Goal: Task Accomplishment & Management: Complete application form

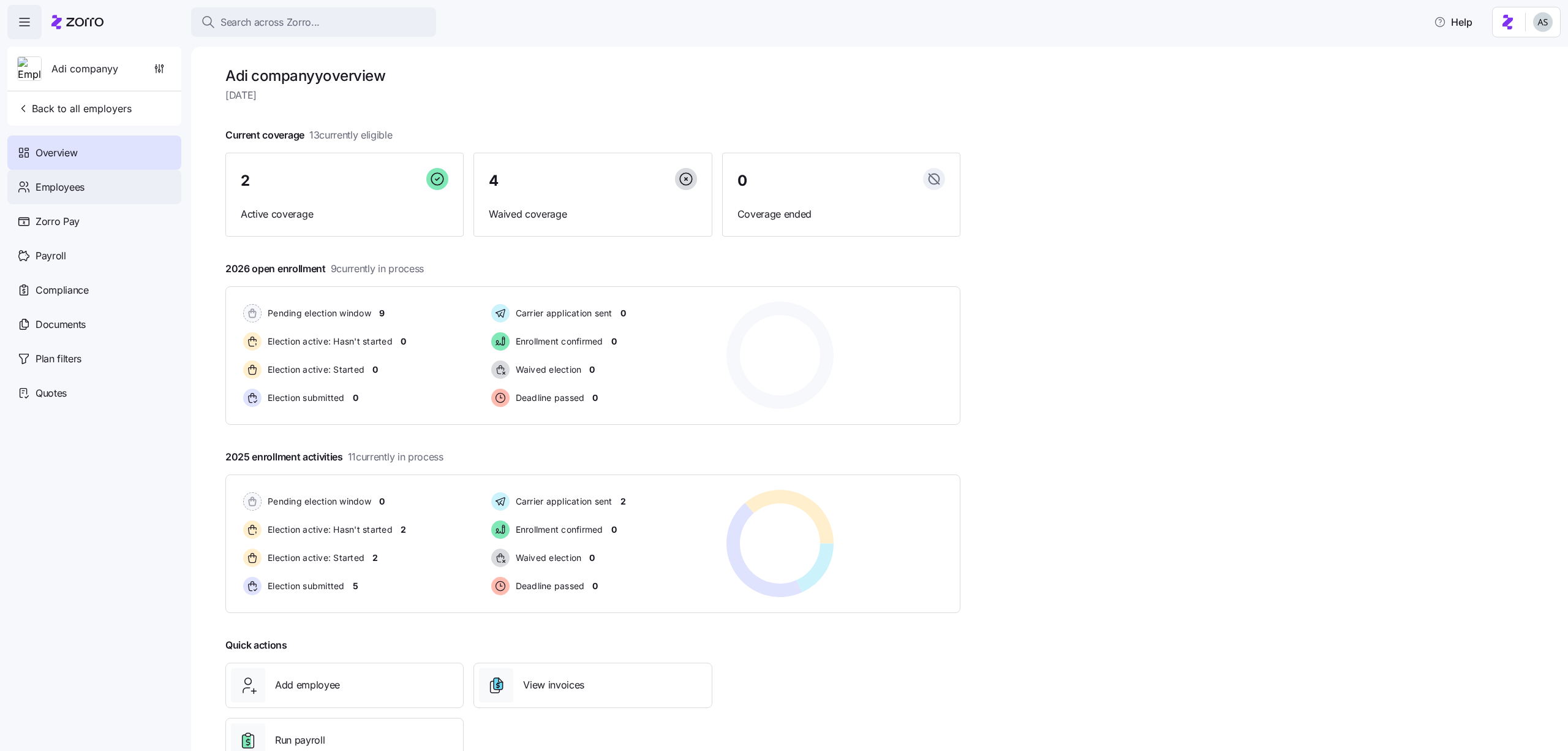
click at [86, 194] on div "Employees" at bounding box center [94, 187] width 174 height 35
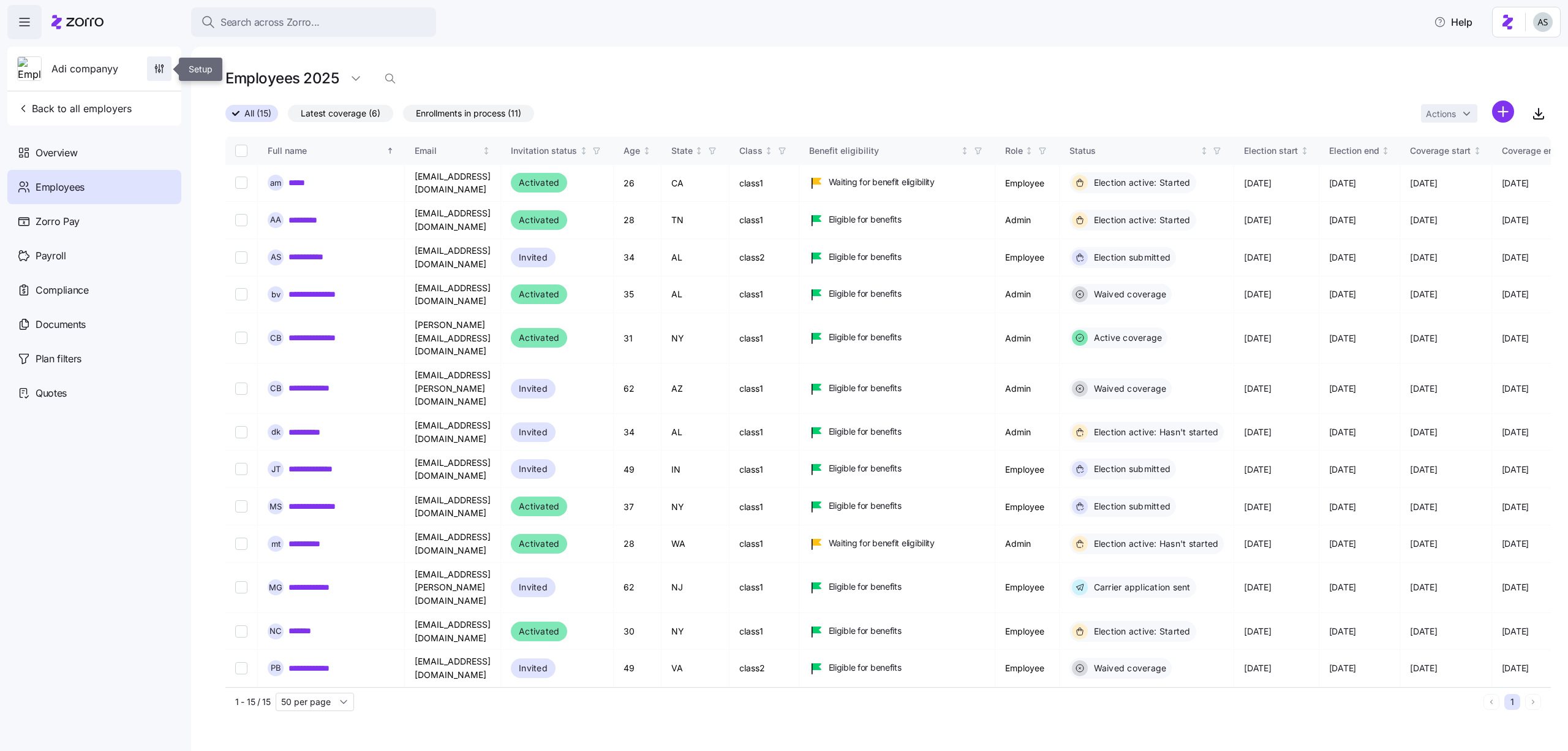
click at [167, 59] on span "button" at bounding box center [159, 68] width 23 height 23
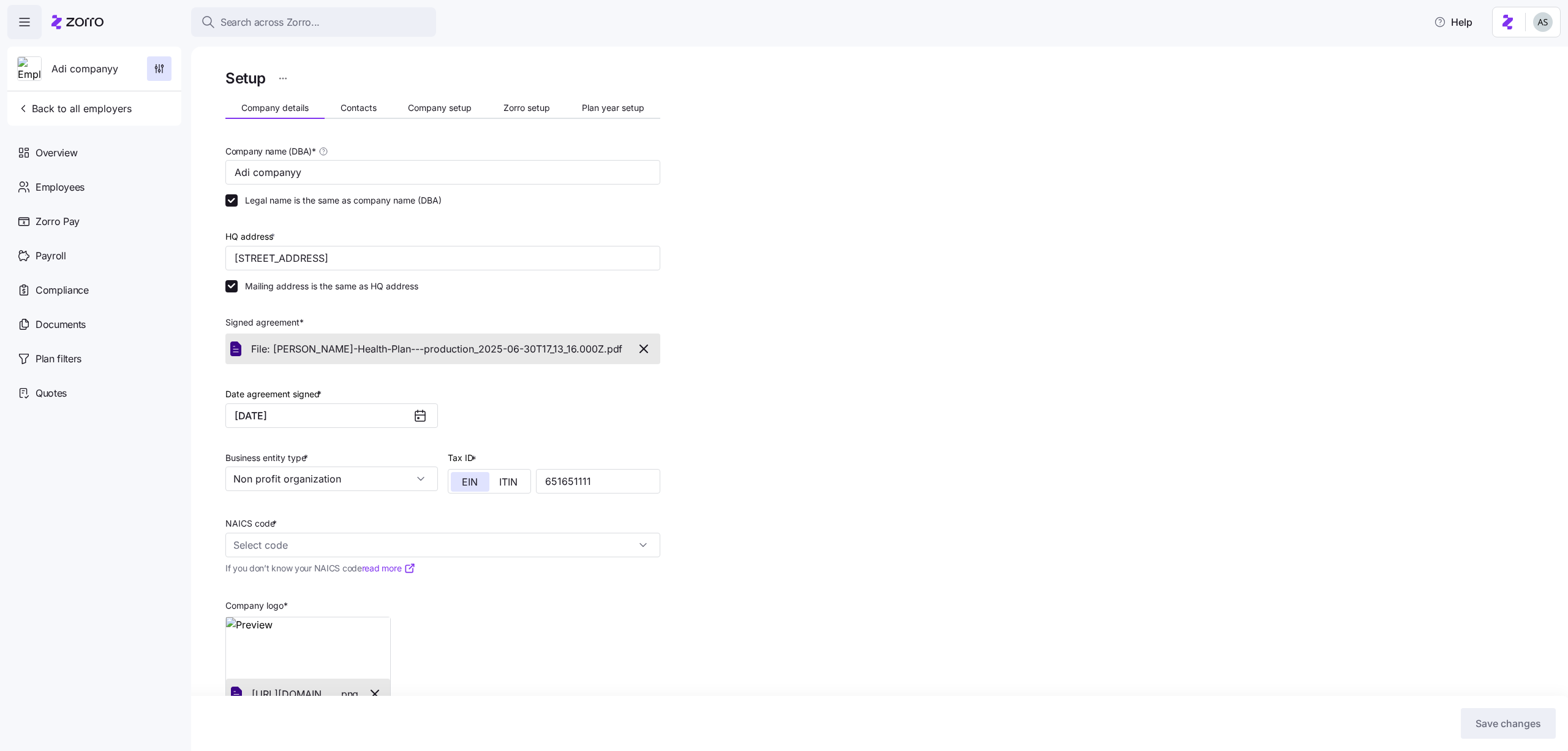
drag, startPoint x: 350, startPoint y: 100, endPoint x: 423, endPoint y: 85, distance: 74.5
click at [422, 85] on div "Setup Company details Contacts Company setup Zorro setup Plan year setup Compan…" at bounding box center [443, 417] width 435 height 703
click at [423, 104] on span "Company setup" at bounding box center [439, 108] width 64 height 8
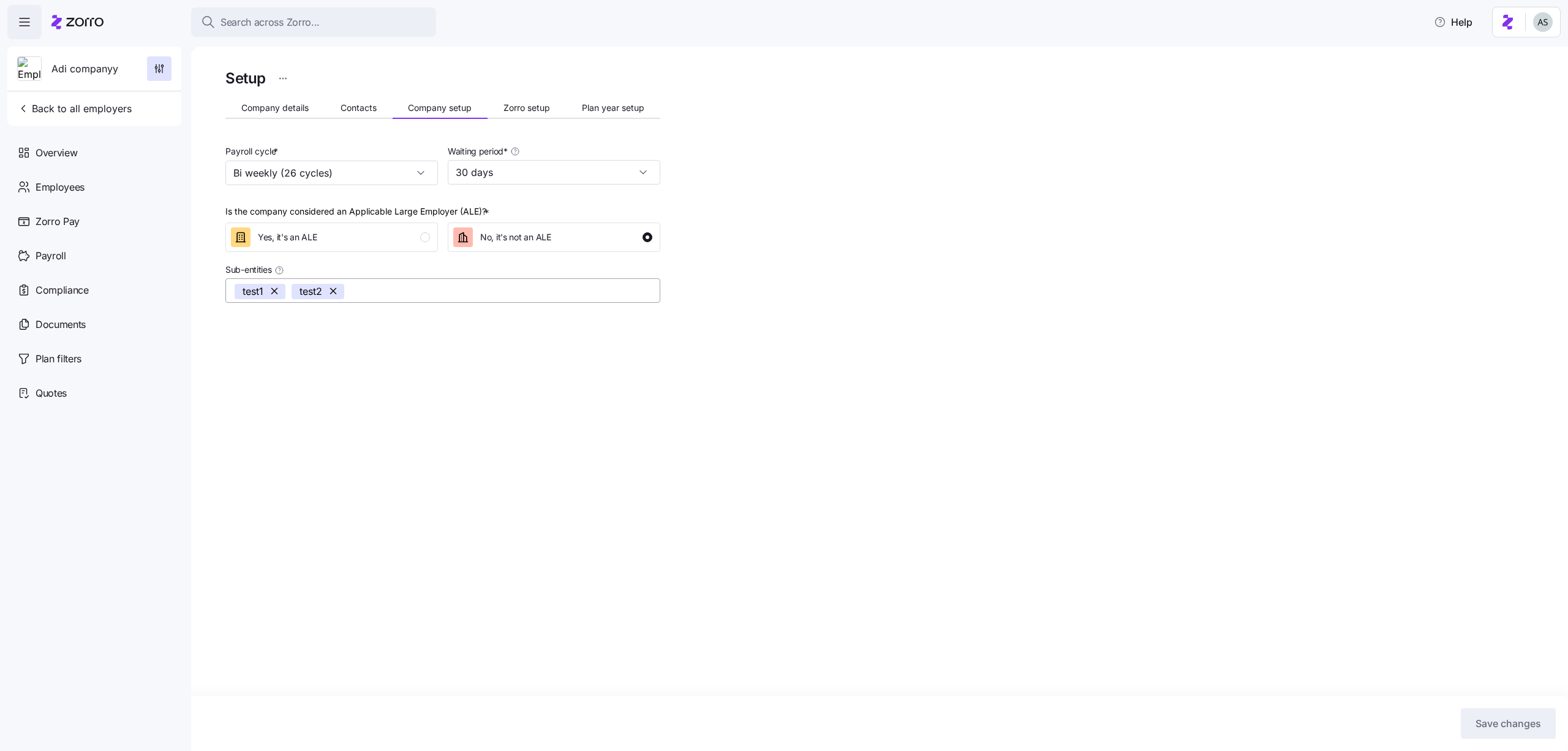
click at [358, 297] on input "Sub-entities" at bounding box center [489, 291] width 277 height 16
type input "NY Office"
click at [1511, 731] on button "Save changes" at bounding box center [1508, 723] width 95 height 31
click at [144, 178] on div "Employees" at bounding box center [94, 187] width 174 height 35
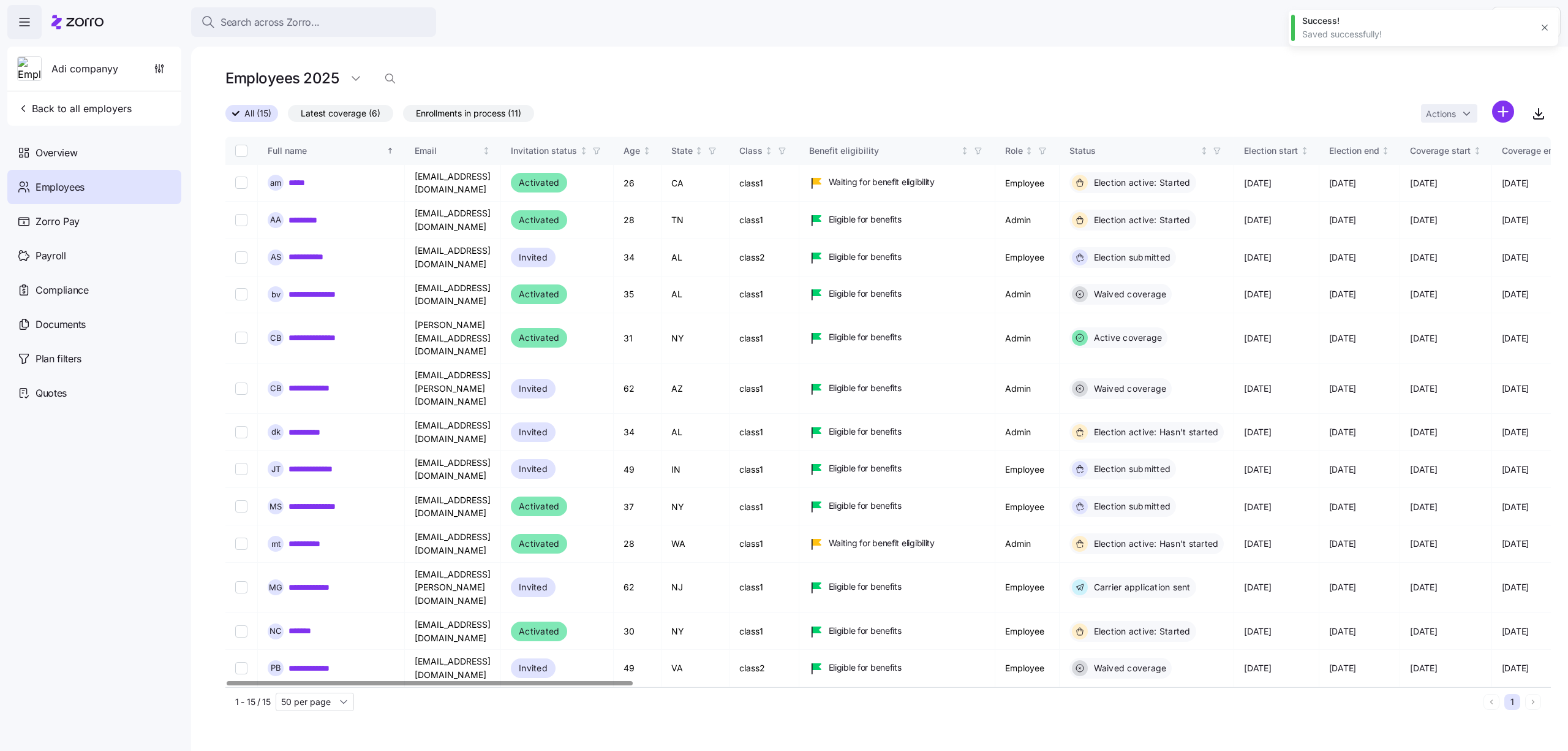
click at [1502, 125] on html "Search across Zorro... Help Adi companyy Back to all employers Overview Employe…" at bounding box center [784, 371] width 1568 height 743
click at [1467, 144] on span "Upload roster" at bounding box center [1448, 145] width 52 height 12
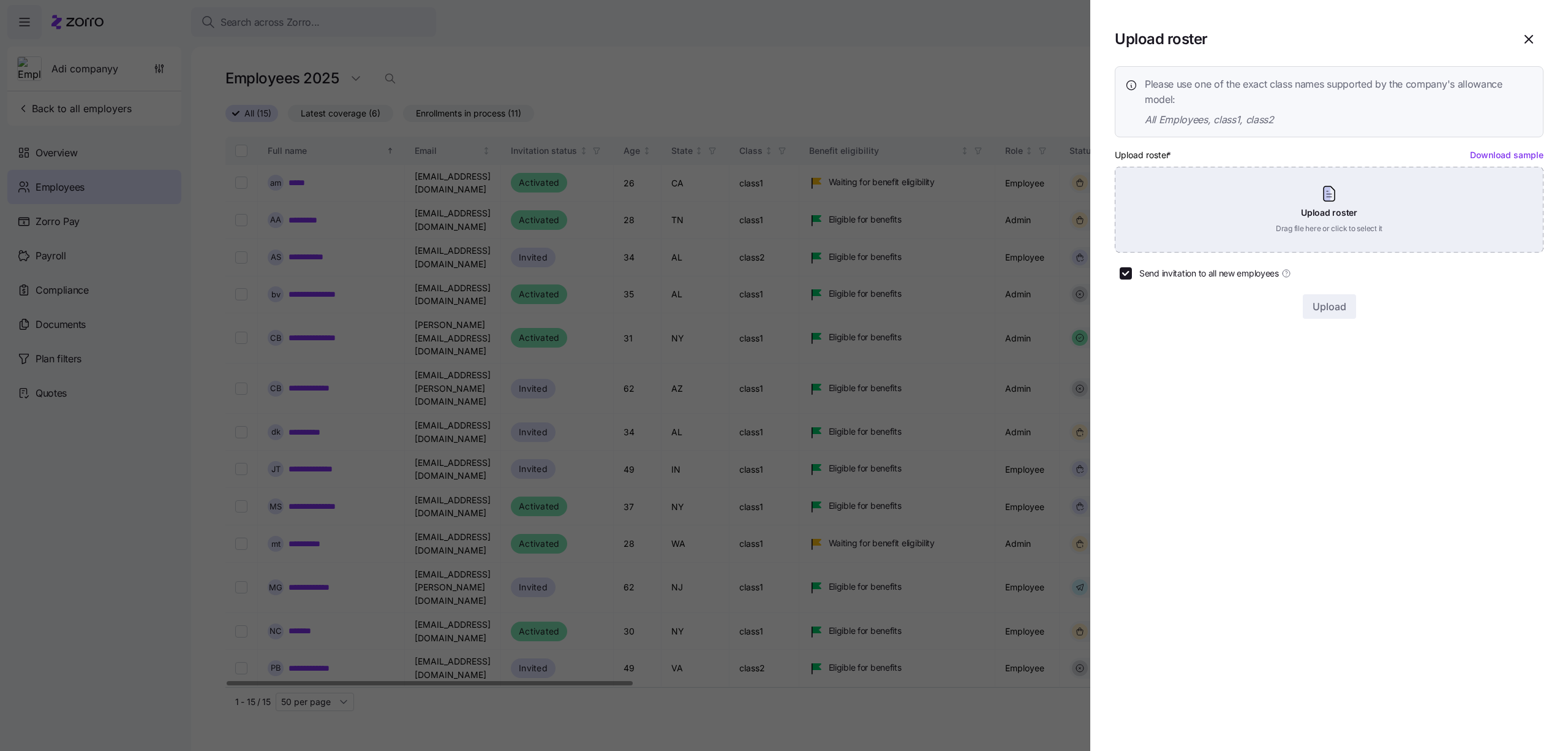
click at [1222, 201] on div "Upload roster Drag file here or click to select it" at bounding box center [1329, 210] width 429 height 86
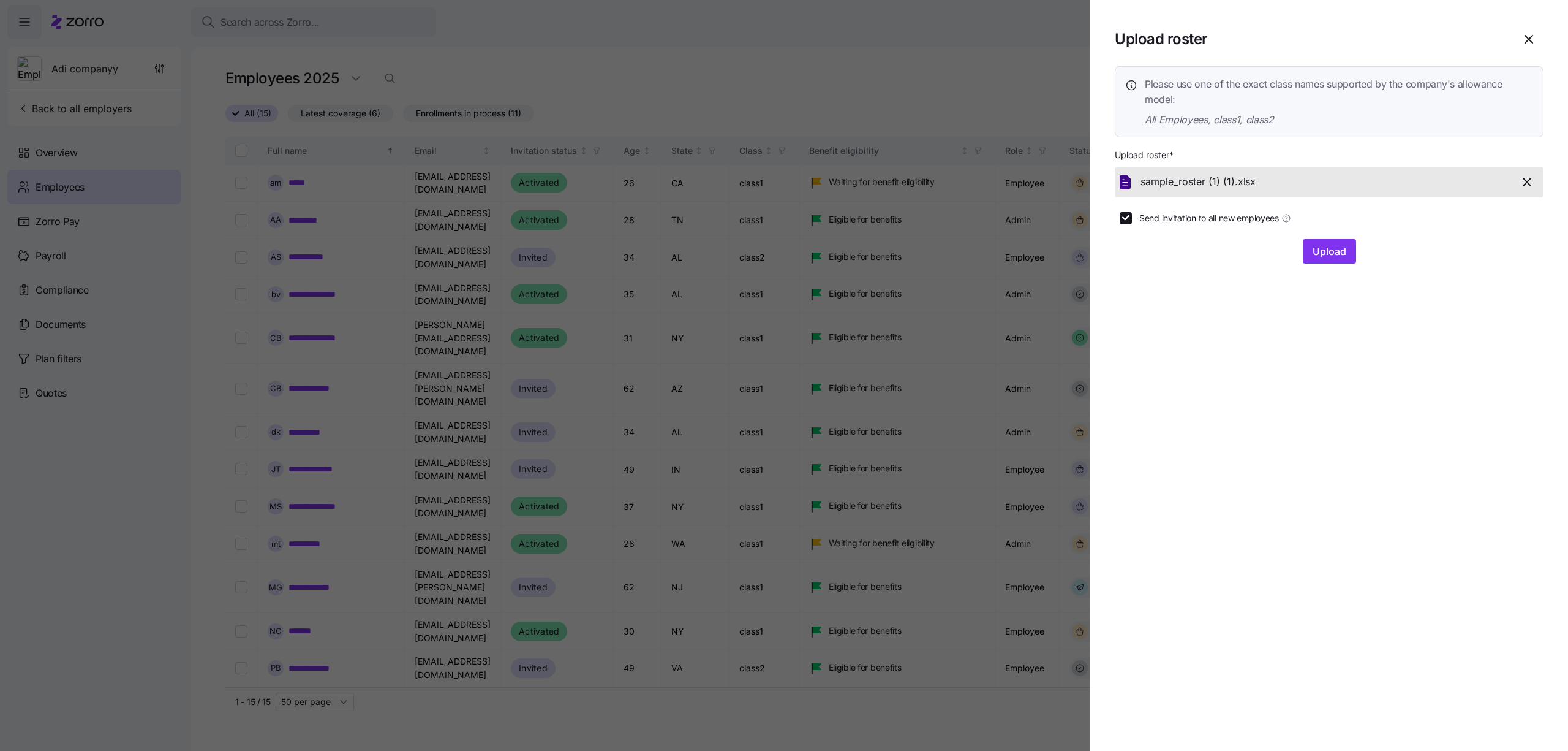
click at [1333, 222] on div "Send invitation to all new employees" at bounding box center [1331, 218] width 424 height 12
click at [1333, 239] on button "Upload" at bounding box center [1329, 251] width 53 height 25
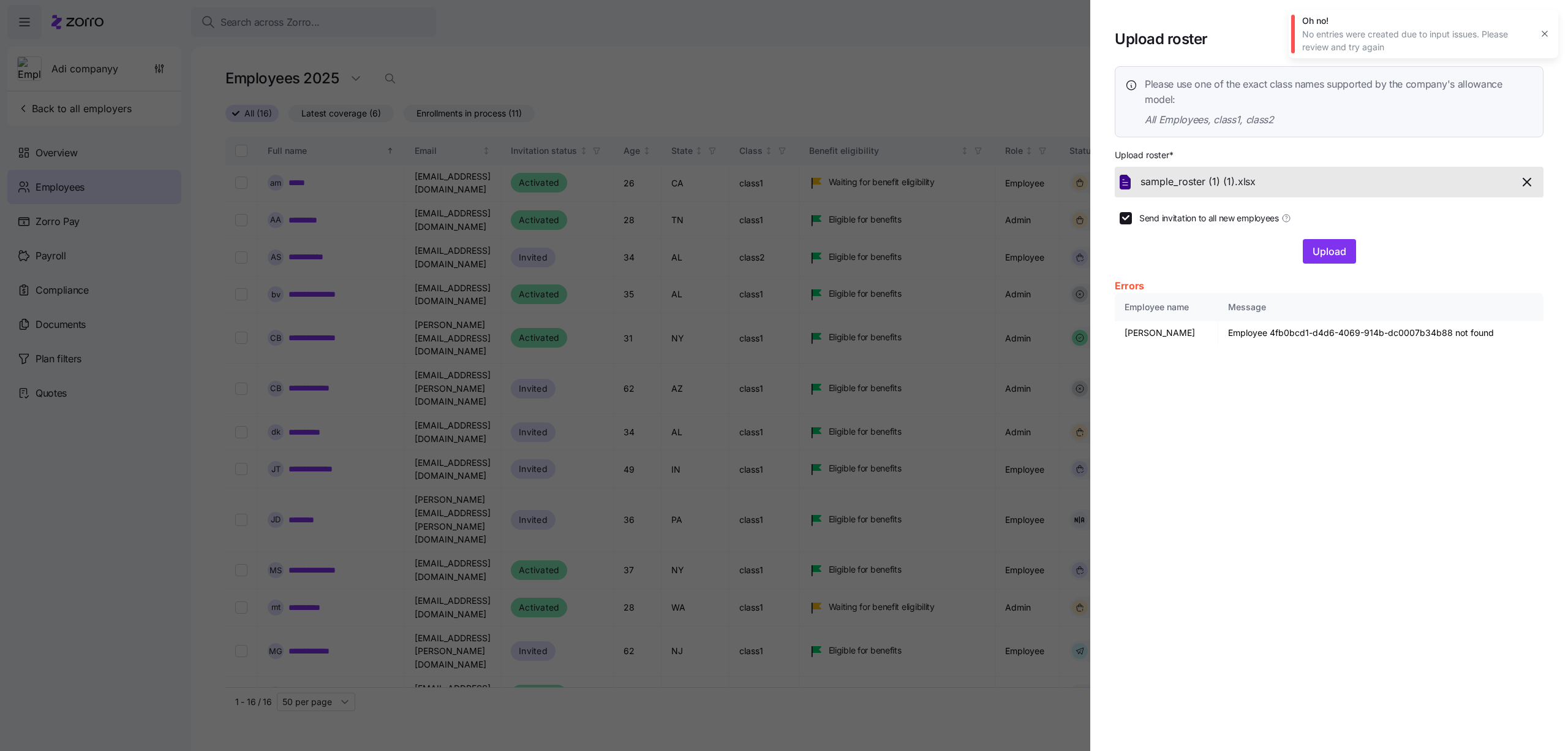
click at [745, 444] on div at bounding box center [784, 375] width 1568 height 751
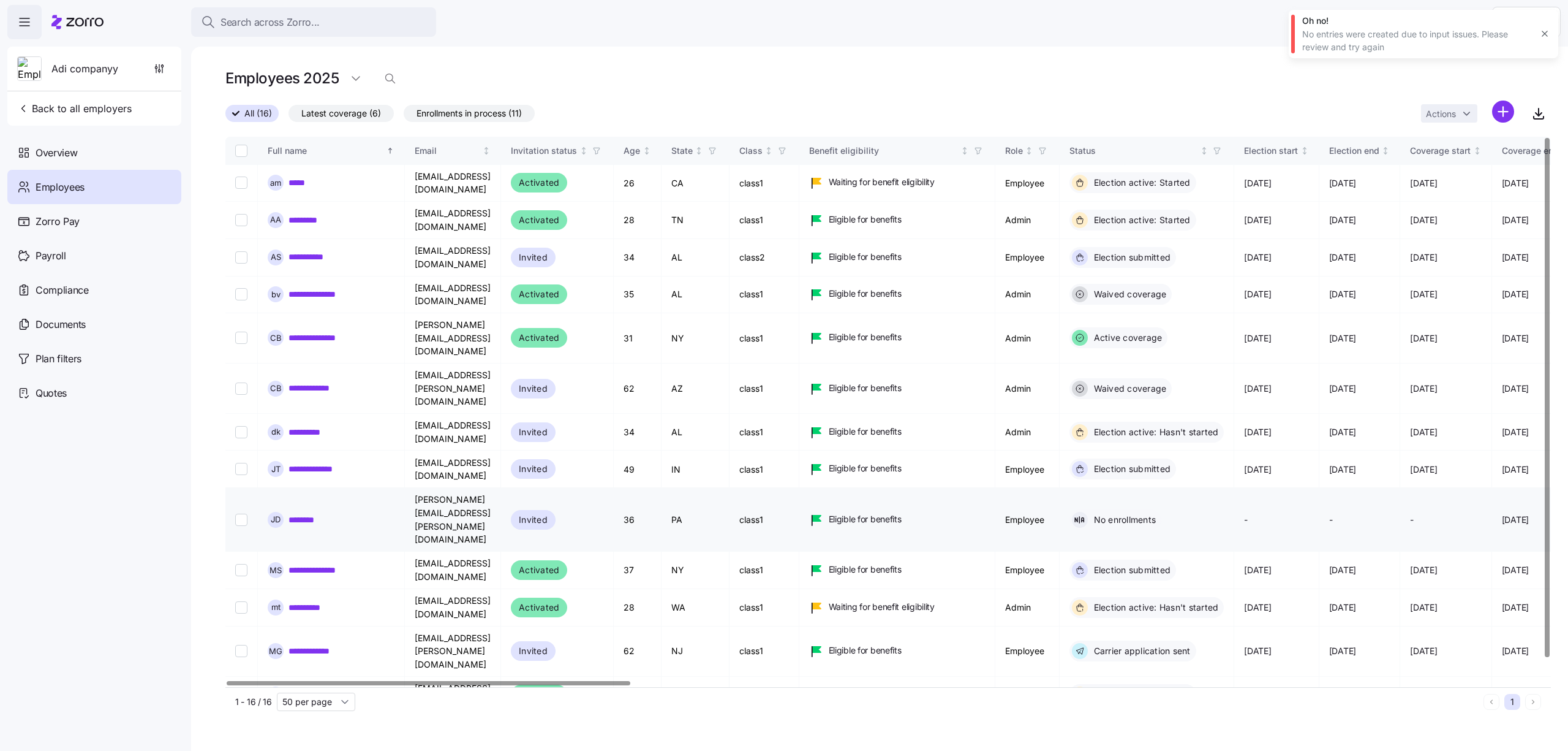
click at [240, 513] on input "Select record 9" at bounding box center [241, 520] width 12 height 12
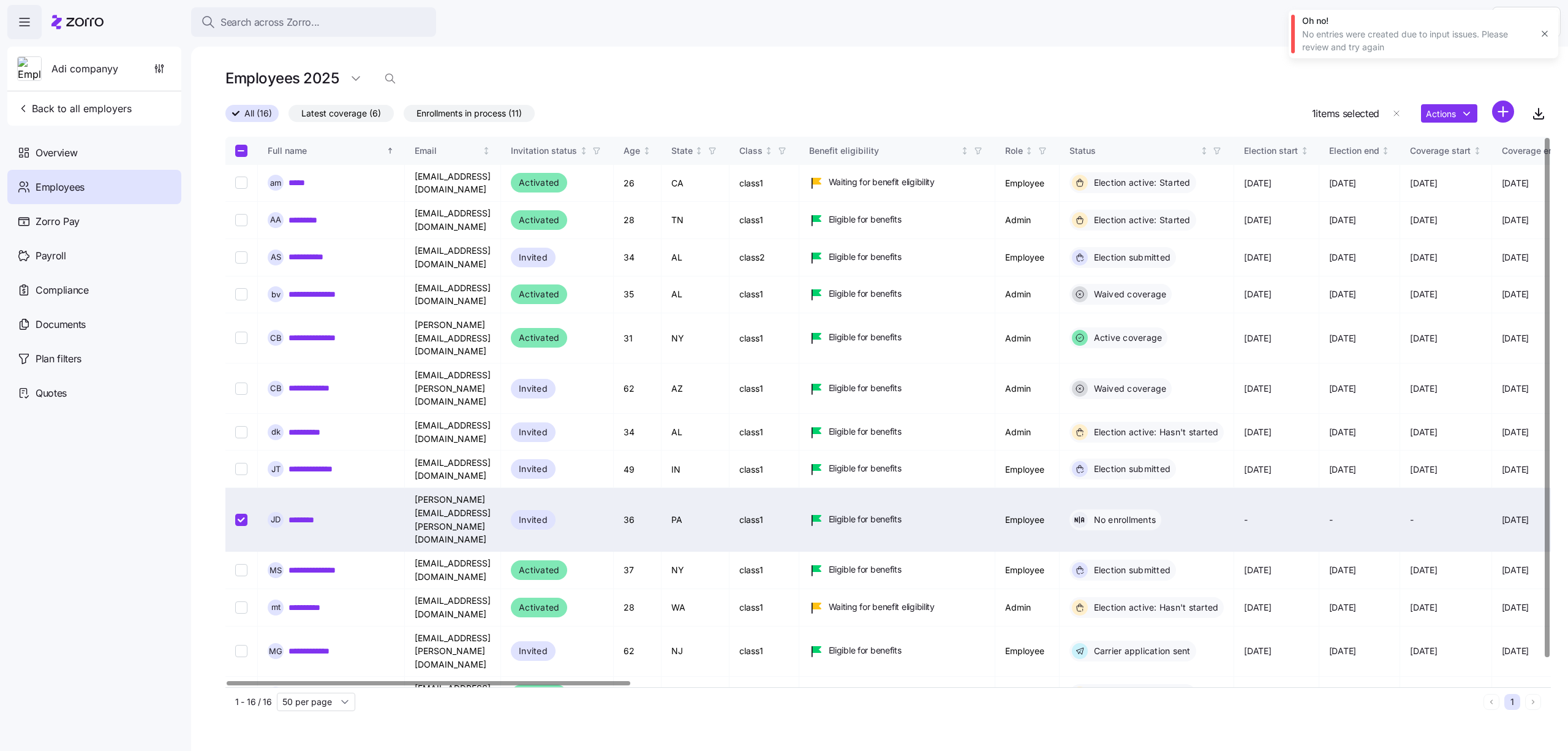
click at [240, 513] on input "Select record 9" at bounding box center [241, 520] width 12 height 12
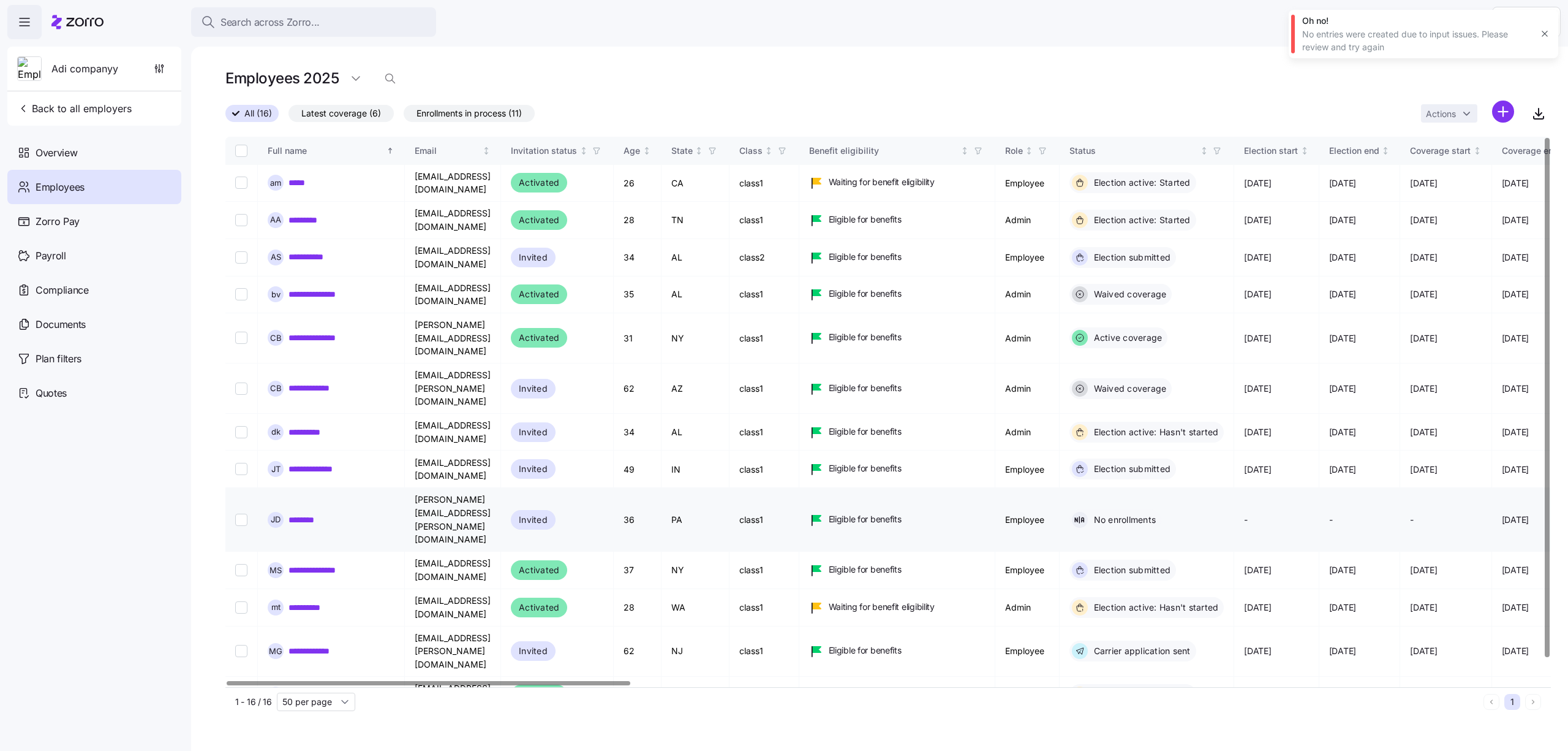
click at [245, 513] on input "Select record 9" at bounding box center [241, 520] width 12 height 12
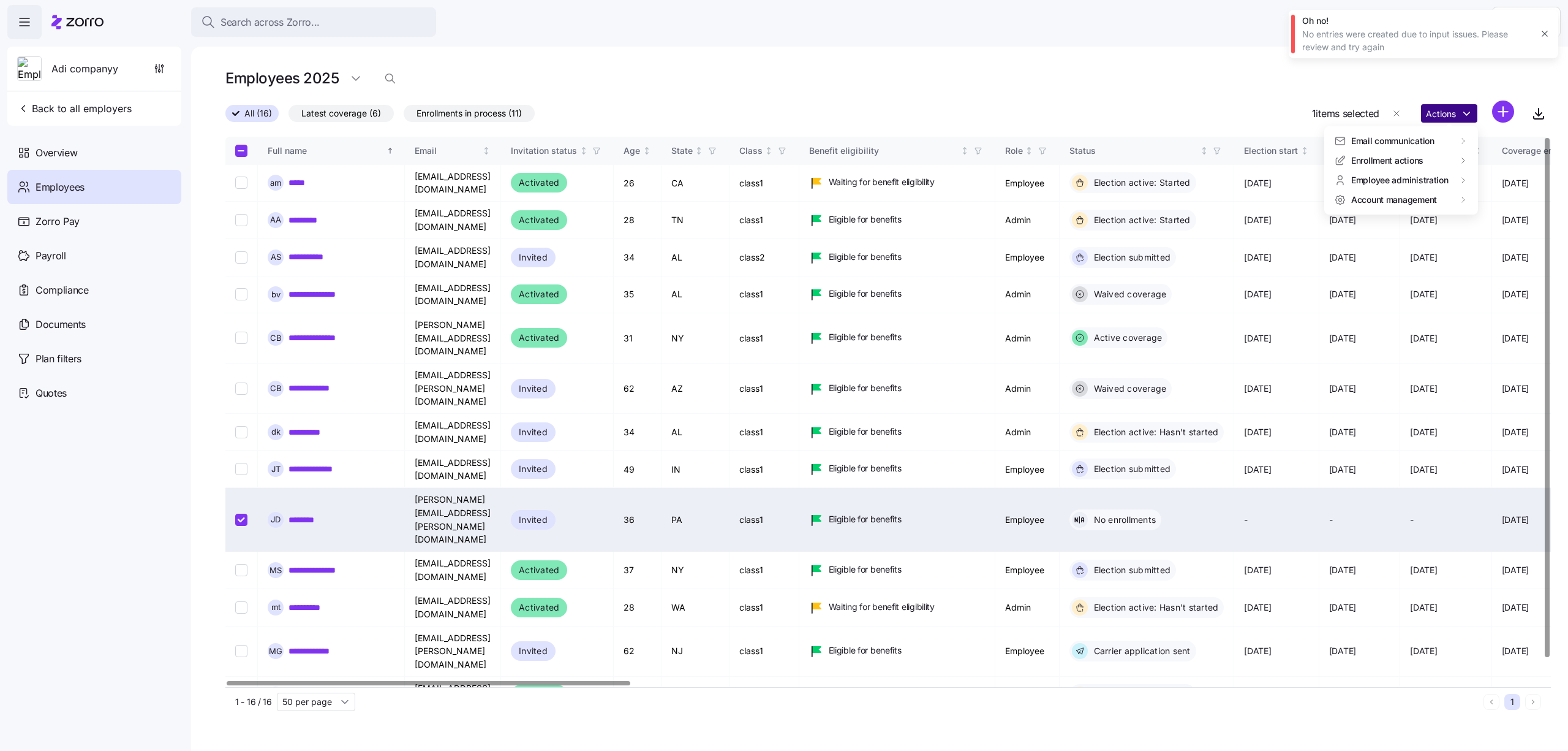
click at [1468, 118] on html "Search across Zorro... Help Adi companyy Back to all employers Overview Employe…" at bounding box center [784, 371] width 1568 height 743
click at [724, 488] on td "PA" at bounding box center [695, 520] width 68 height 64
click at [1466, 111] on html "Search across Zorro... Help Adi companyy Back to all employers Overview Employe…" at bounding box center [784, 371] width 1568 height 743
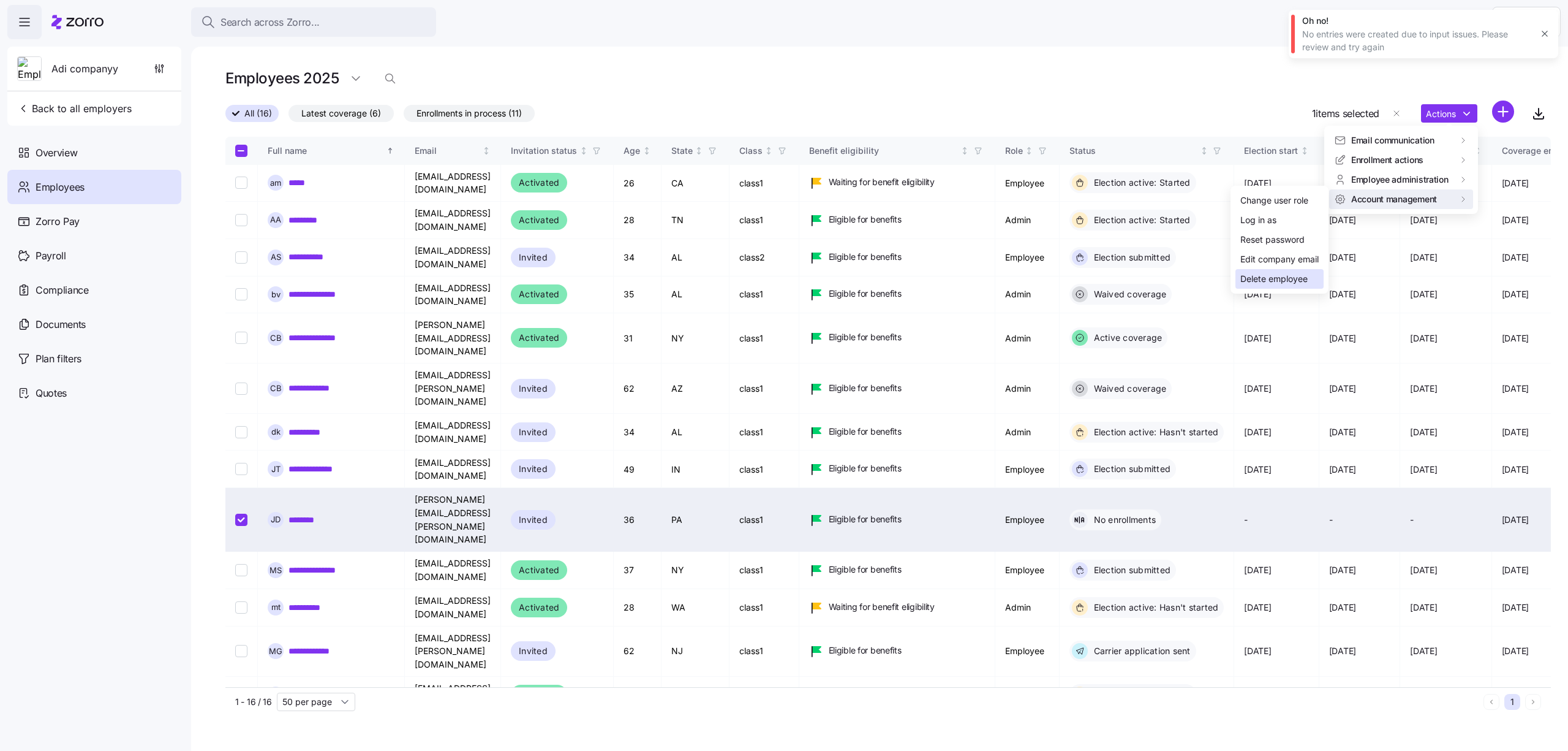
click at [1266, 283] on div "Delete employee" at bounding box center [1274, 279] width 68 height 14
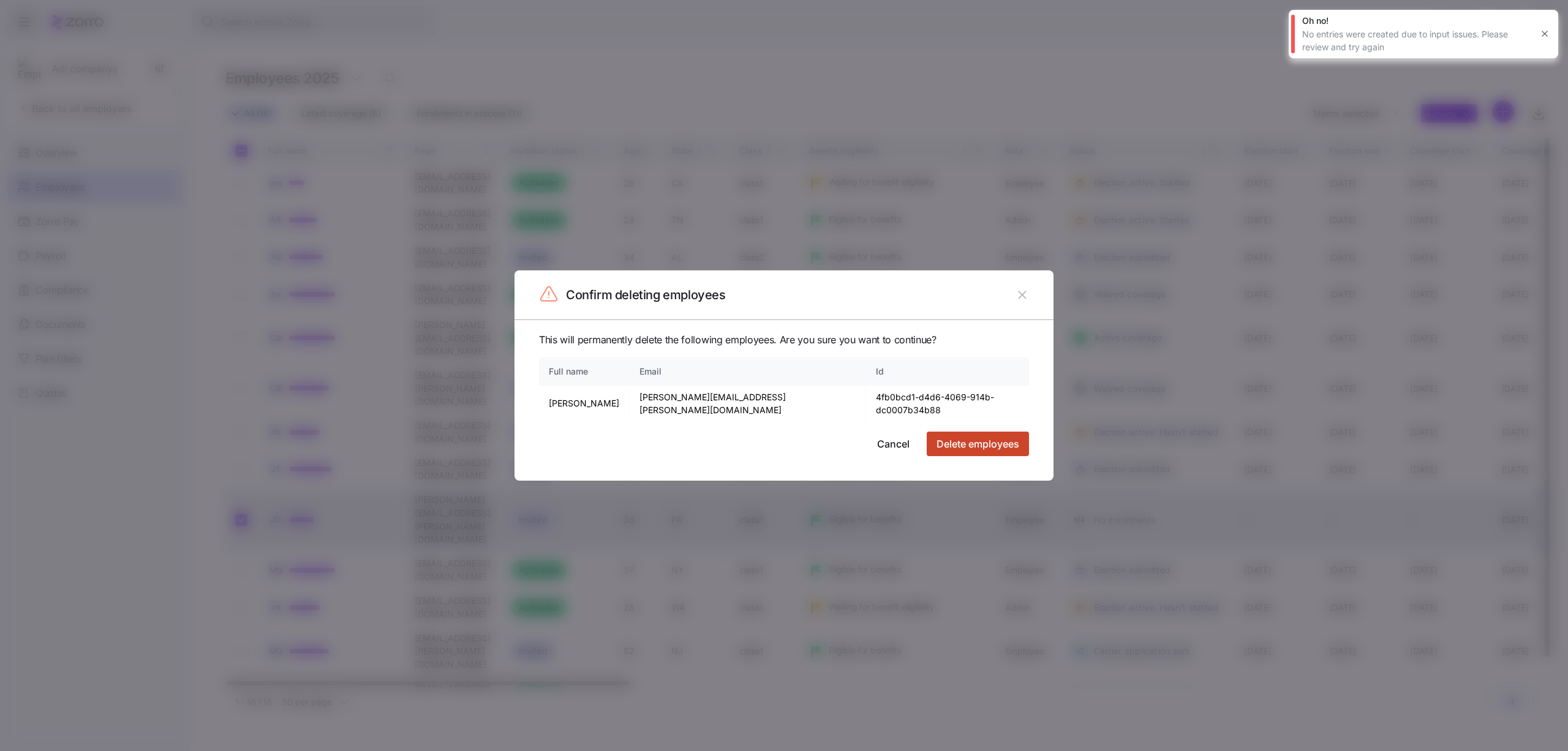
click at [1013, 447] on button "Delete employees" at bounding box center [977, 444] width 102 height 25
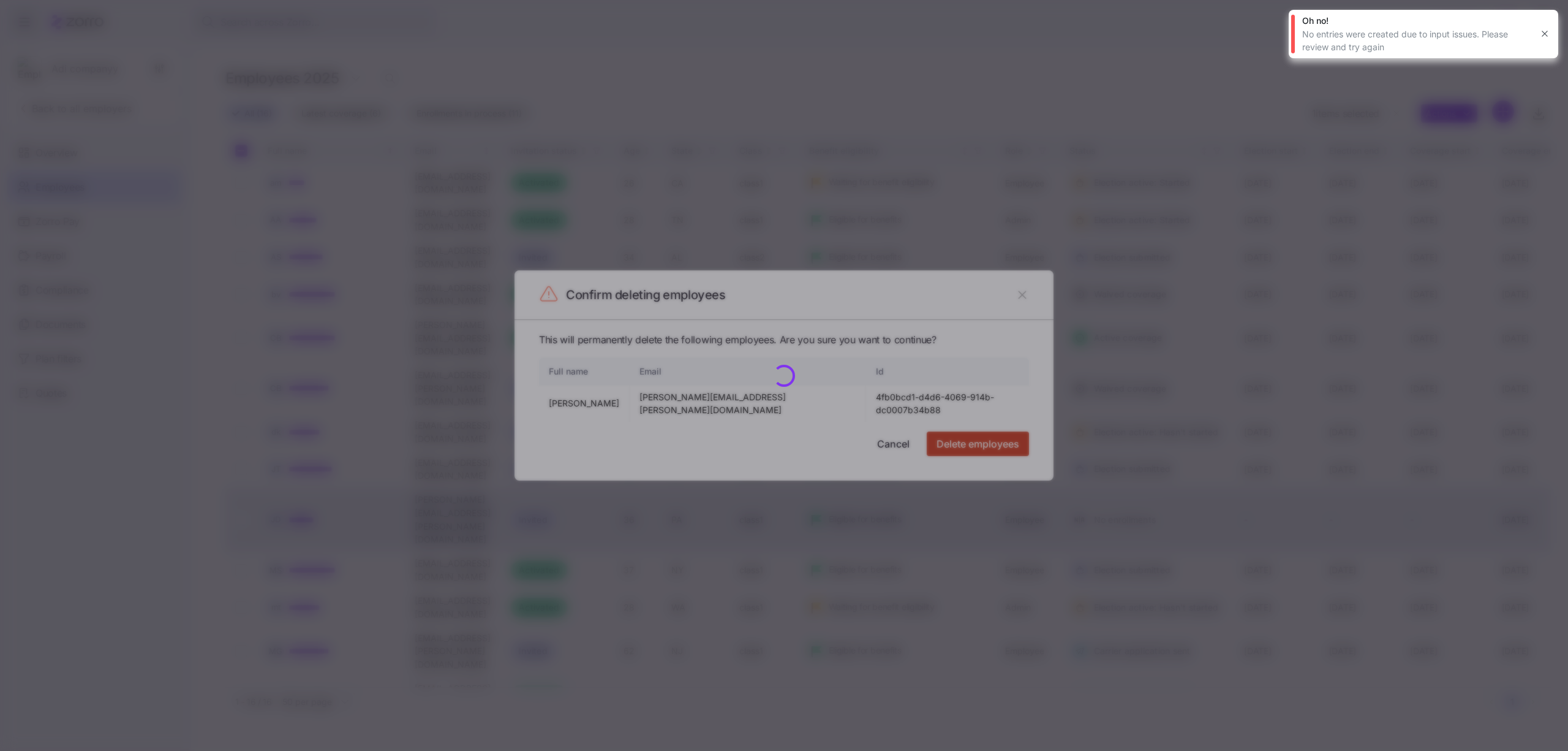
checkbox input "false"
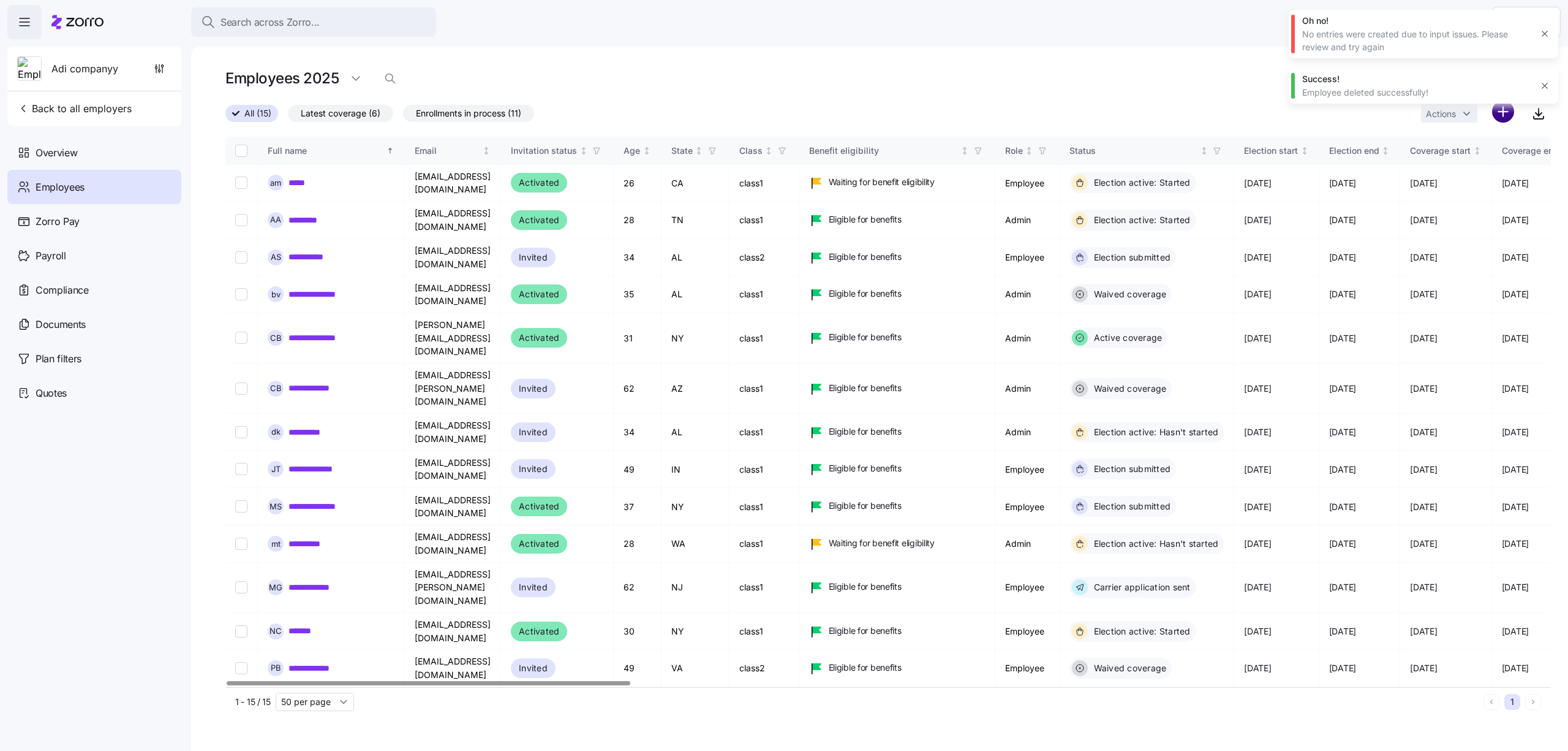
click at [1502, 106] on html "Search across Zorro... Help Adi companyy Back to all employers Overview Employe…" at bounding box center [784, 371] width 1568 height 743
click at [1472, 138] on div "Upload roster" at bounding box center [1436, 145] width 77 height 15
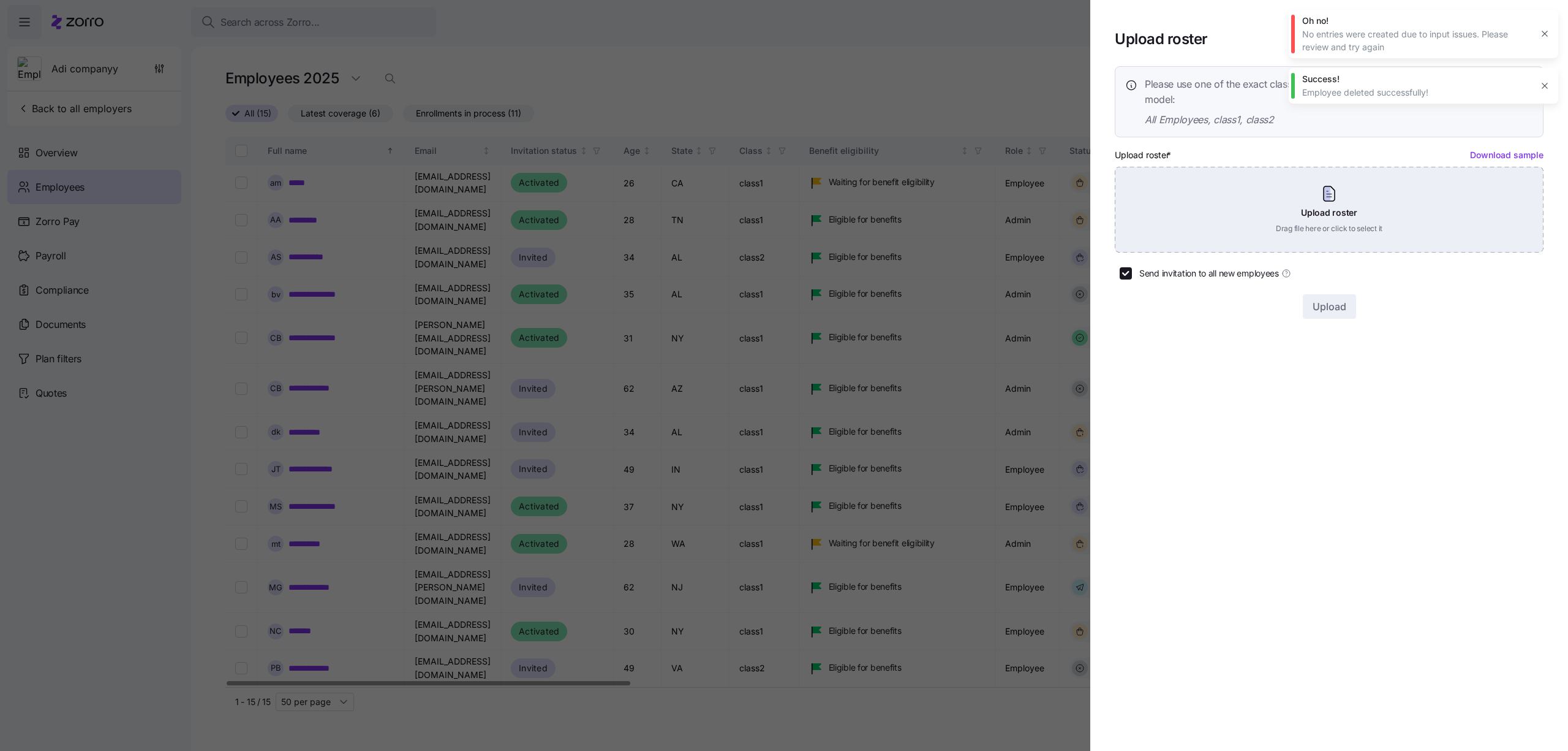
click at [1329, 207] on div "Upload roster Drag file here or click to select it" at bounding box center [1329, 210] width 429 height 86
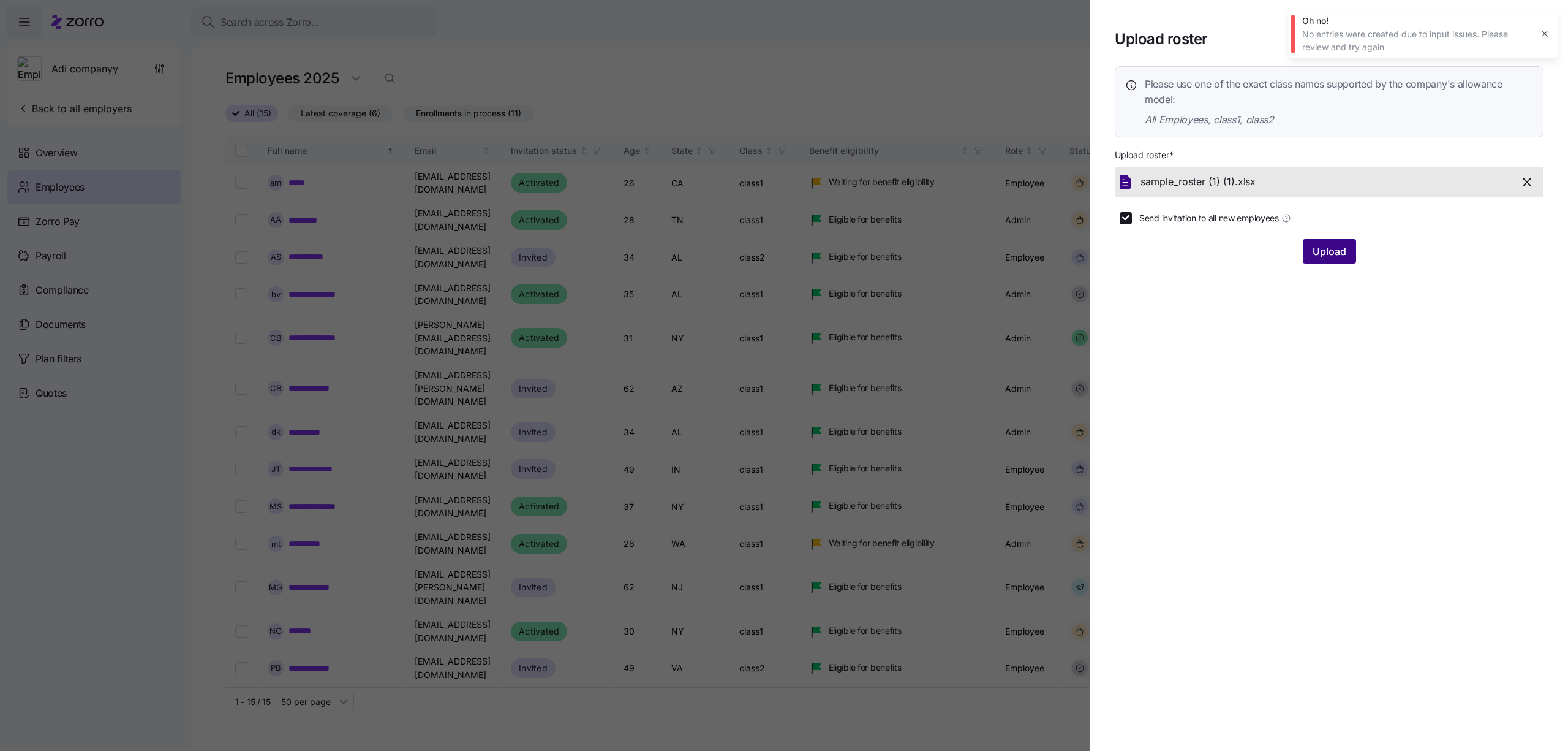
click at [1335, 252] on span "Upload" at bounding box center [1329, 251] width 34 height 15
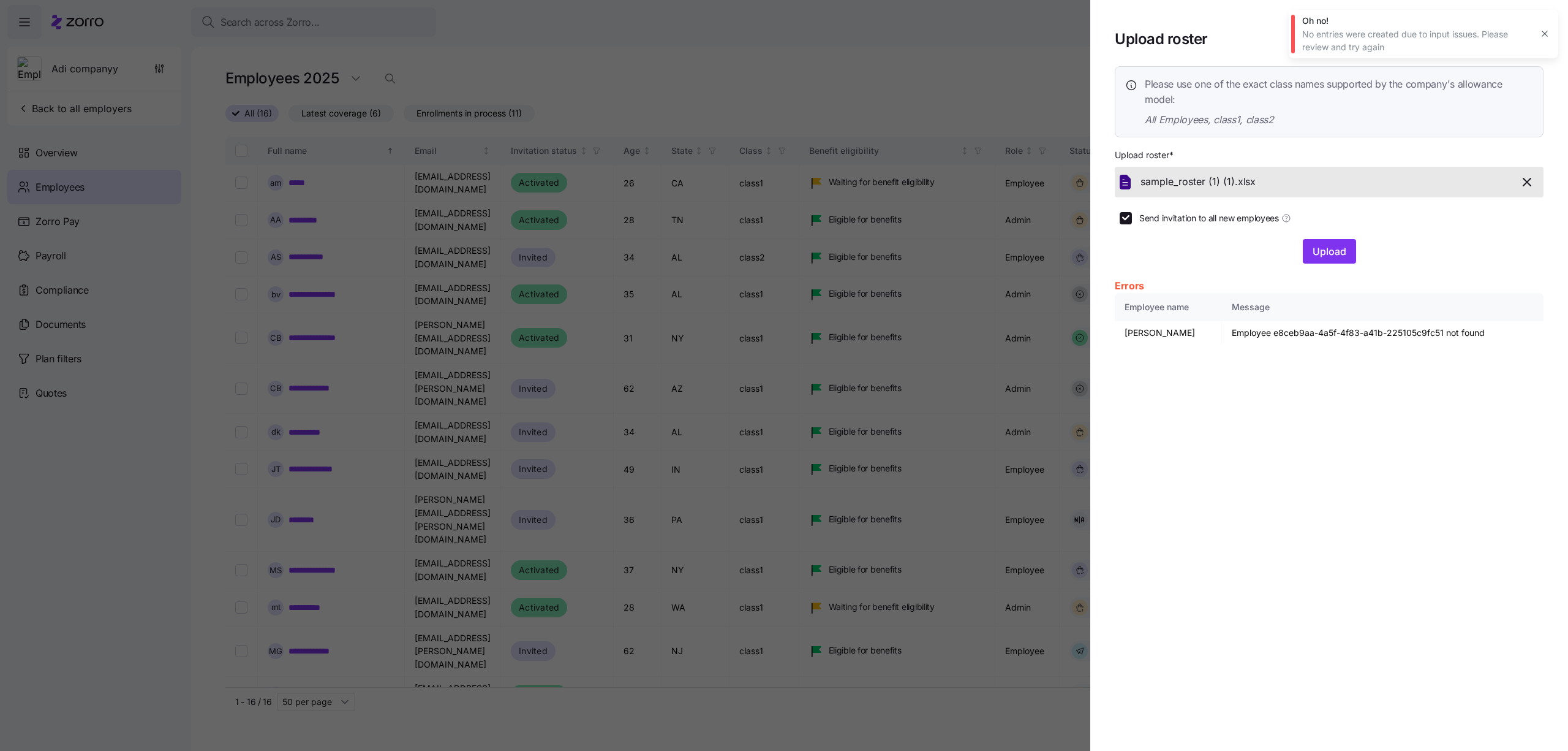
click at [1555, 25] on div "Oh no! No entries were created due to input issues. Please review and try again" at bounding box center [1423, 34] width 270 height 48
click at [1552, 26] on div "Oh no! No entries were created due to input issues. Please review and try again" at bounding box center [1423, 34] width 270 height 48
click at [1547, 28] on button "button" at bounding box center [1544, 34] width 17 height 17
click at [1530, 32] on span "button" at bounding box center [1528, 39] width 28 height 28
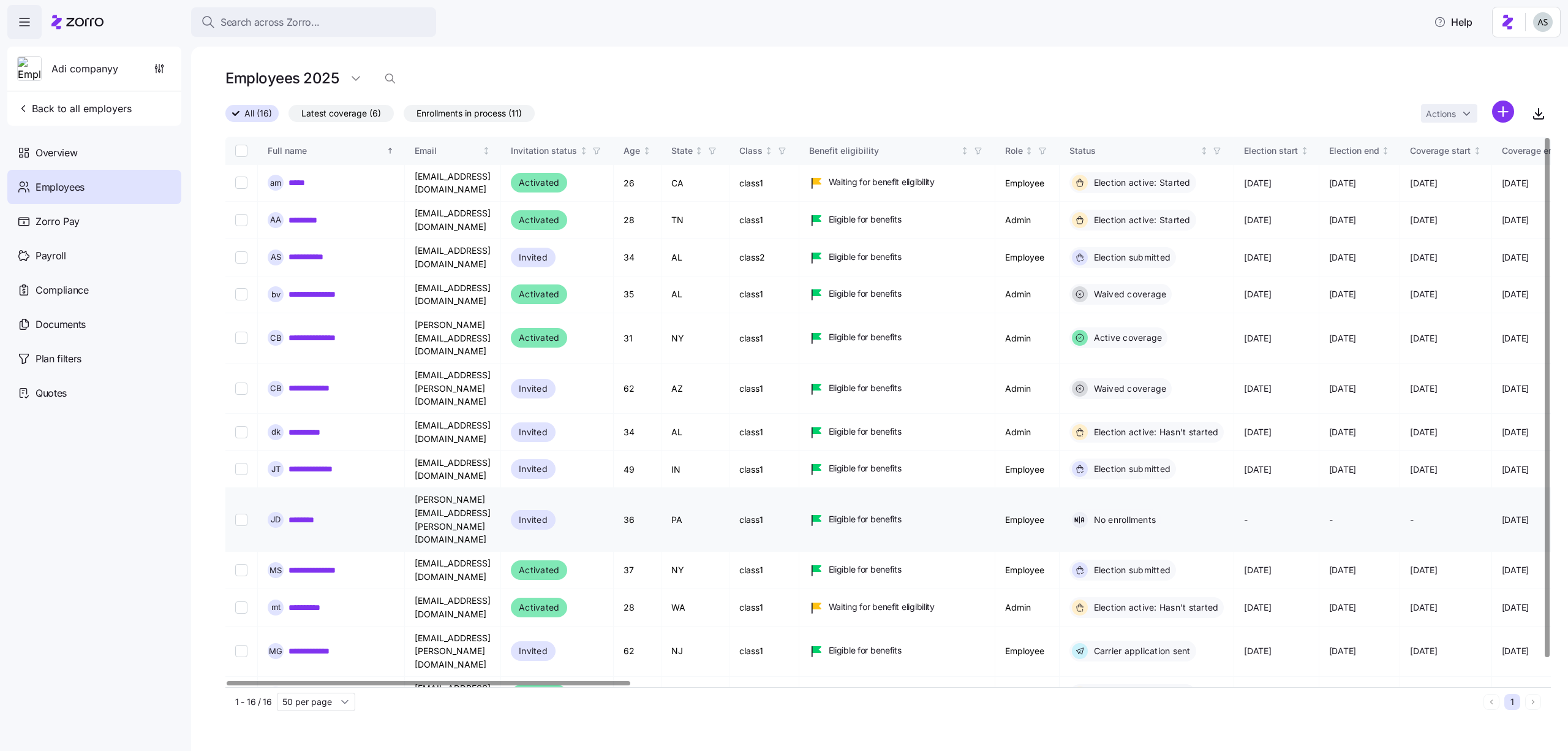
click at [243, 513] on input "Select record 9" at bounding box center [241, 520] width 12 height 12
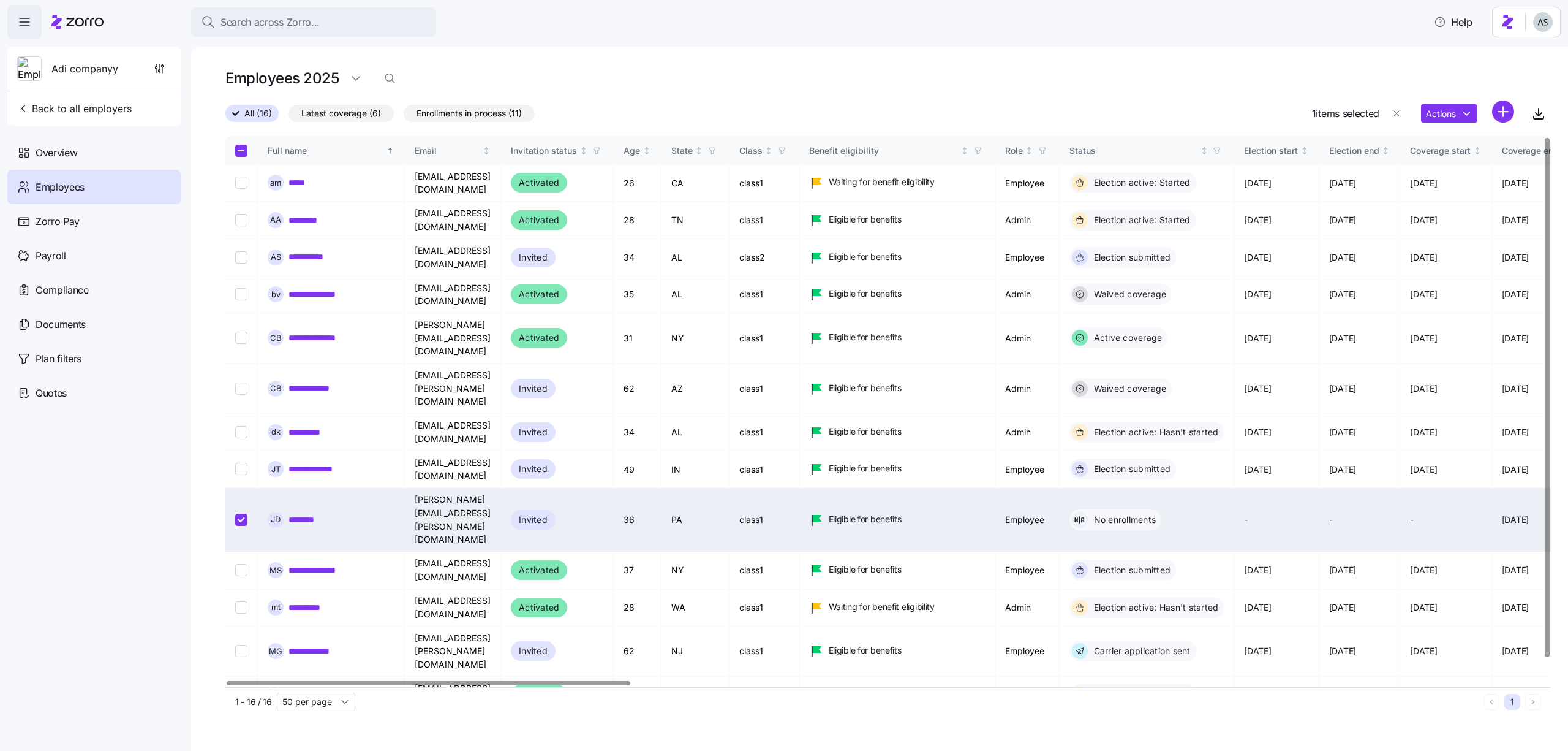
click at [1441, 103] on div "Actions" at bounding box center [1467, 114] width 93 height 26
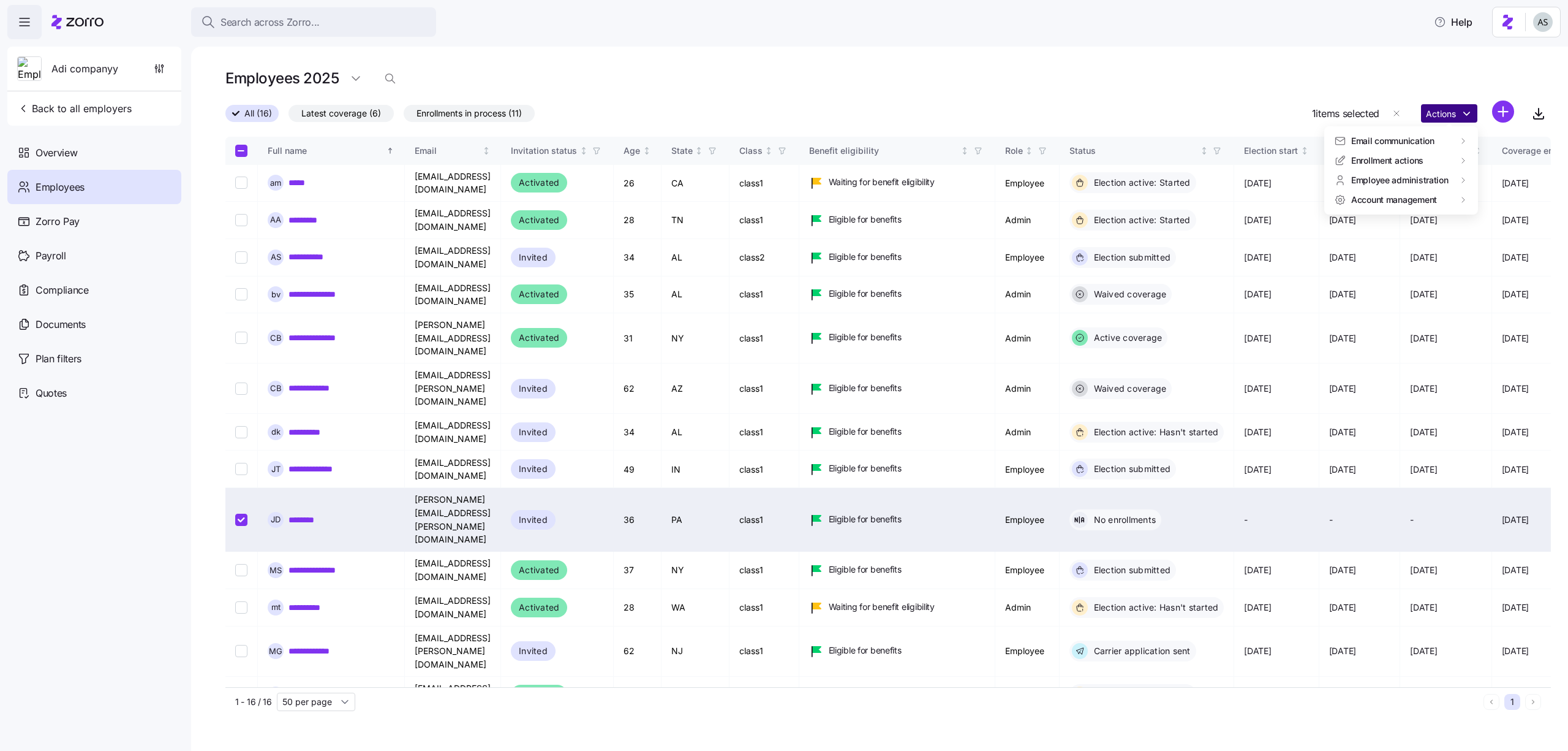
click at [1441, 107] on html "Search across Zorro... Help Adi companyy Back to all employers Overview Employe…" at bounding box center [784, 371] width 1568 height 743
click at [1291, 271] on div "Delete employee" at bounding box center [1279, 279] width 88 height 20
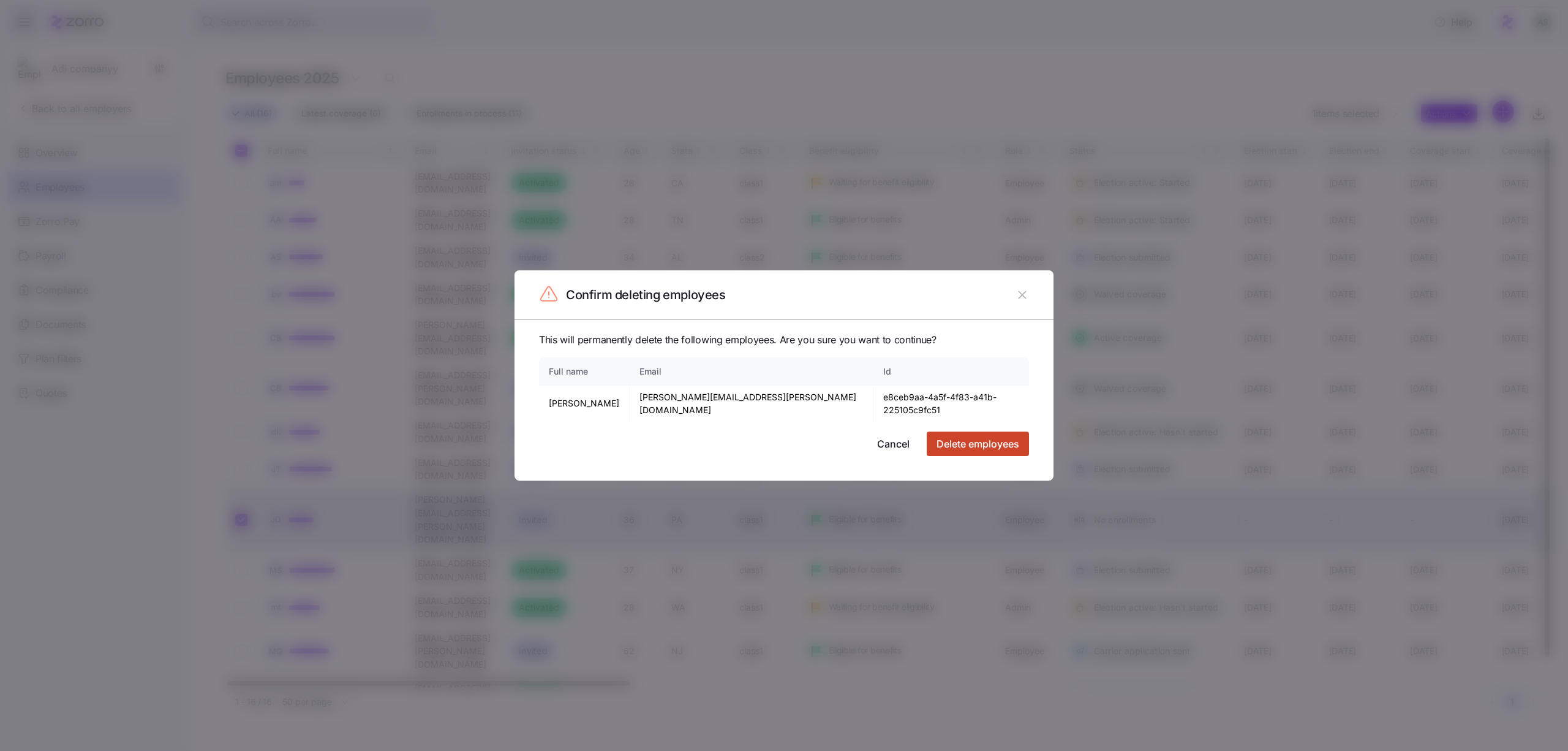
click at [968, 440] on span "Delete employees" at bounding box center [978, 444] width 83 height 15
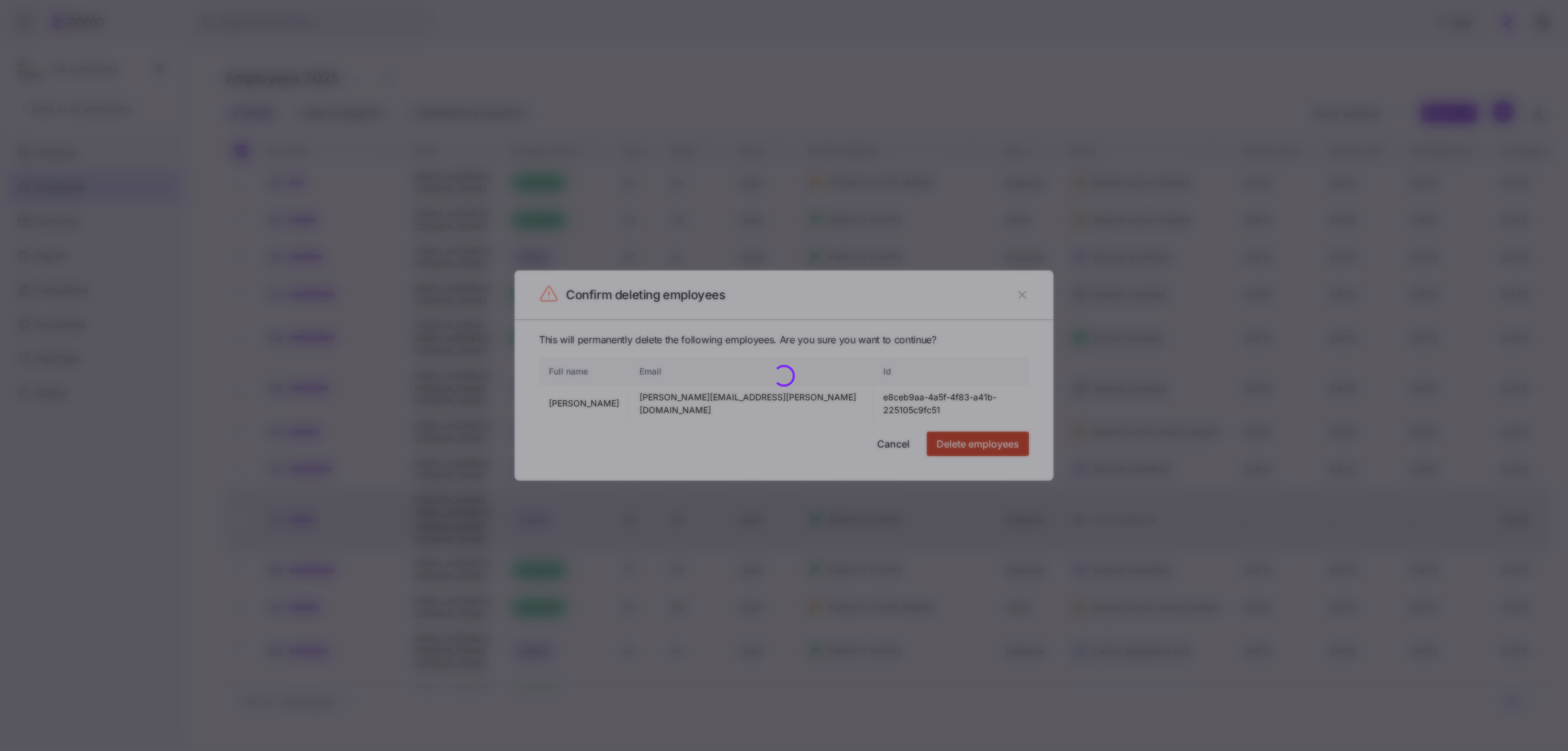
checkbox input "false"
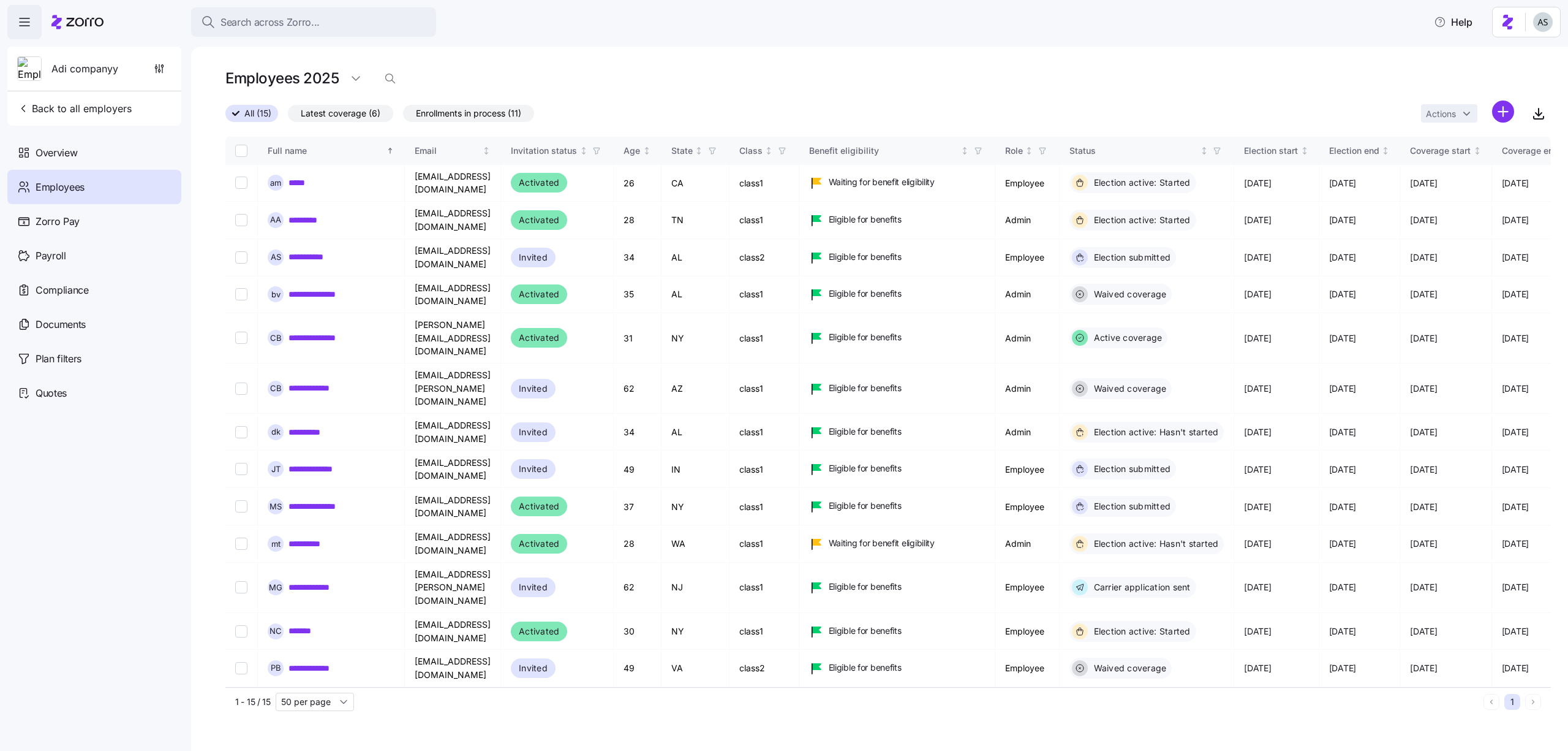
click at [1502, 111] on html "Search across Zorro... Help Adi companyy Back to all employers Overview Employe…" at bounding box center [784, 371] width 1568 height 743
click at [1453, 151] on div "Upload roster" at bounding box center [1436, 145] width 77 height 15
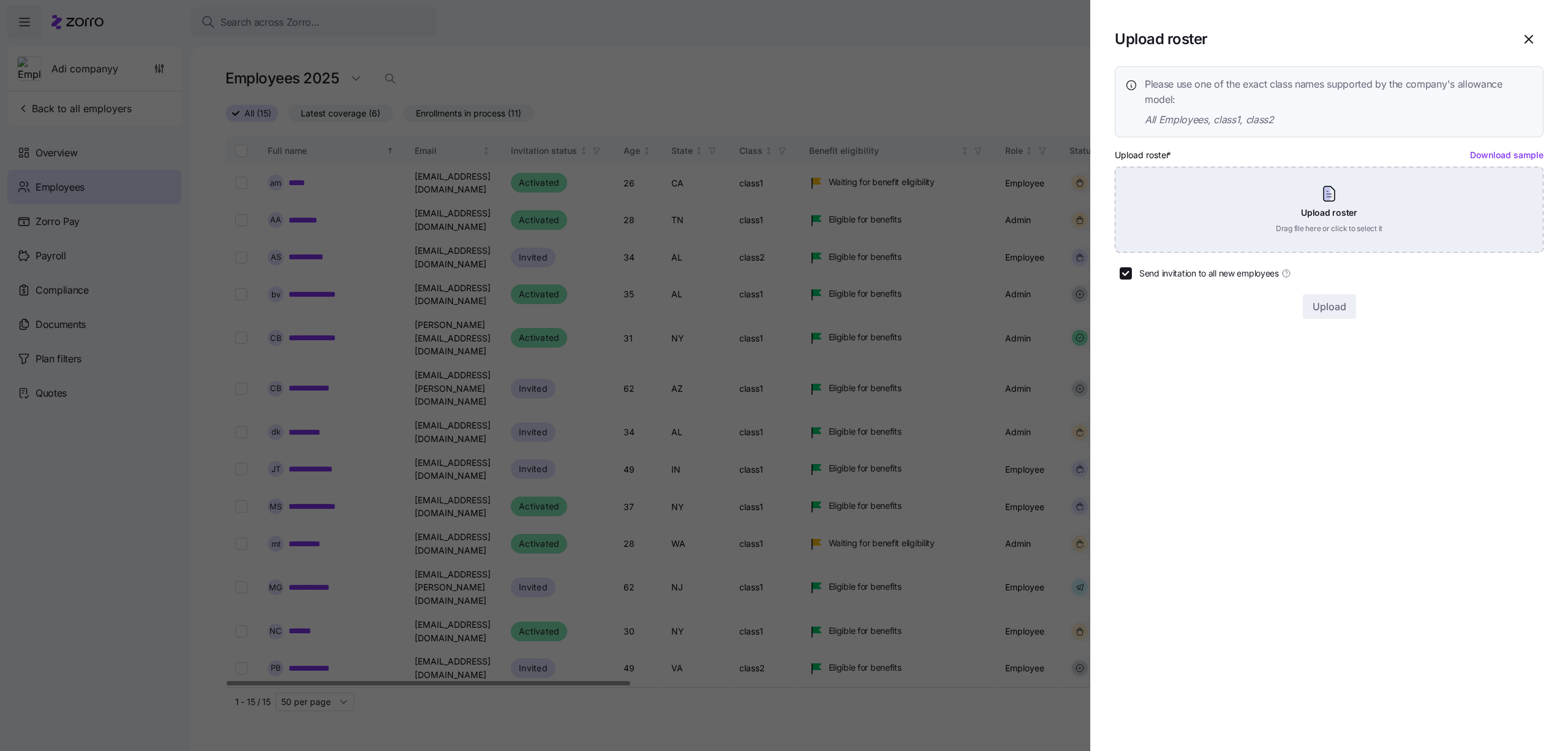
click at [1279, 228] on div "Upload roster Drag file here or click to select it" at bounding box center [1329, 210] width 429 height 86
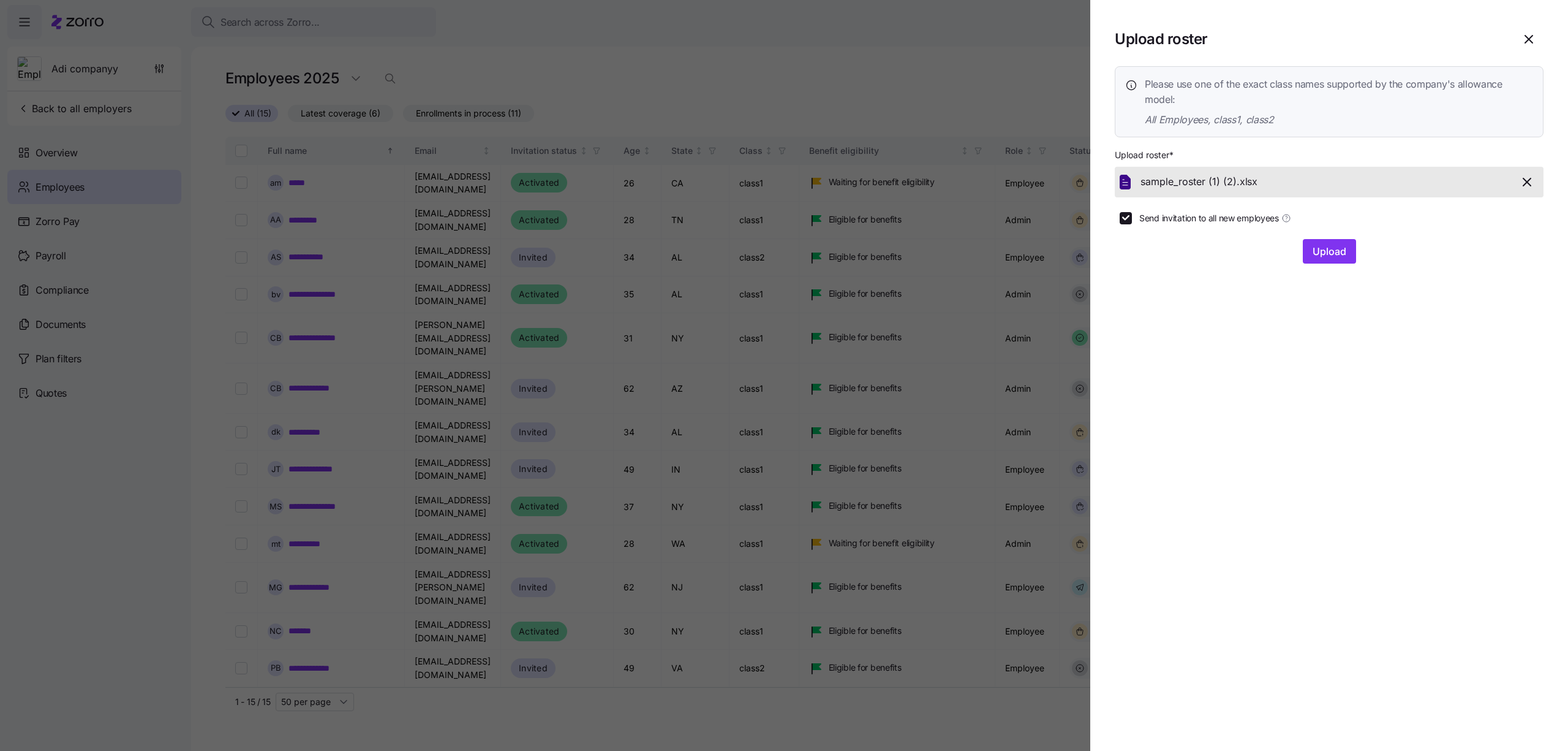
click at [1330, 225] on form "Upload roster * sample_roster (1) (2). xlsx Send invitation to all new employee…" at bounding box center [1329, 204] width 429 height 116
click at [1330, 249] on span "Upload" at bounding box center [1329, 251] width 34 height 15
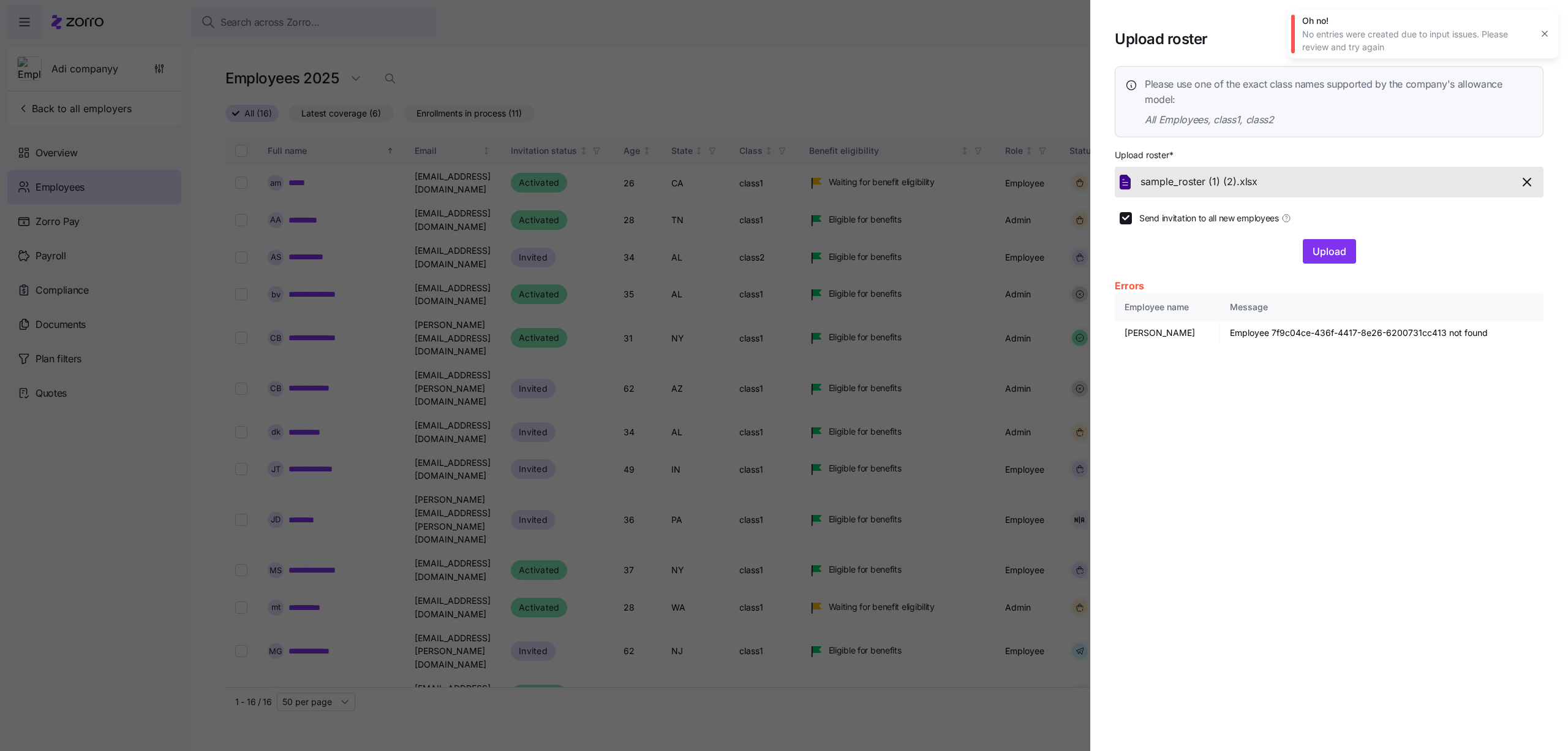
click at [1536, 32] on button "button" at bounding box center [1544, 34] width 17 height 17
click at [1537, 35] on span "button" at bounding box center [1528, 39] width 28 height 28
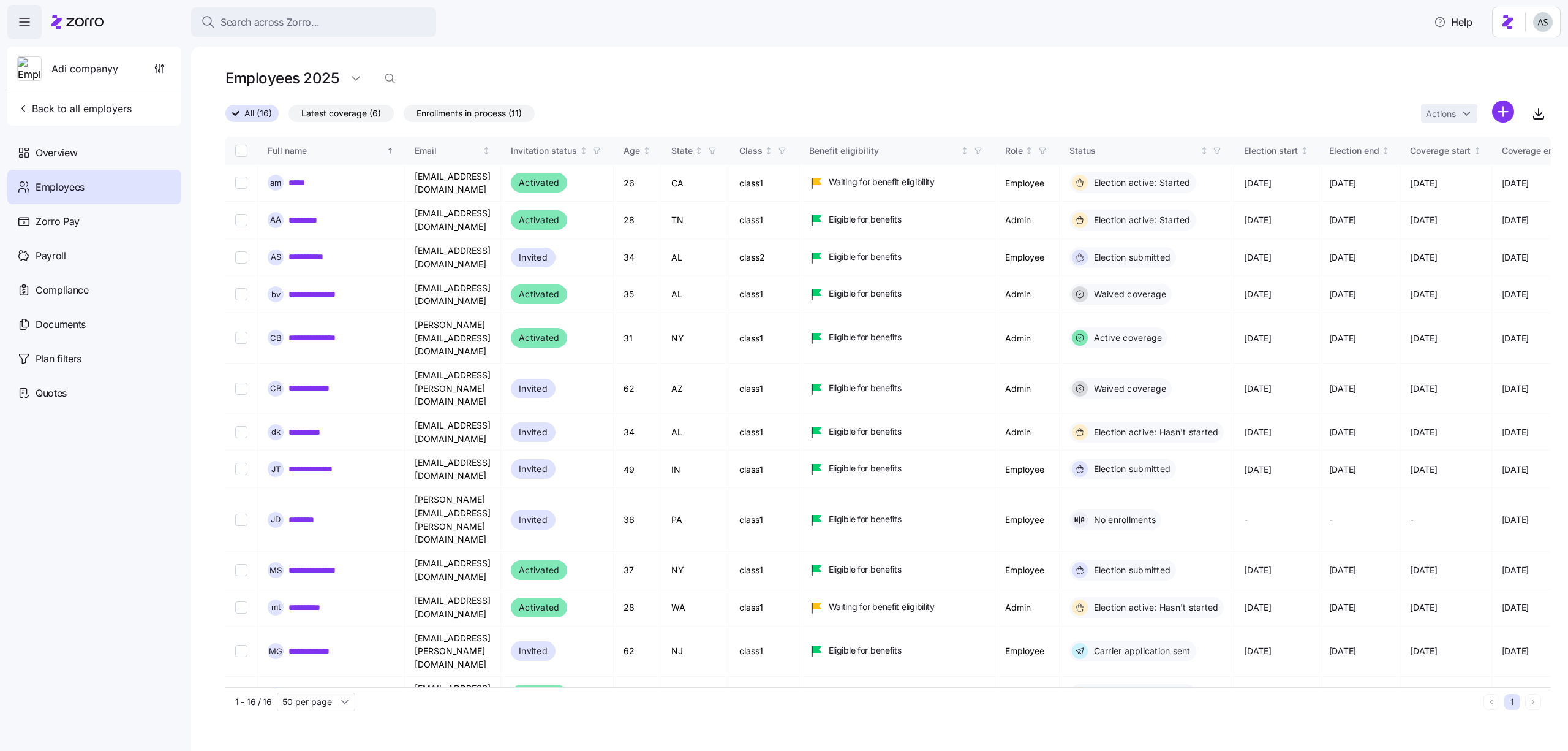
click at [1494, 99] on div "Employees 2025" at bounding box center [887, 83] width 1325 height 35
click at [1496, 105] on html "Search across Zorro... Help Adi companyy Back to all employers Overview Employe…" at bounding box center [784, 371] width 1568 height 743
click at [767, 89] on html "Search across Zorro... Help Adi companyy Back to all employers Overview Employe…" at bounding box center [784, 371] width 1568 height 743
click at [122, 95] on div "Adi companyy Back to all employers" at bounding box center [94, 86] width 174 height 79
click at [122, 108] on span "Back to all employers" at bounding box center [74, 108] width 114 height 15
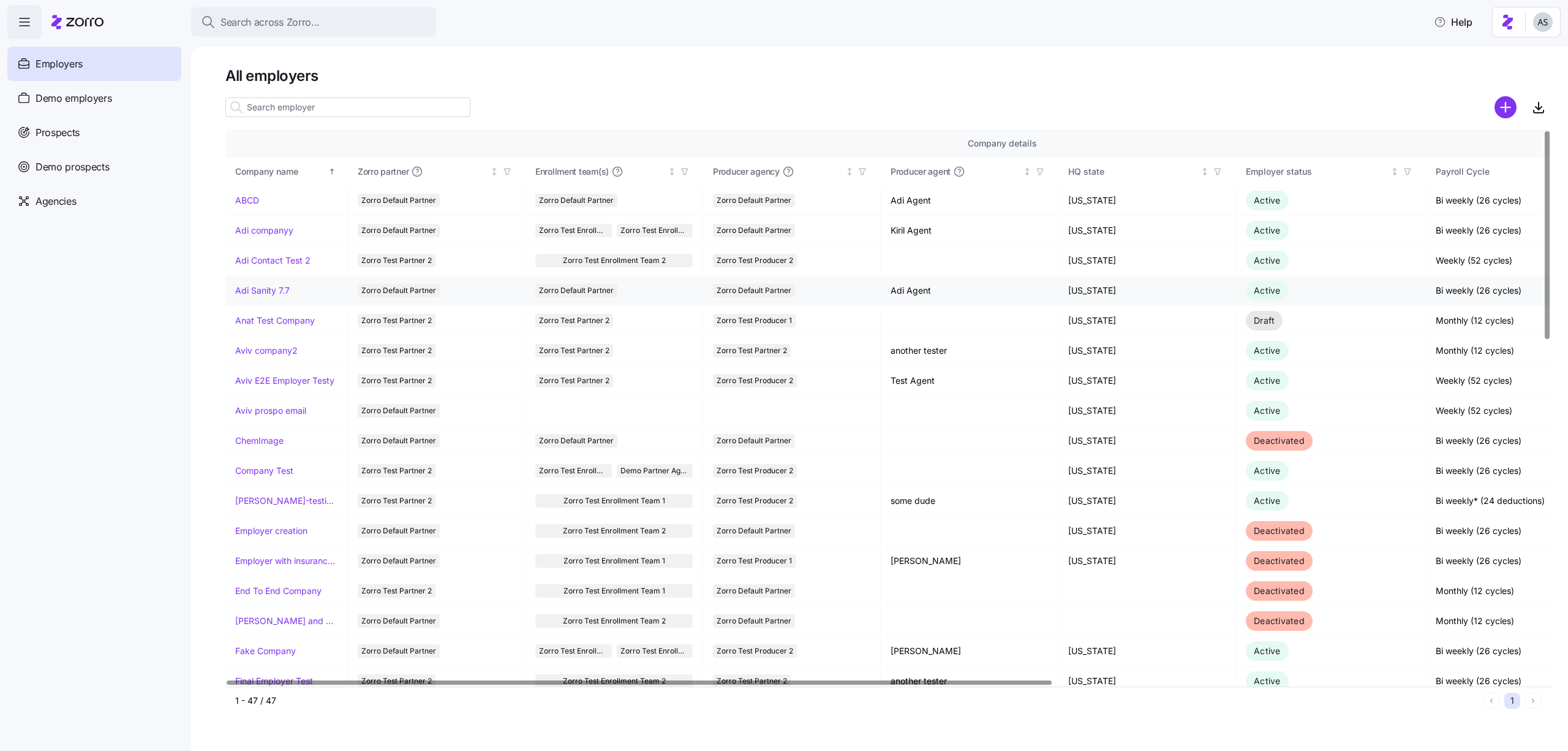
click at [267, 296] on link "Adi Sanity 7.7" at bounding box center [262, 291] width 55 height 12
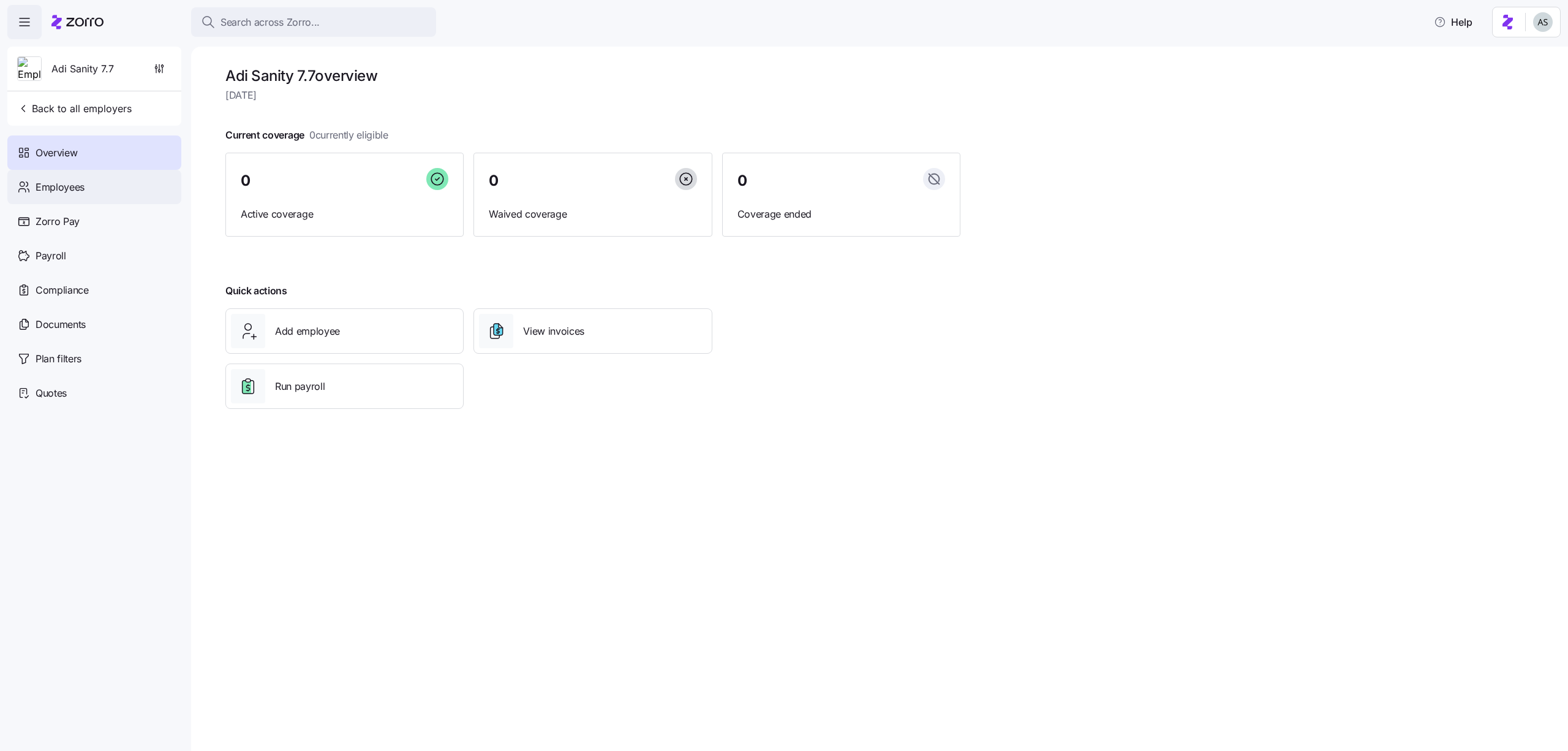
click at [128, 178] on div "Employees" at bounding box center [94, 187] width 174 height 35
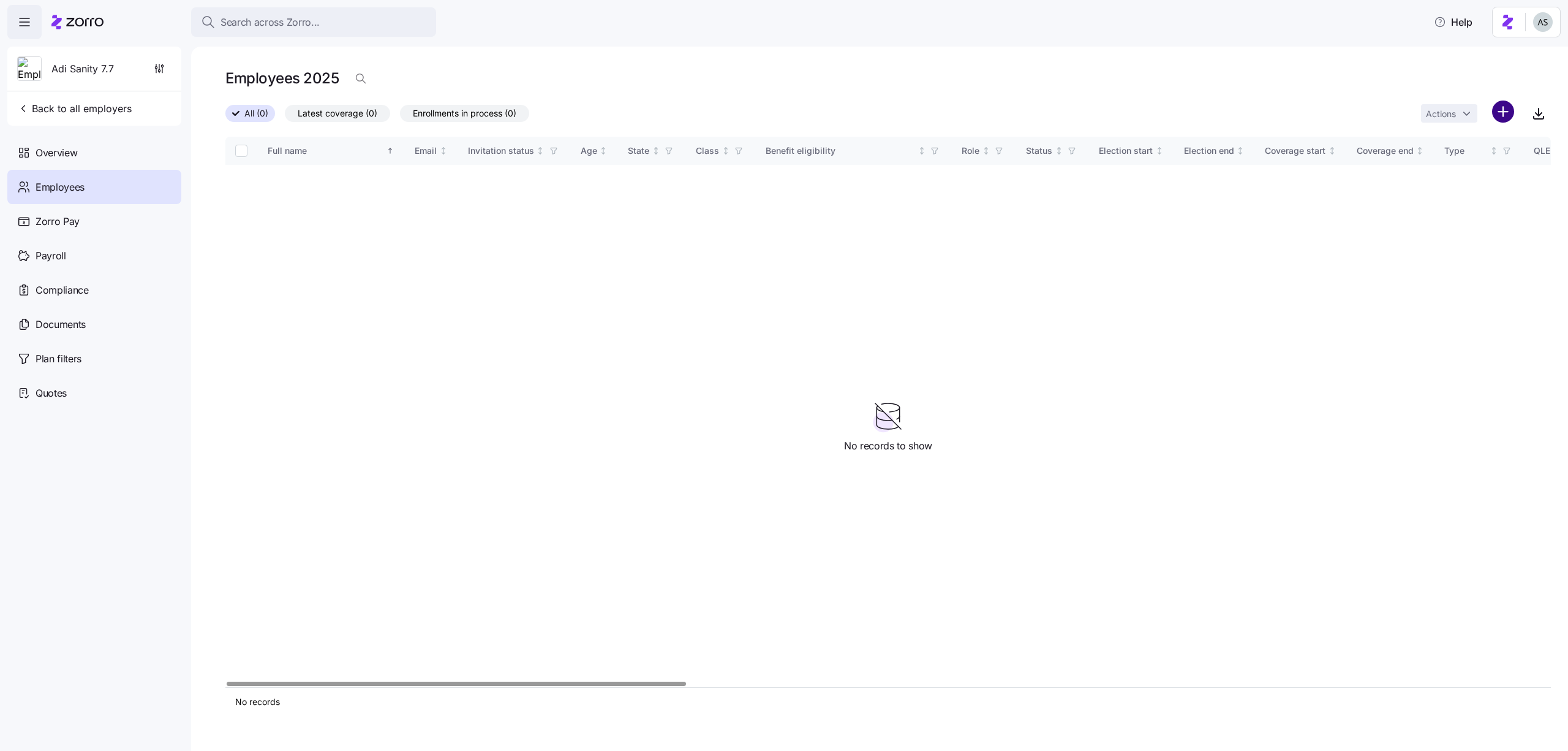
click at [1510, 110] on html "Search across Zorro... Help Adi Sanity 7.7 Back to all employers Overview Emplo…" at bounding box center [784, 371] width 1568 height 743
click at [1477, 141] on div "Upload roster" at bounding box center [1450, 145] width 116 height 20
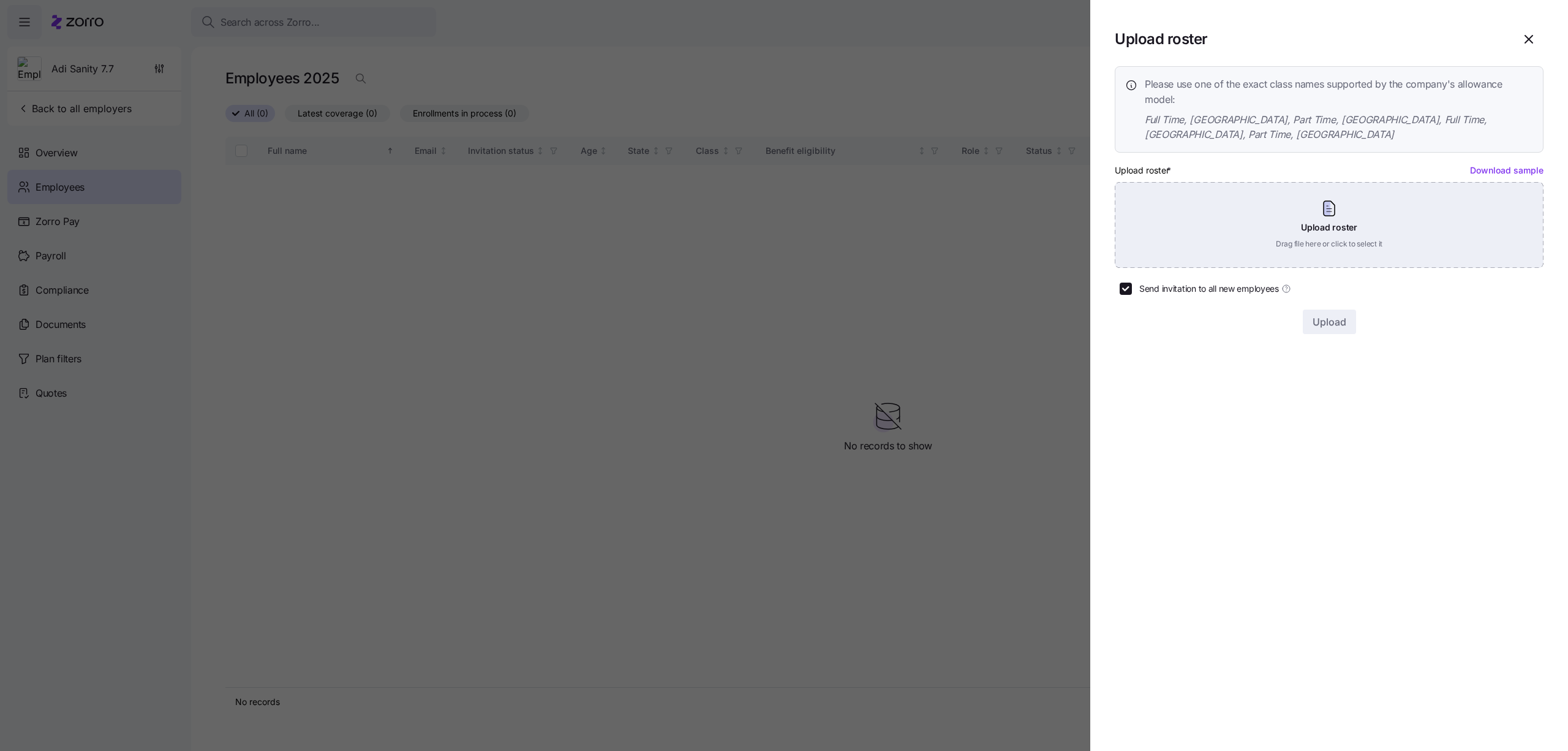
click at [1222, 201] on div "Upload roster Drag file here or click to select it" at bounding box center [1329, 225] width 429 height 86
click at [1321, 225] on div "Upload roster Drag file here or click to select it" at bounding box center [1329, 225] width 429 height 86
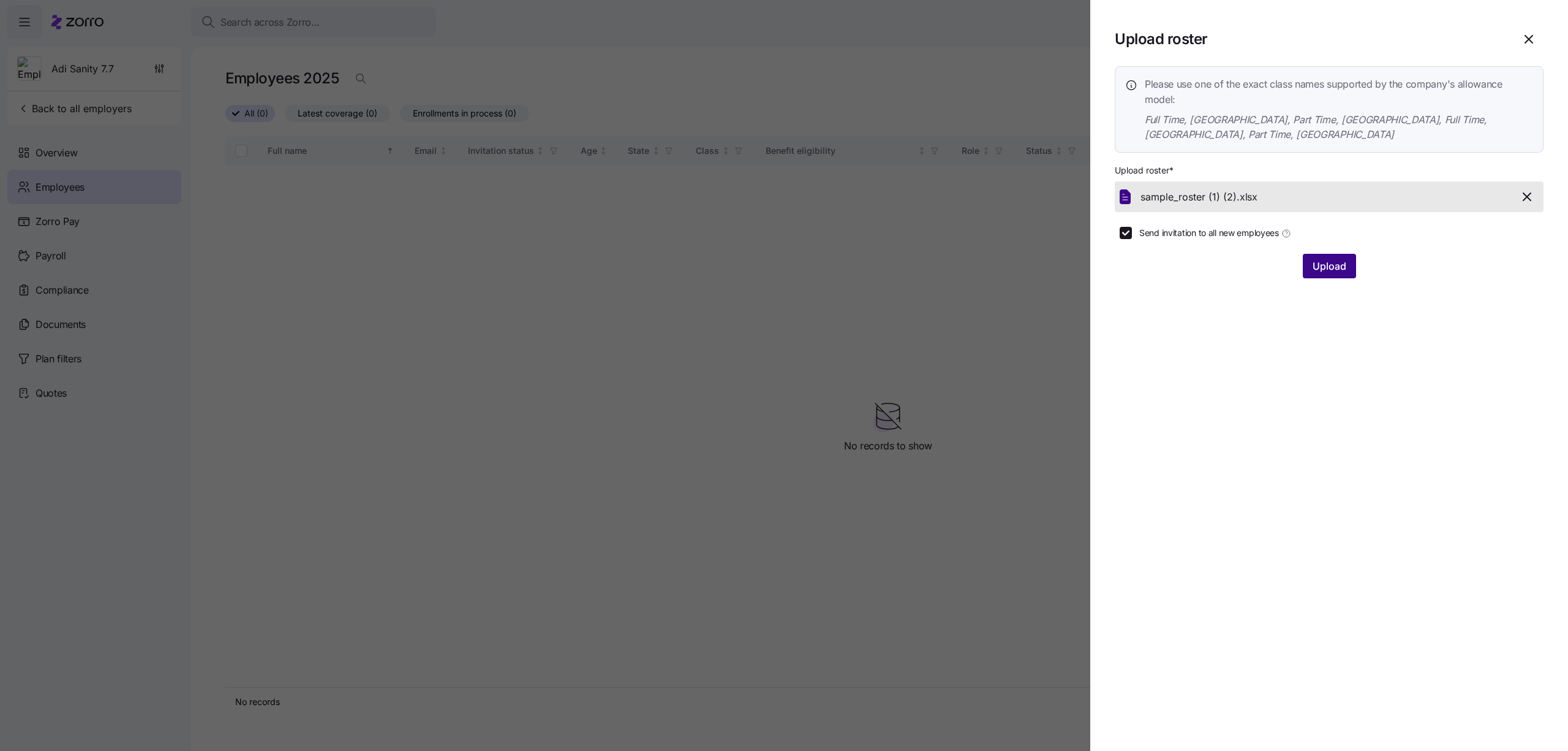
click at [1344, 262] on section "Upload roster Please use one of the exact class names supported by the company'…" at bounding box center [1329, 375] width 478 height 751
click at [1340, 258] on span "Upload" at bounding box center [1329, 265] width 34 height 15
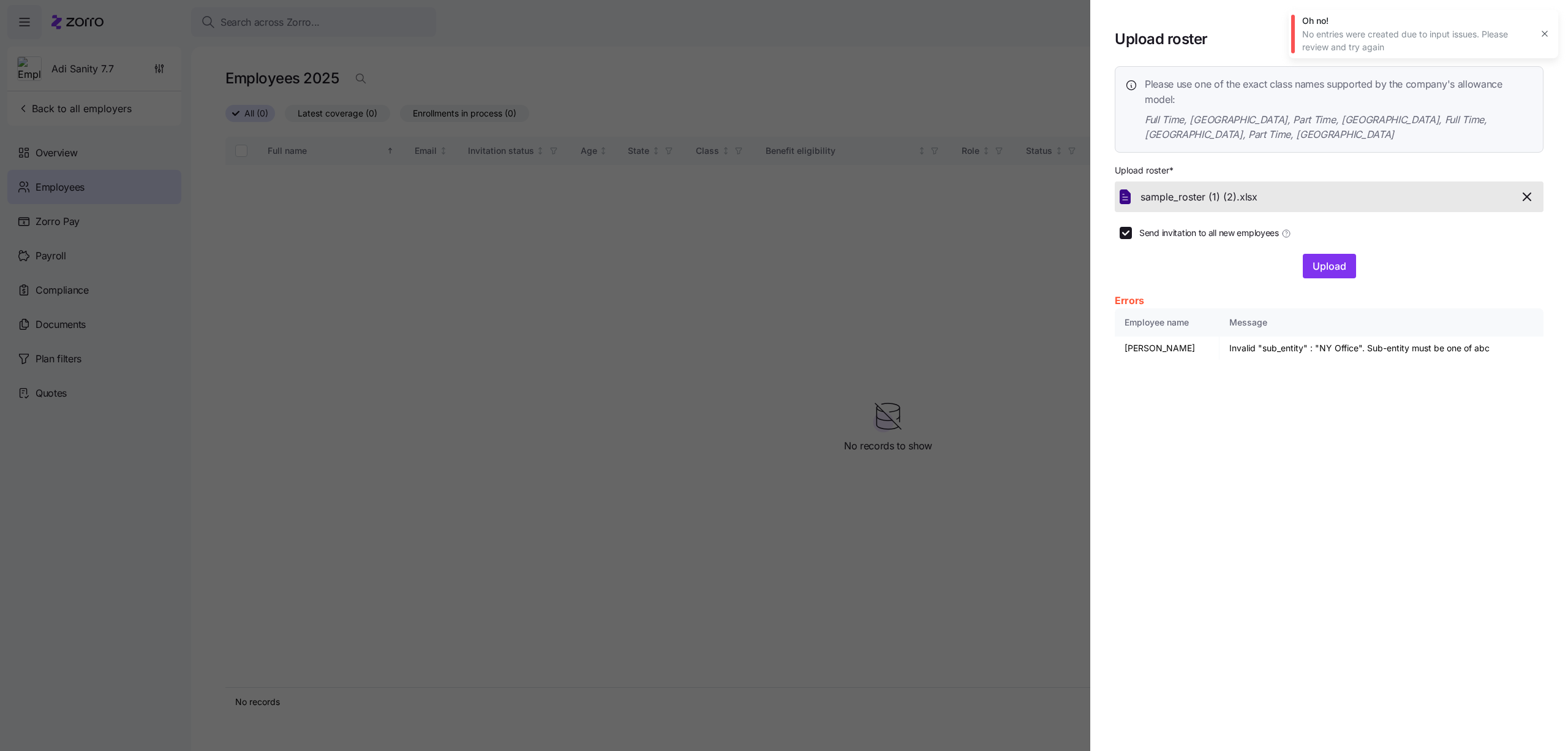
click at [1509, 181] on div "sample_roster (1) (2). xlsx" at bounding box center [1329, 197] width 429 height 31
click at [1550, 31] on button "button" at bounding box center [1544, 34] width 17 height 17
click at [1537, 32] on span "button" at bounding box center [1528, 39] width 28 height 28
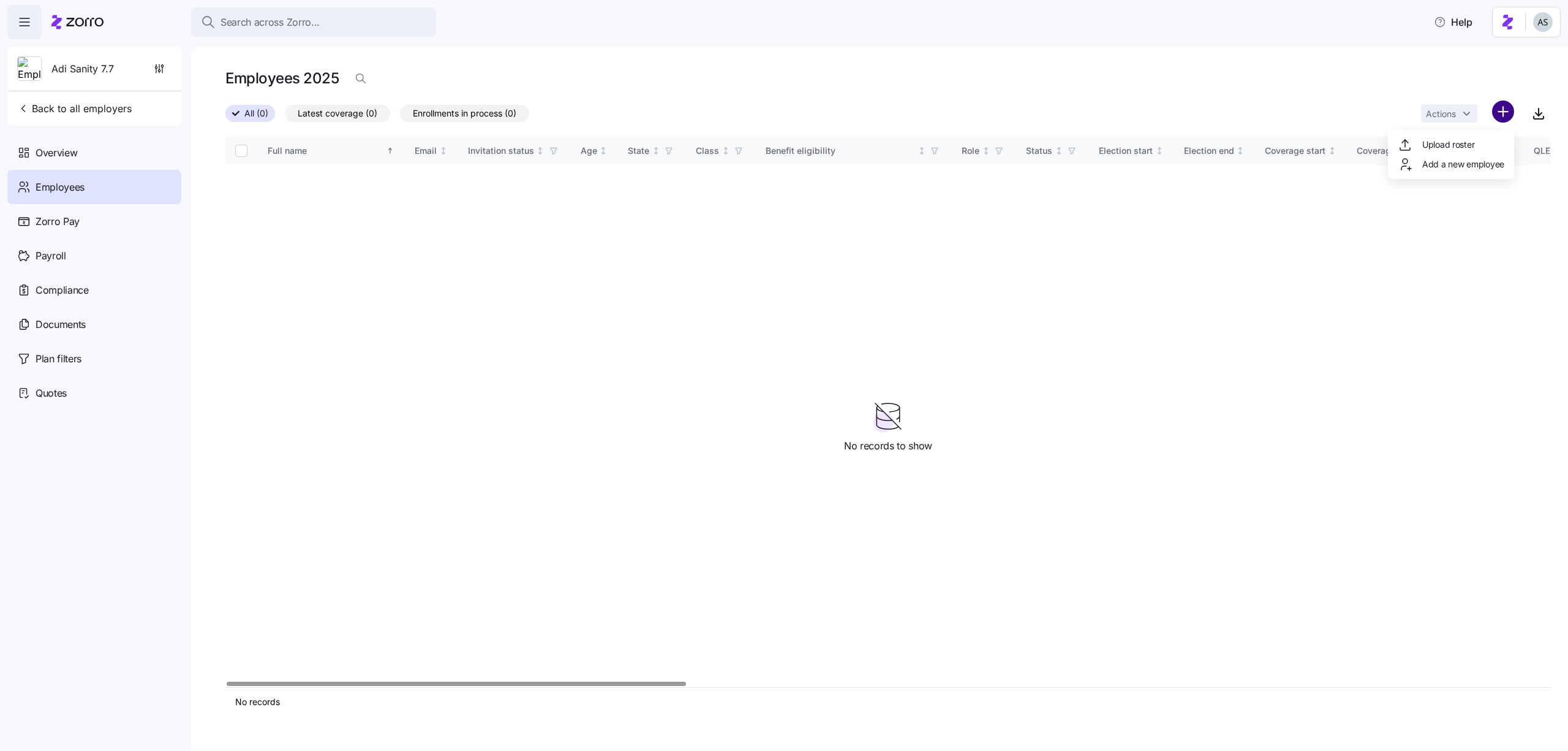
click at [1499, 116] on html "Search across Zorro... Help Adi Sanity 7.7 Back to all employers Overview Emplo…" at bounding box center [784, 371] width 1568 height 743
click at [1493, 148] on div "Upload roster" at bounding box center [1450, 145] width 116 height 20
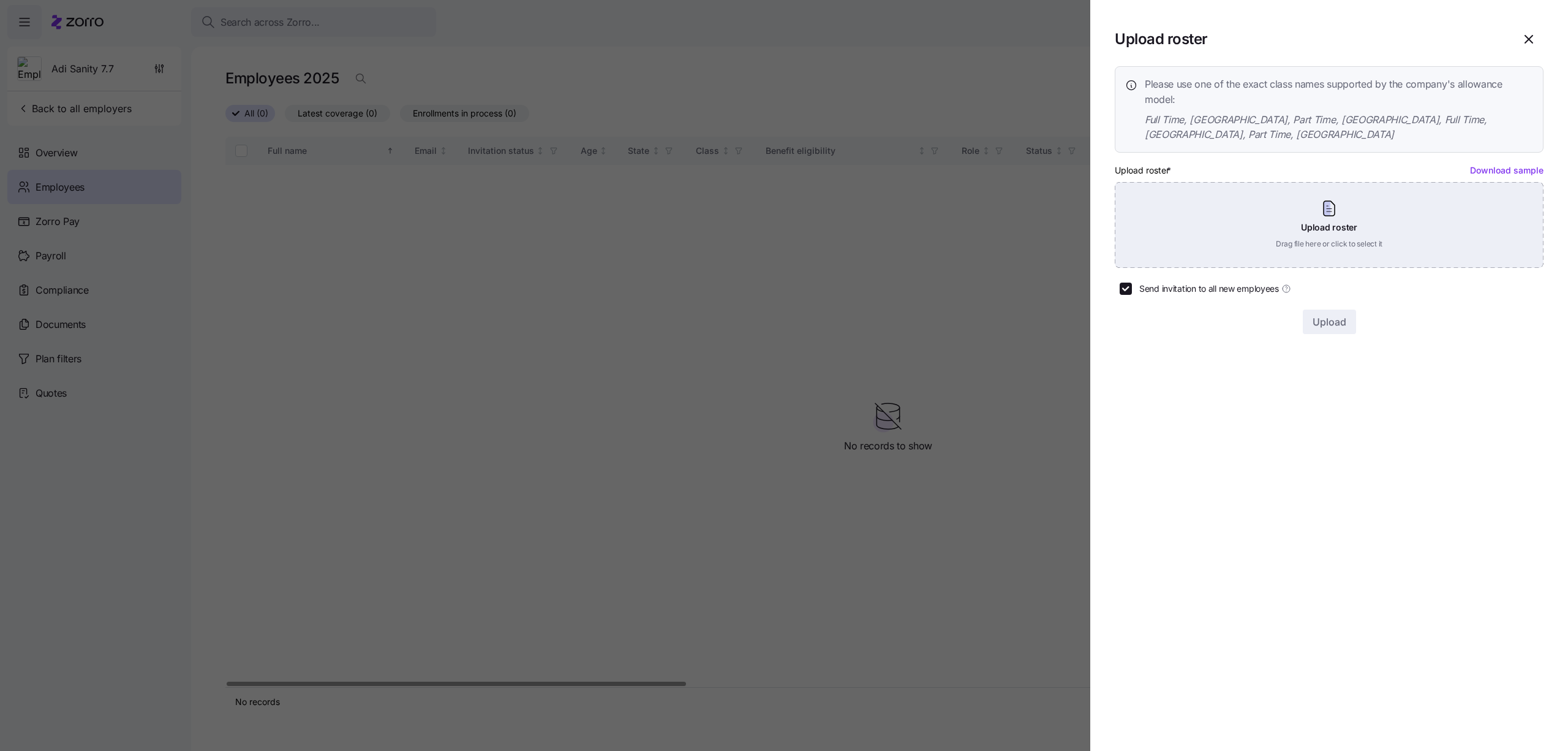
click at [1333, 216] on div "Upload roster Drag file here or click to select it" at bounding box center [1329, 225] width 429 height 86
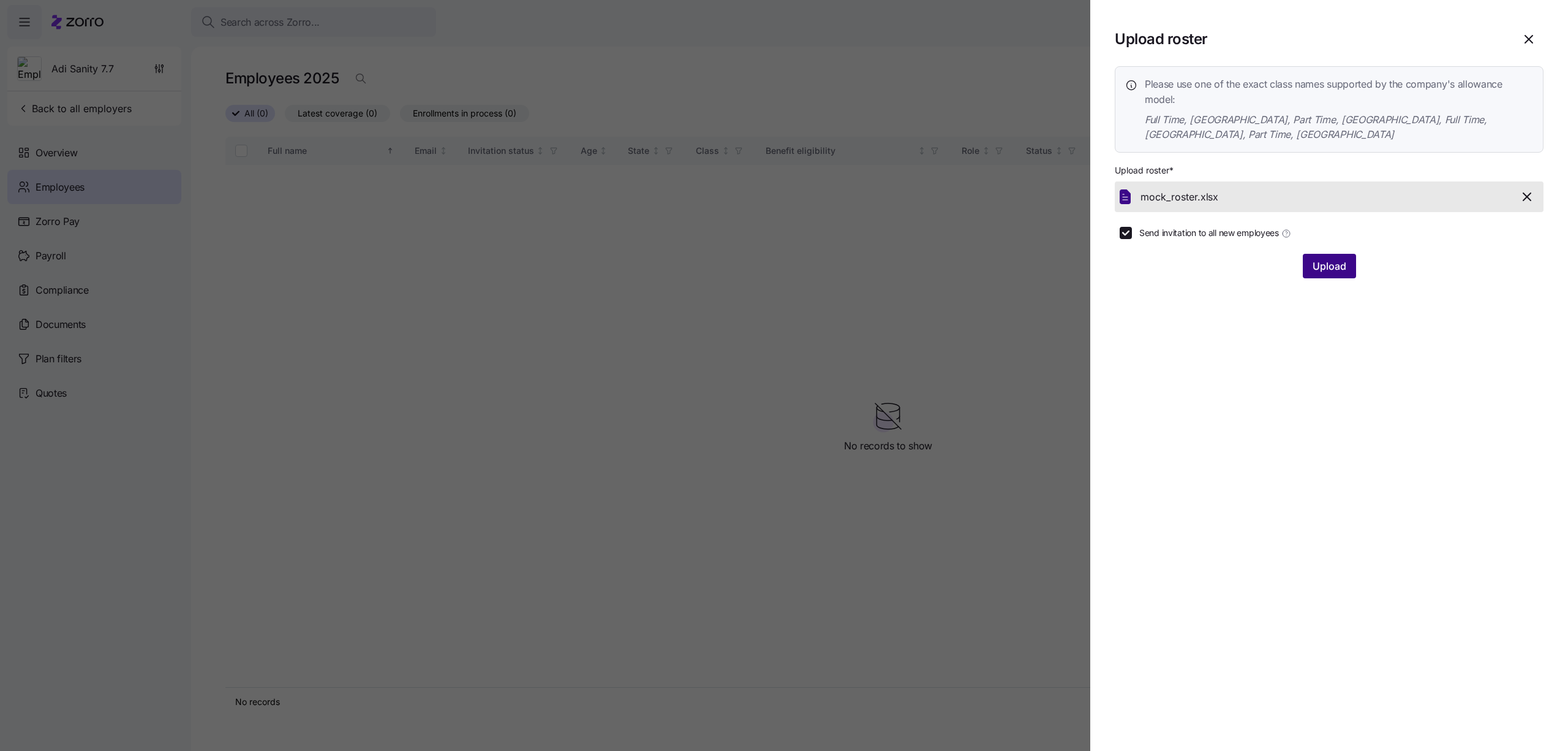
click at [1323, 258] on span "Upload" at bounding box center [1329, 265] width 34 height 15
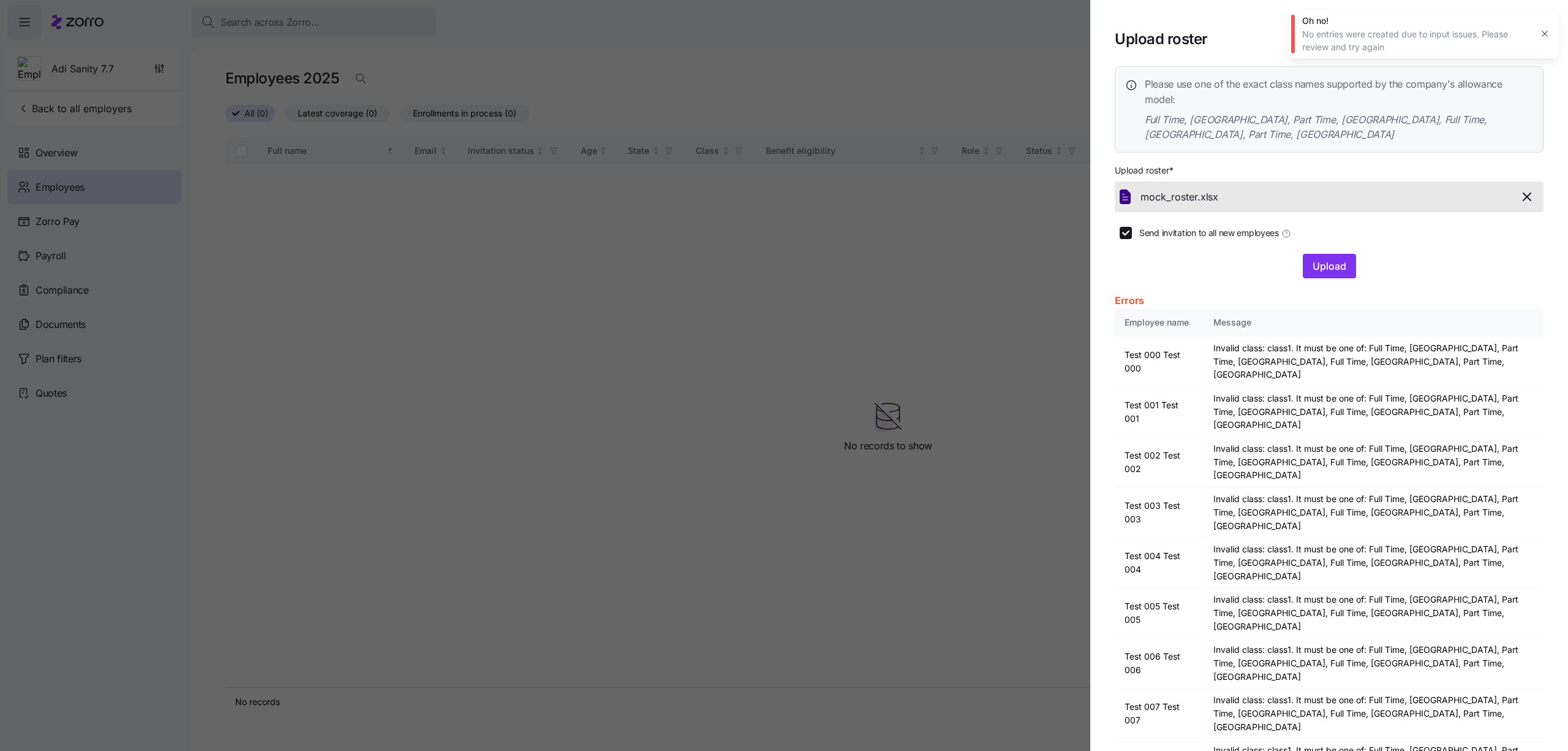
click at [1517, 189] on span "button" at bounding box center [1527, 196] width 22 height 15
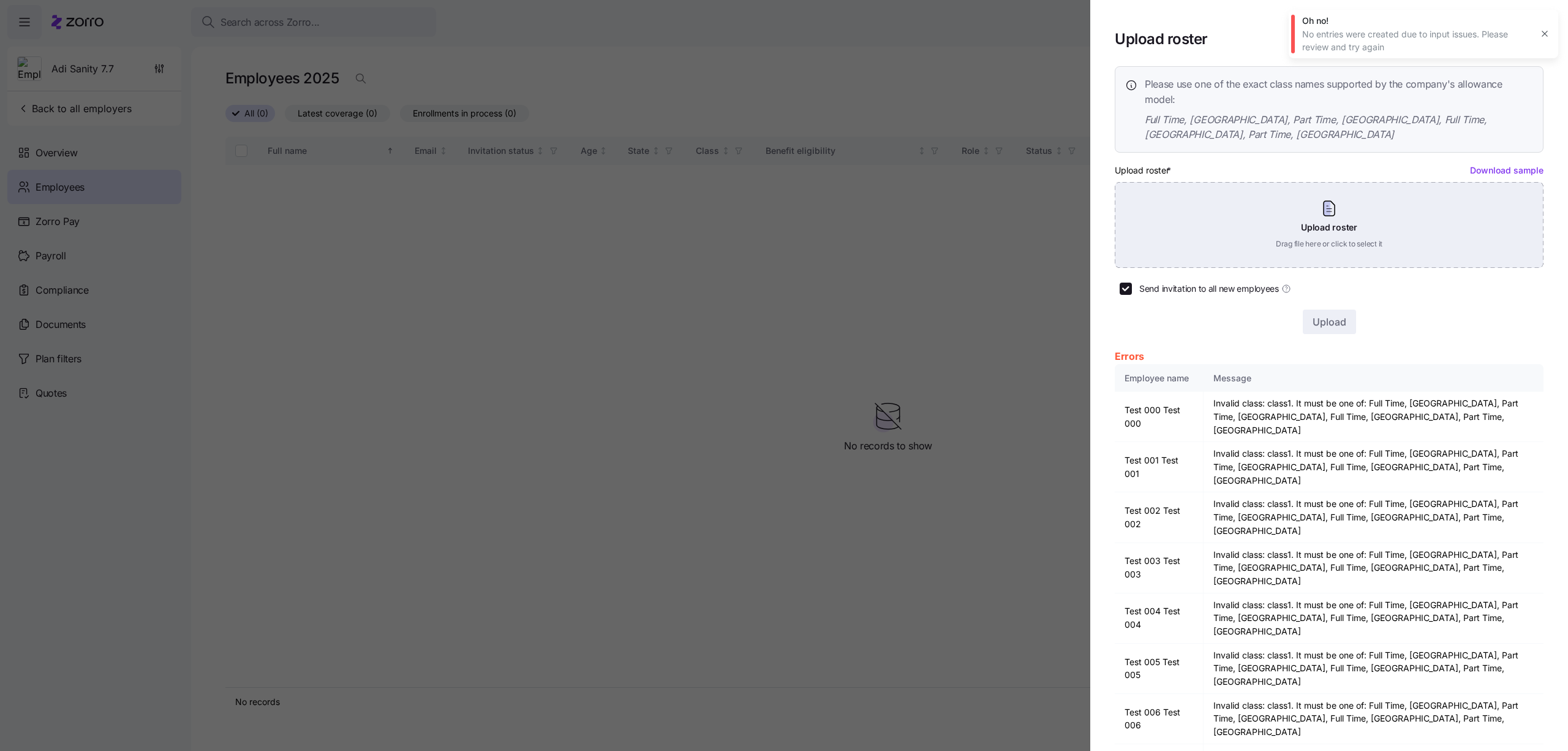
click at [1395, 193] on div "Upload roster Drag file here or click to select it" at bounding box center [1329, 225] width 429 height 86
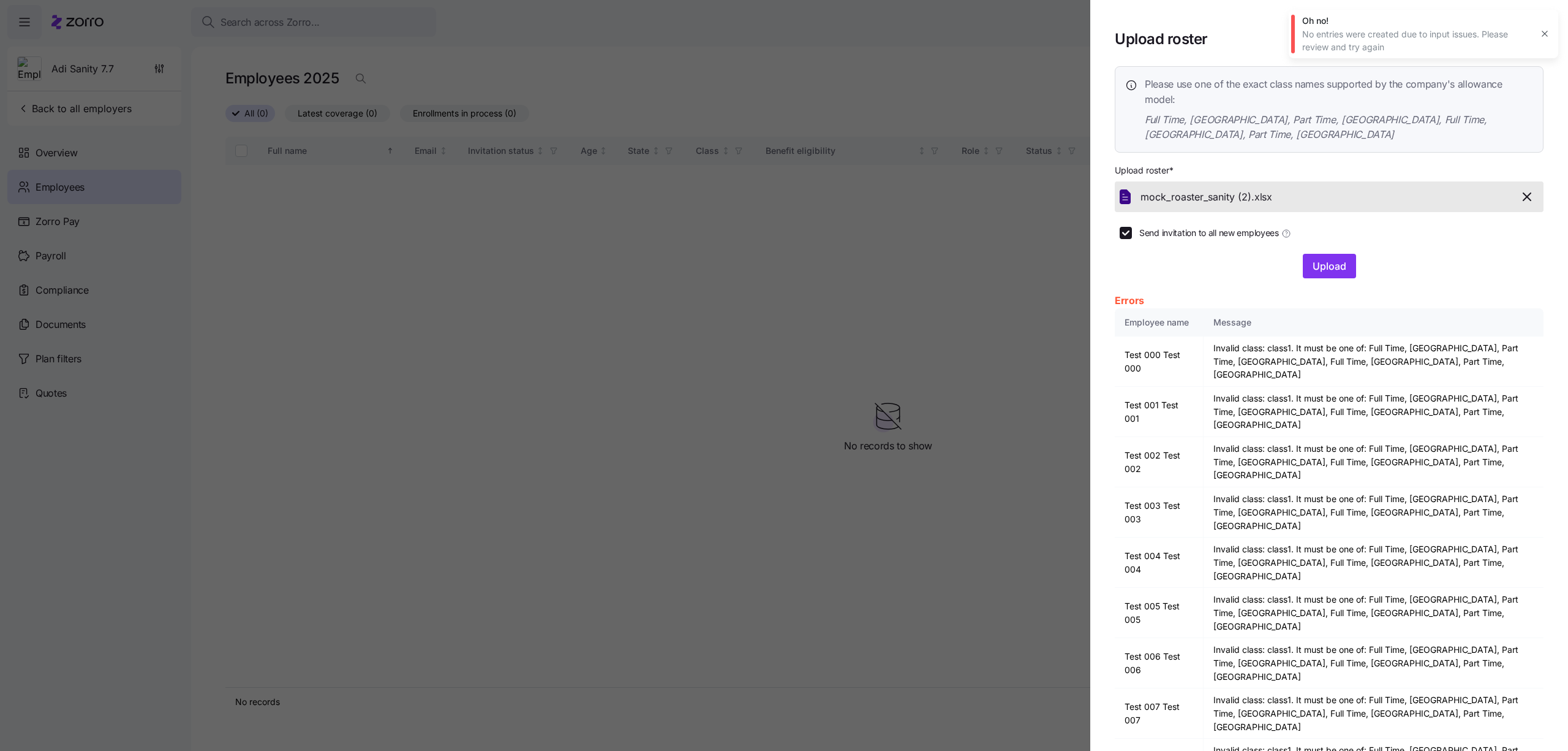
click at [1321, 246] on div at bounding box center [1329, 250] width 429 height 8
click at [1321, 254] on button "Upload" at bounding box center [1329, 266] width 53 height 25
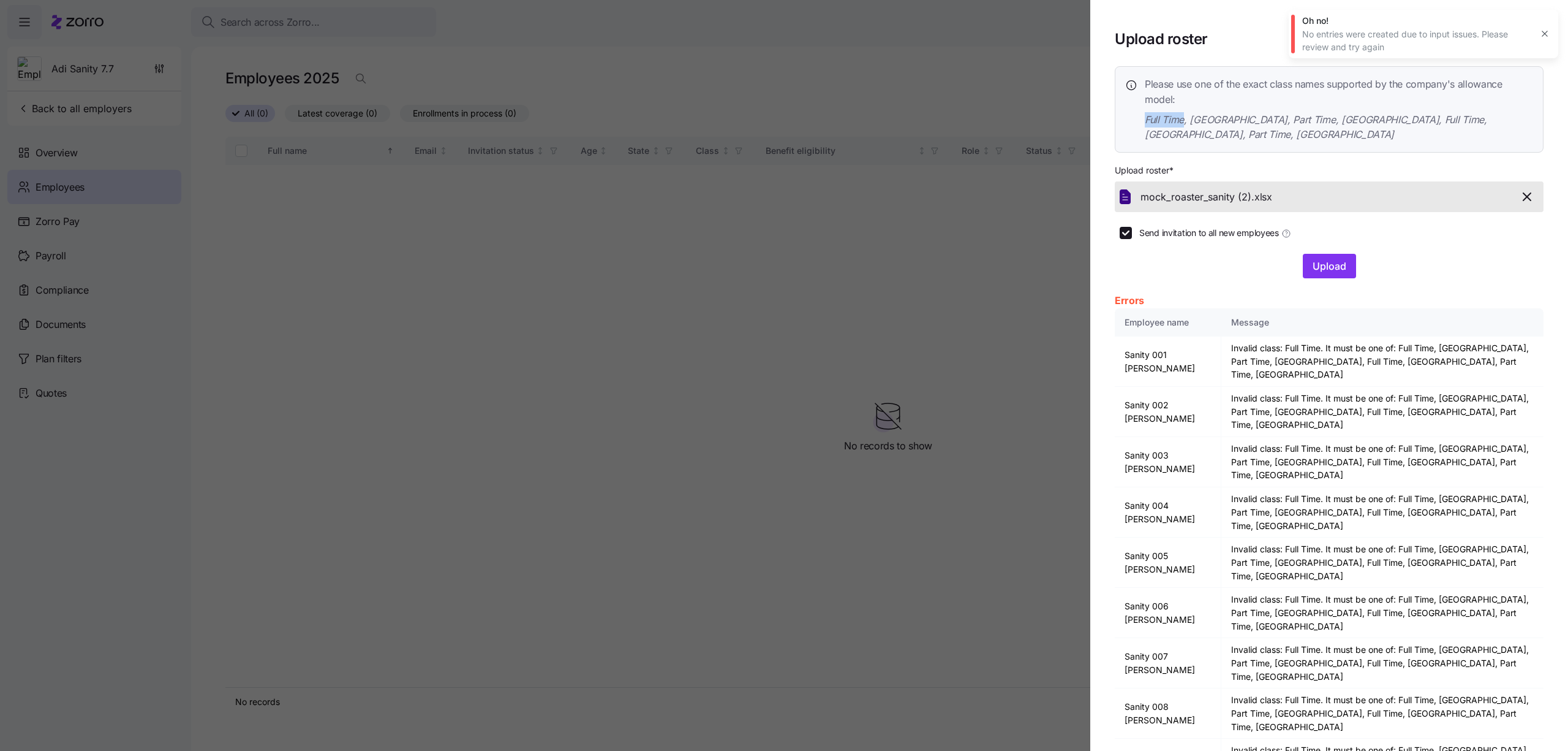
drag, startPoint x: 1184, startPoint y: 121, endPoint x: 1129, endPoint y: 121, distance: 55.0
click at [1129, 121] on div "Please use one of the exact class names supported by the company's allowance mo…" at bounding box center [1328, 109] width 408 height 65
copy span "Full Time"
click at [1522, 190] on button "button" at bounding box center [1527, 196] width 22 height 21
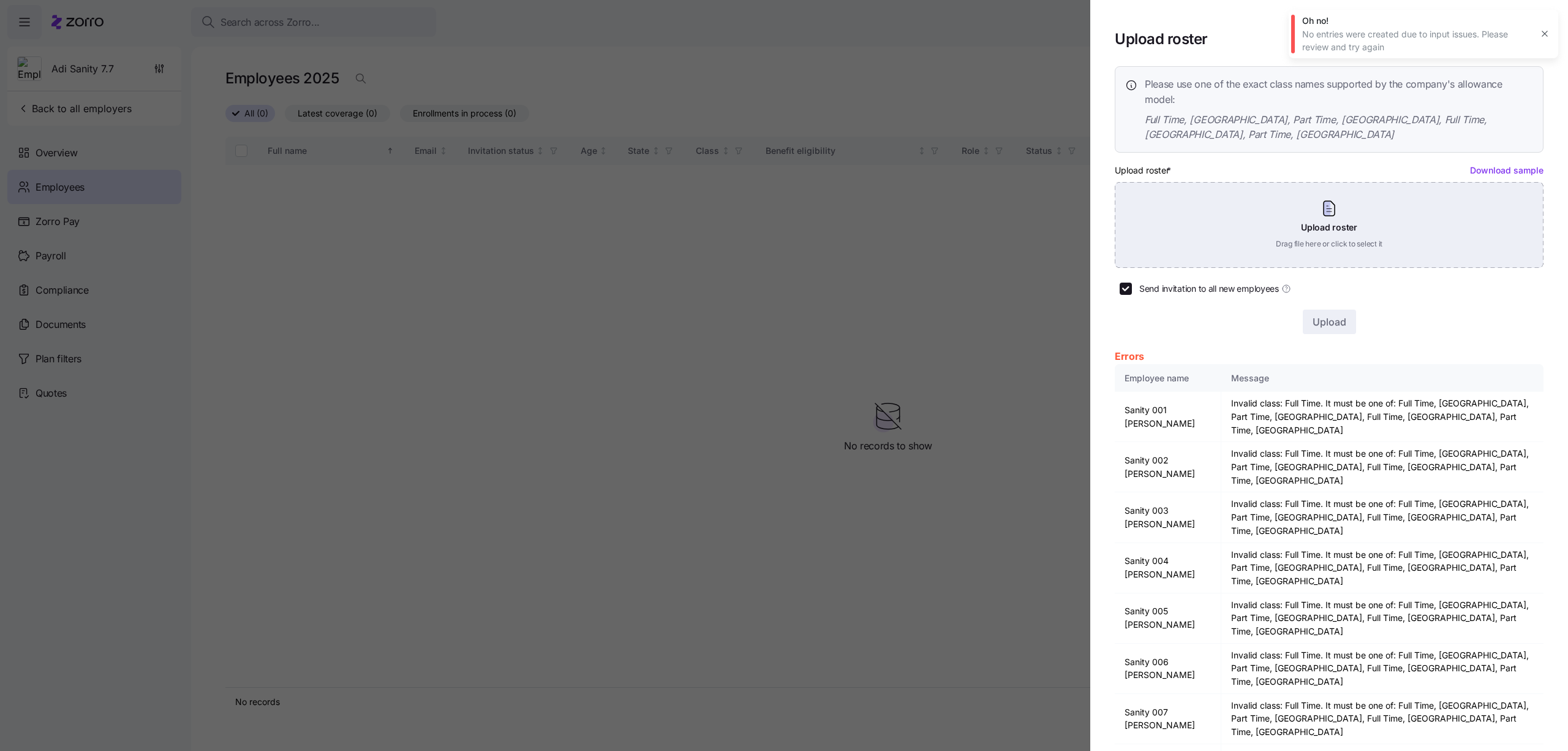
click at [1369, 218] on div "Upload roster Drag file here or click to select it" at bounding box center [1329, 225] width 429 height 86
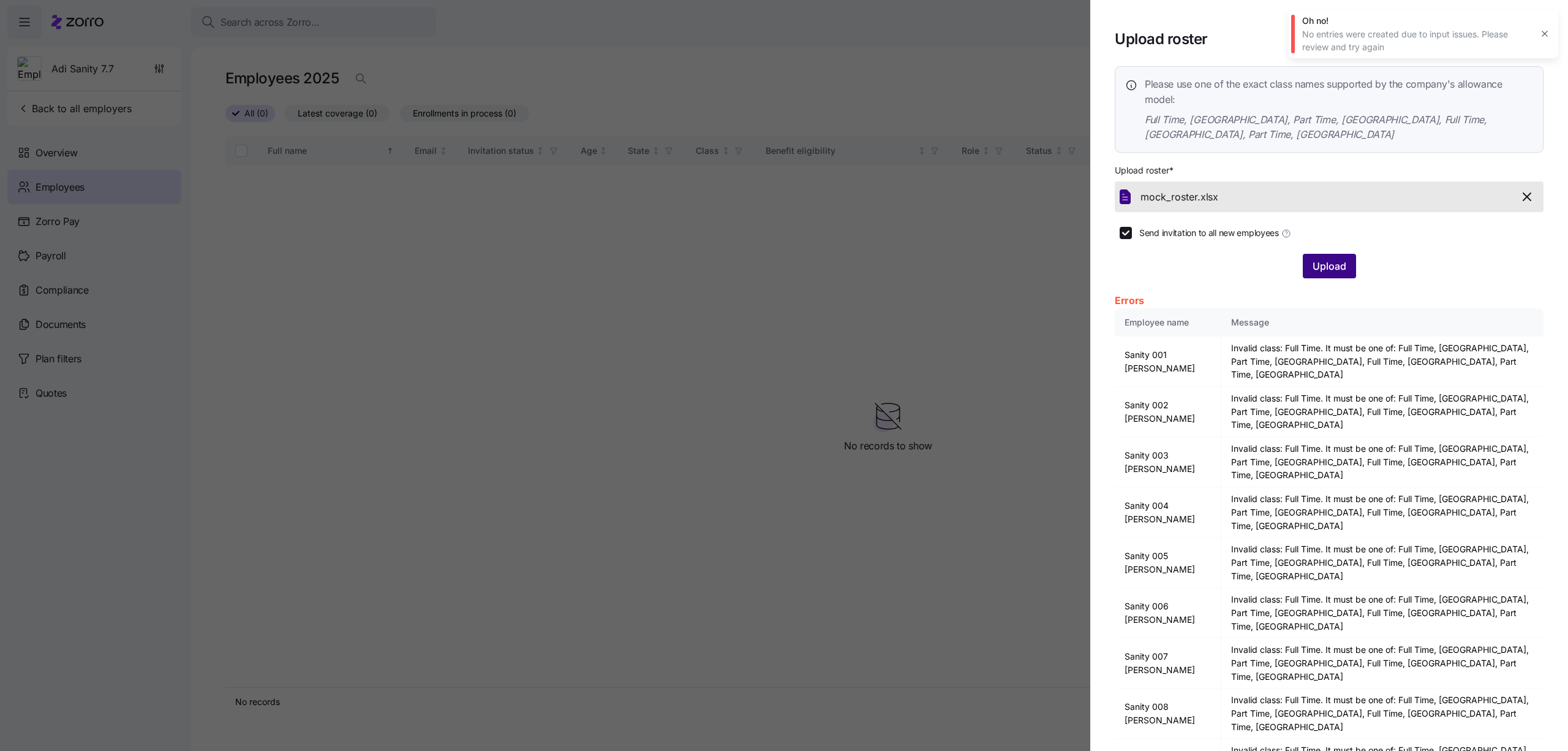
click at [1351, 254] on button "Upload" at bounding box center [1329, 266] width 53 height 25
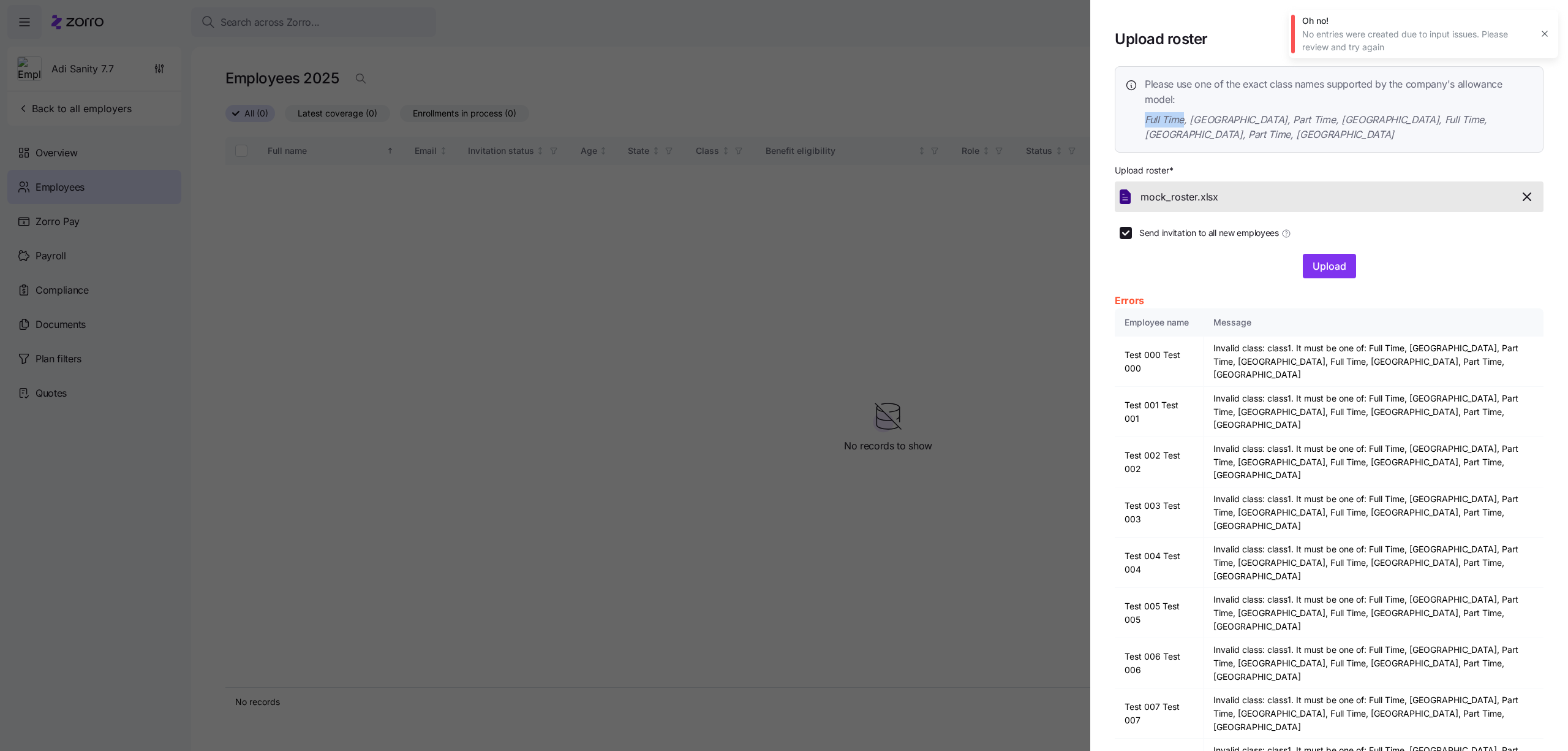
drag, startPoint x: 1142, startPoint y: 121, endPoint x: 1184, endPoint y: 122, distance: 42.0
click at [1185, 122] on div "Please use one of the exact class names supported by the company's allowance mo…" at bounding box center [1328, 109] width 408 height 65
click at [1184, 122] on span "Full Time, [GEOGRAPHIC_DATA], Part Time, [GEOGRAPHIC_DATA], Full Time, [GEOGRAP…" at bounding box center [1338, 128] width 388 height 31
click at [1523, 189] on icon "button" at bounding box center [1527, 196] width 15 height 15
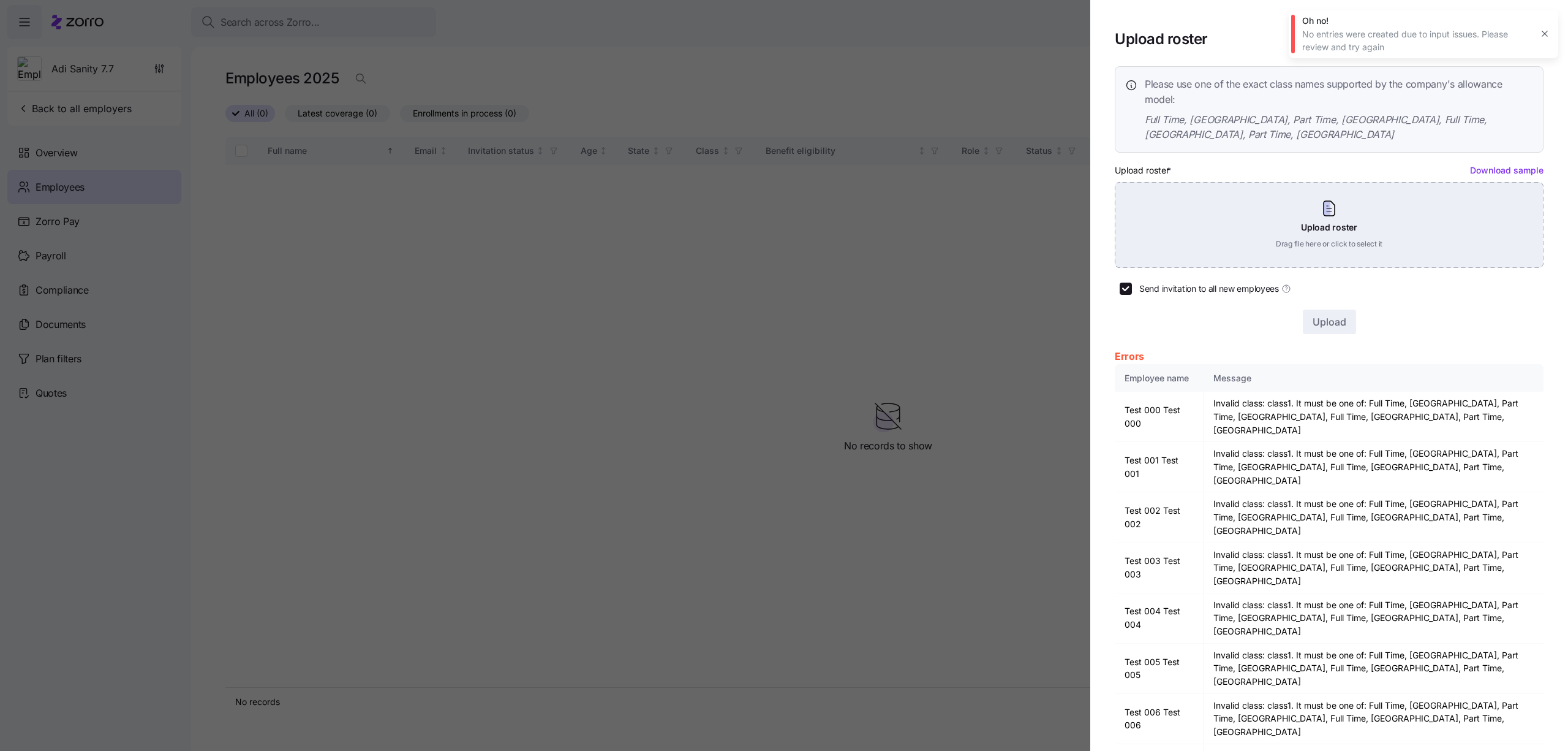
click at [1493, 198] on div "Upload roster Drag file here or click to select it" at bounding box center [1329, 225] width 429 height 86
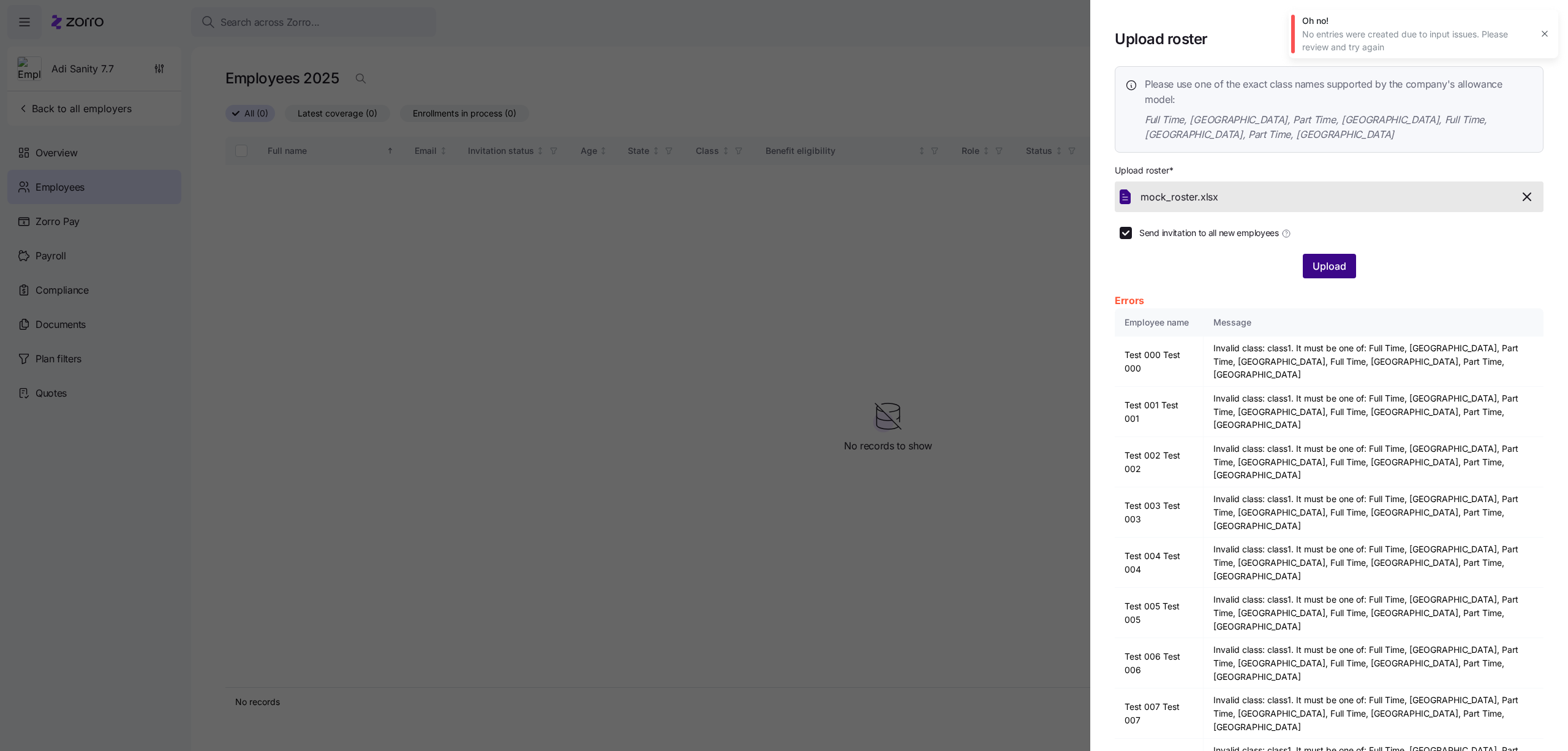
click at [1310, 259] on button "Upload" at bounding box center [1329, 266] width 53 height 25
click at [1545, 29] on icon "button" at bounding box center [1544, 33] width 10 height 10
click at [1318, 263] on div "Please use one of the exact class names supported by the company's allowance mo…" at bounding box center [1329, 452] width 429 height 773
click at [1318, 263] on button "Upload" at bounding box center [1329, 266] width 53 height 25
drag, startPoint x: 1271, startPoint y: 442, endPoint x: 1307, endPoint y: 438, distance: 36.2
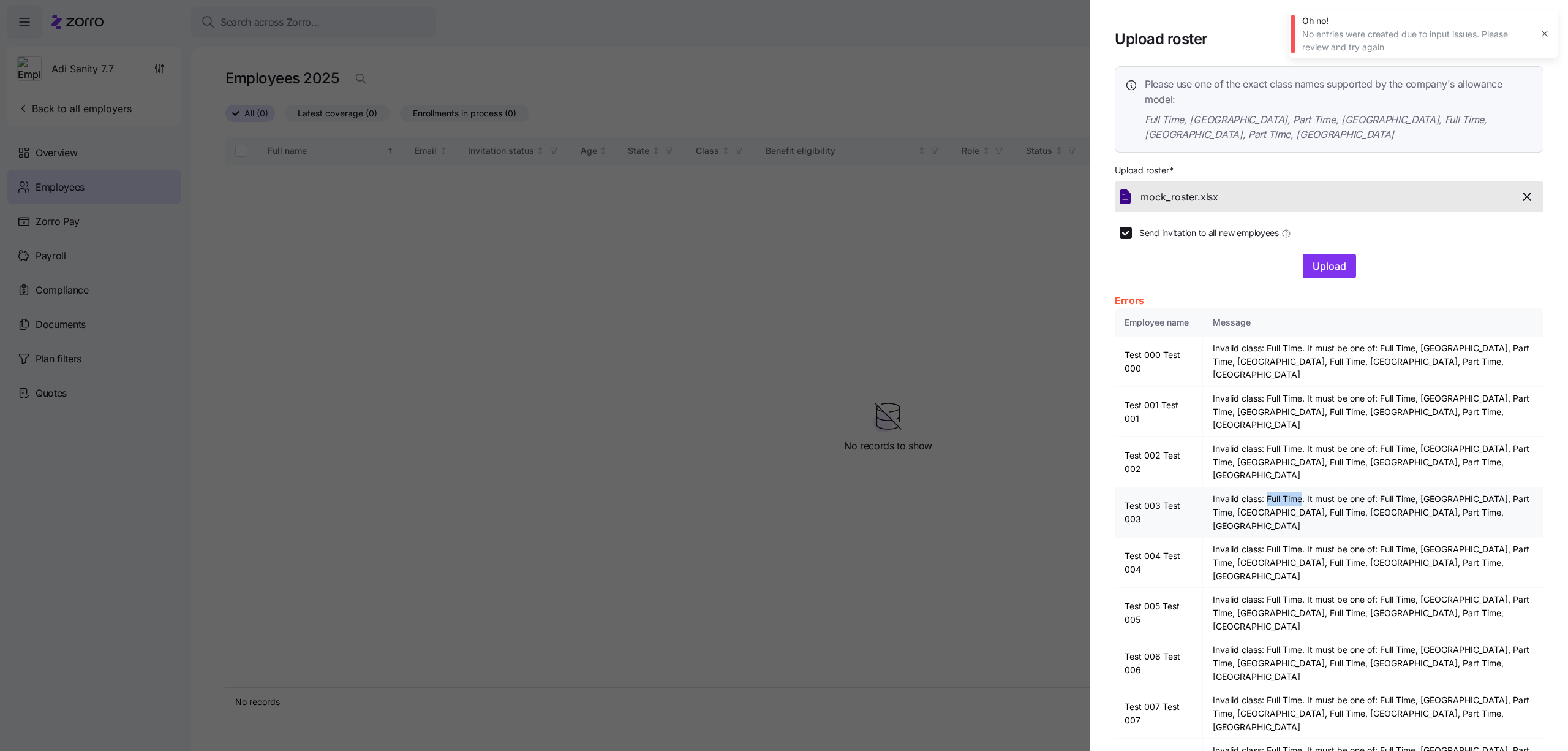
click at [1307, 487] on td "Invalid class: Full Time. It must be one of: Full Time, [GEOGRAPHIC_DATA], Part…" at bounding box center [1373, 512] width 340 height 50
click at [1361, 487] on td "Invalid class: Full Time. It must be one of: Full Time, [GEOGRAPHIC_DATA], Part…" at bounding box center [1373, 512] width 340 height 50
drag, startPoint x: 1344, startPoint y: 455, endPoint x: 1179, endPoint y: 450, distance: 165.1
click at [1179, 487] on tr "Test 003 Test 003 Invalid class: Full Time. It must be one of: Full Time, [GEOG…" at bounding box center [1329, 512] width 429 height 50
click at [1233, 487] on td "Invalid class: Full Time. It must be one of: Full Time, [GEOGRAPHIC_DATA], Part…" at bounding box center [1373, 512] width 340 height 50
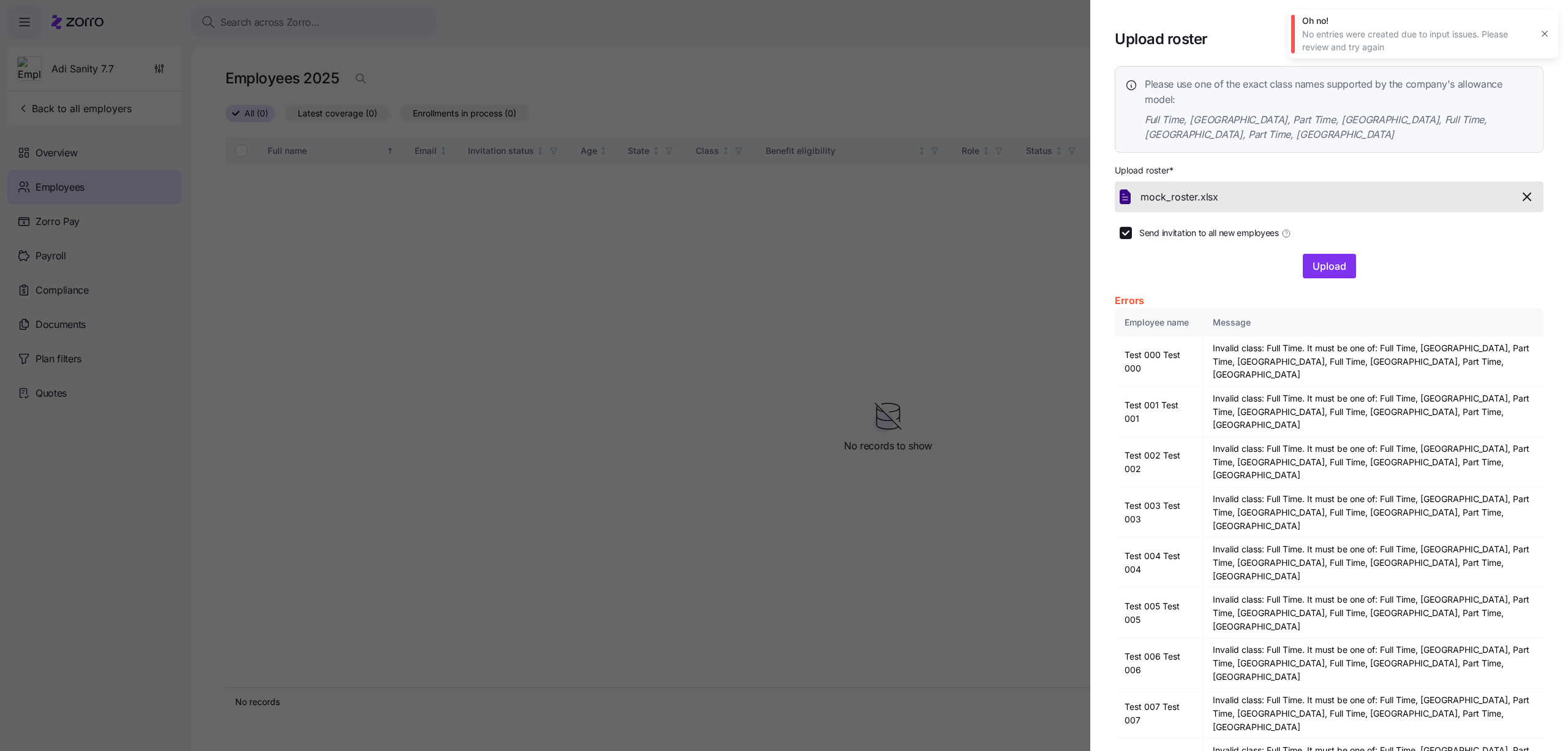
click at [1528, 189] on icon "button" at bounding box center [1527, 196] width 15 height 15
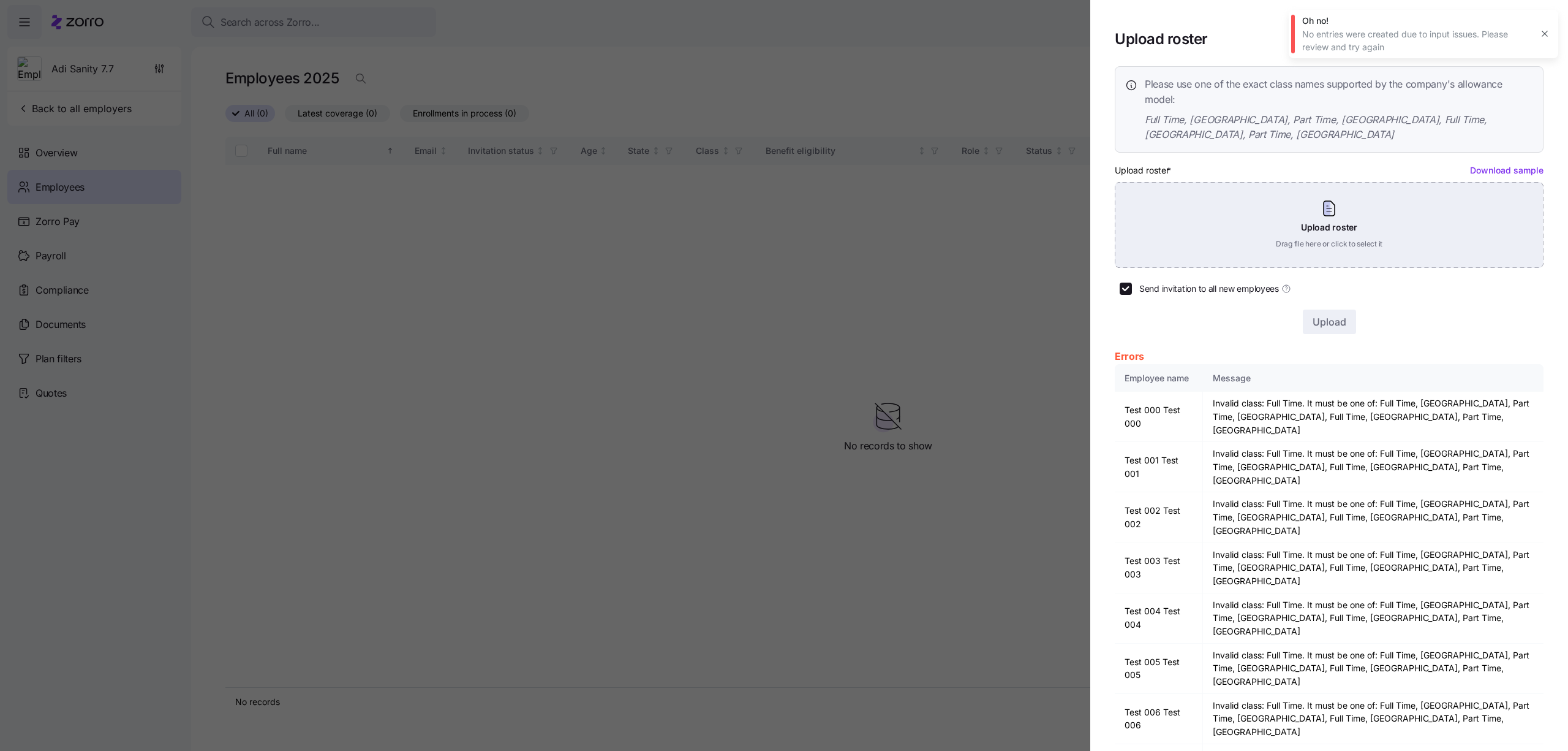
click at [1470, 192] on div "Upload roster Drag file here or click to select it" at bounding box center [1329, 225] width 429 height 86
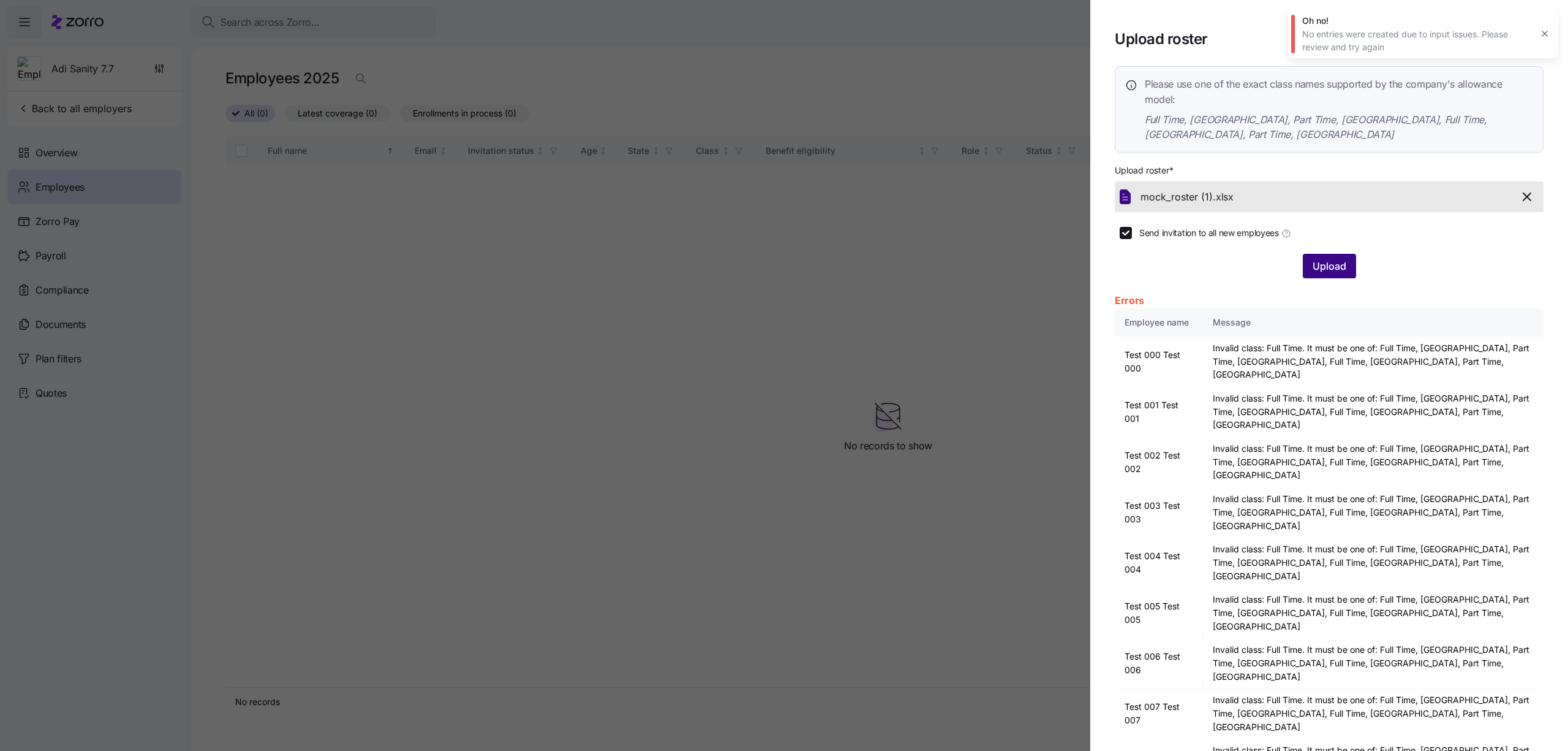
click at [1324, 258] on span "Upload" at bounding box center [1329, 265] width 34 height 15
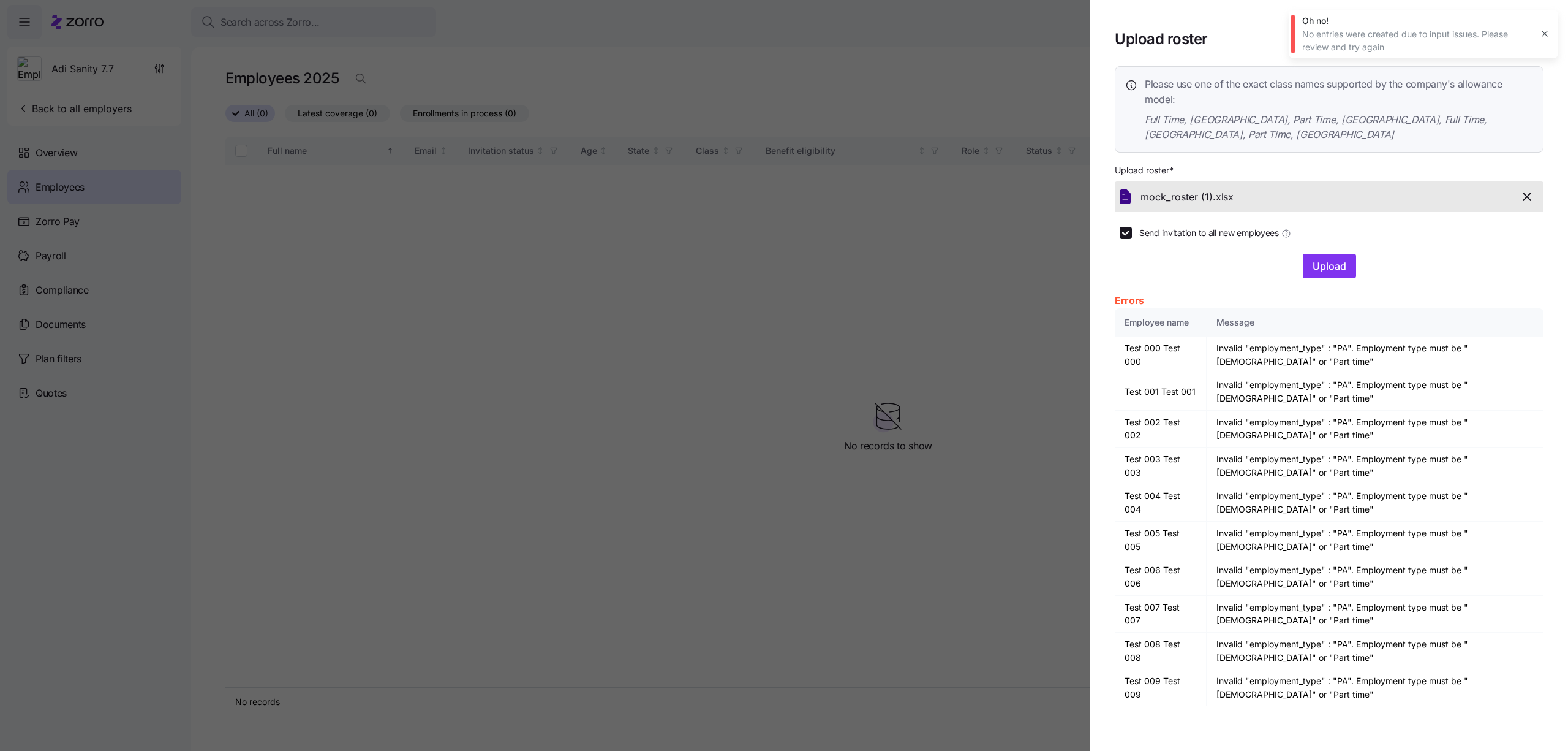
click at [1538, 186] on div "mock_roster (1). xlsx" at bounding box center [1328, 196] width 419 height 21
click at [1530, 189] on icon "button" at bounding box center [1527, 196] width 15 height 15
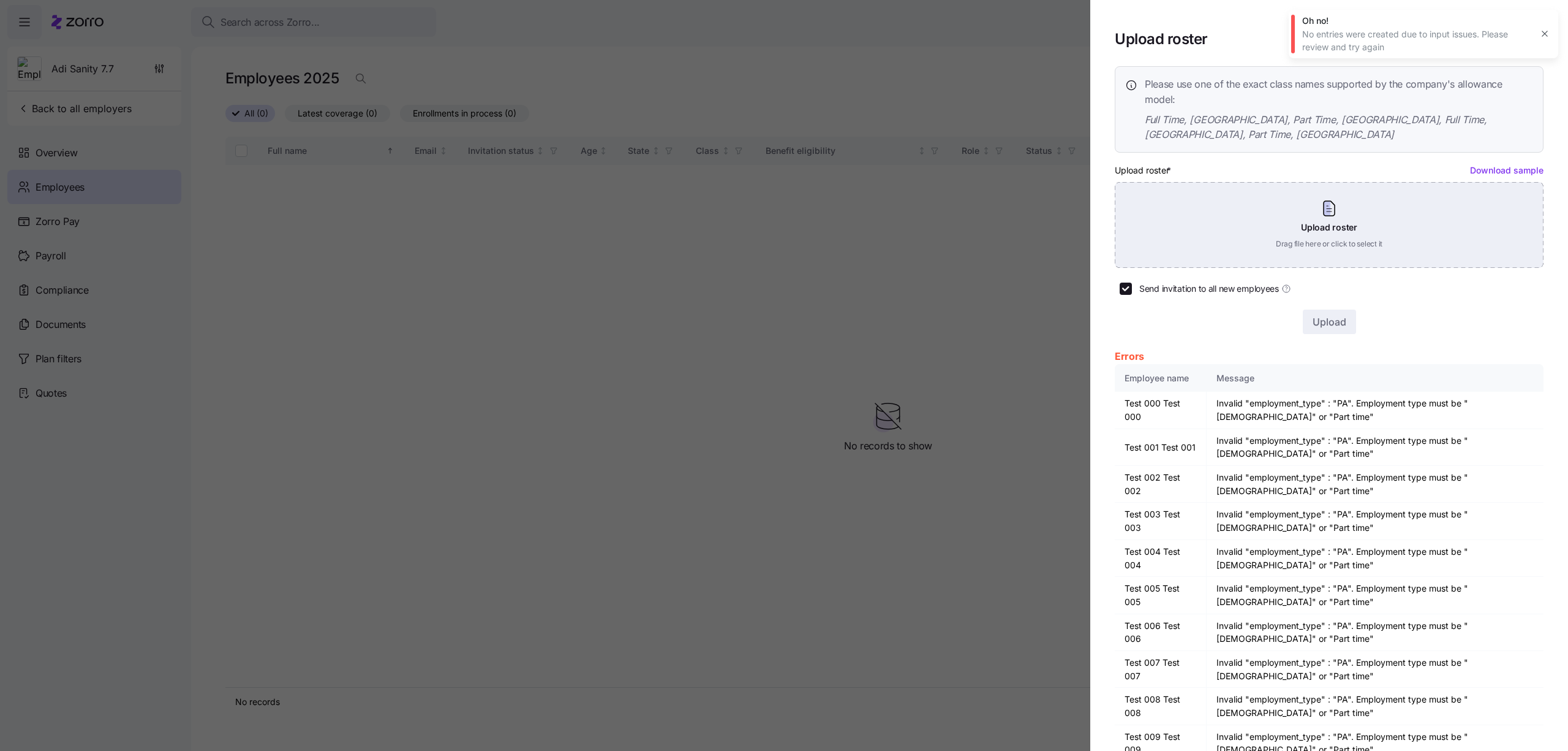
click at [1459, 216] on div "Upload roster Drag file here or click to select it" at bounding box center [1329, 225] width 429 height 86
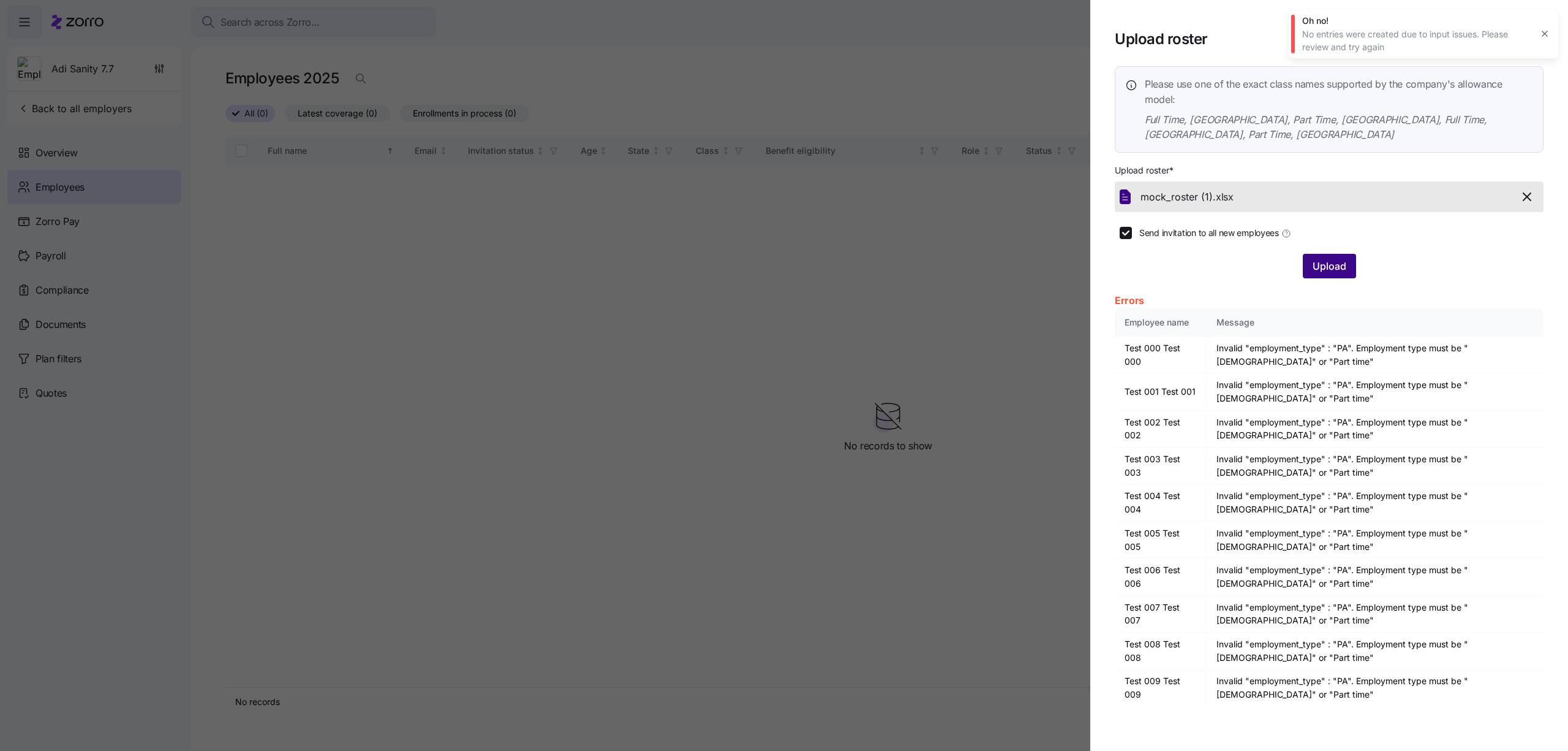
click at [1336, 258] on span "Upload" at bounding box center [1329, 265] width 34 height 15
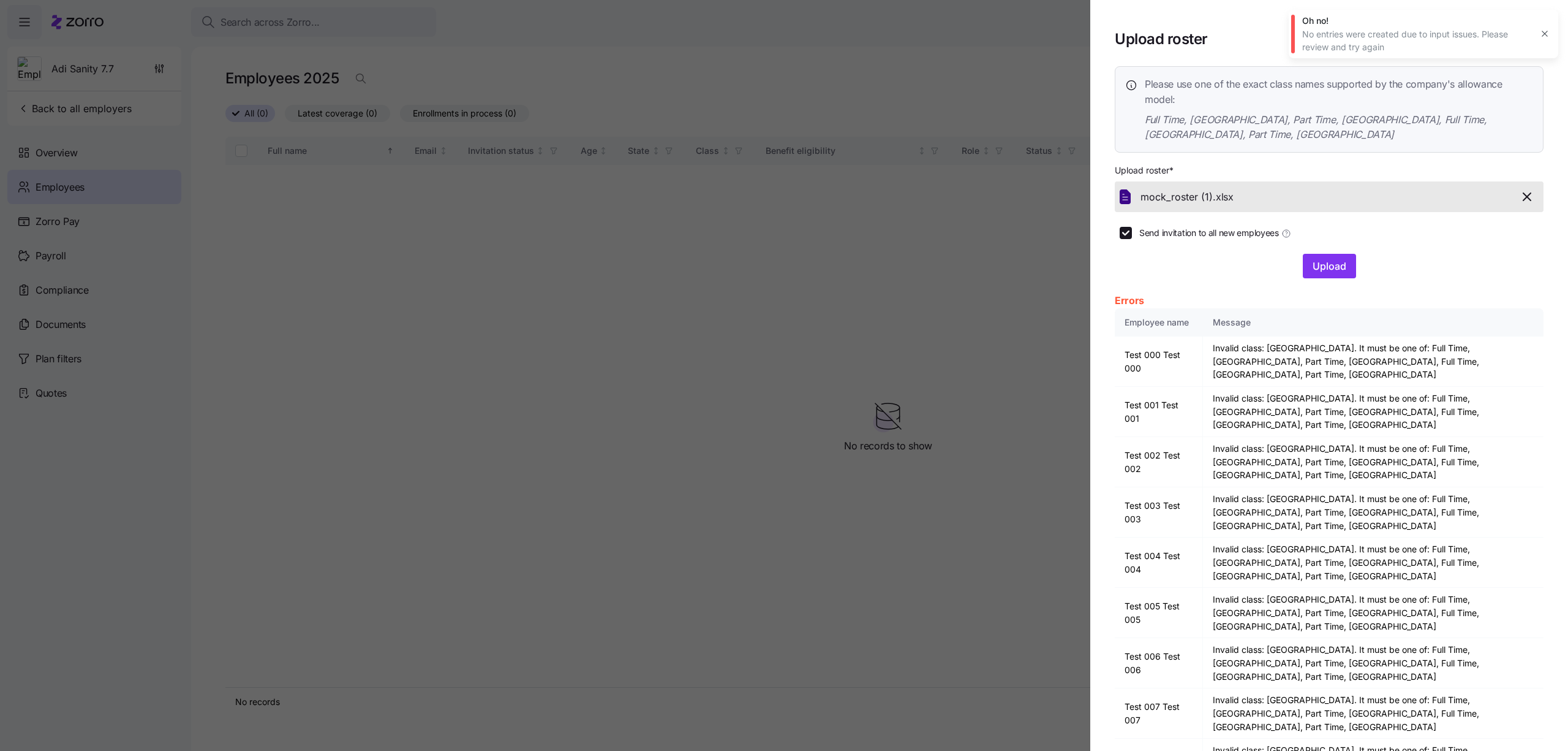
click at [1543, 32] on icon "button" at bounding box center [1544, 33] width 10 height 10
click at [1538, 35] on span "button" at bounding box center [1528, 39] width 28 height 28
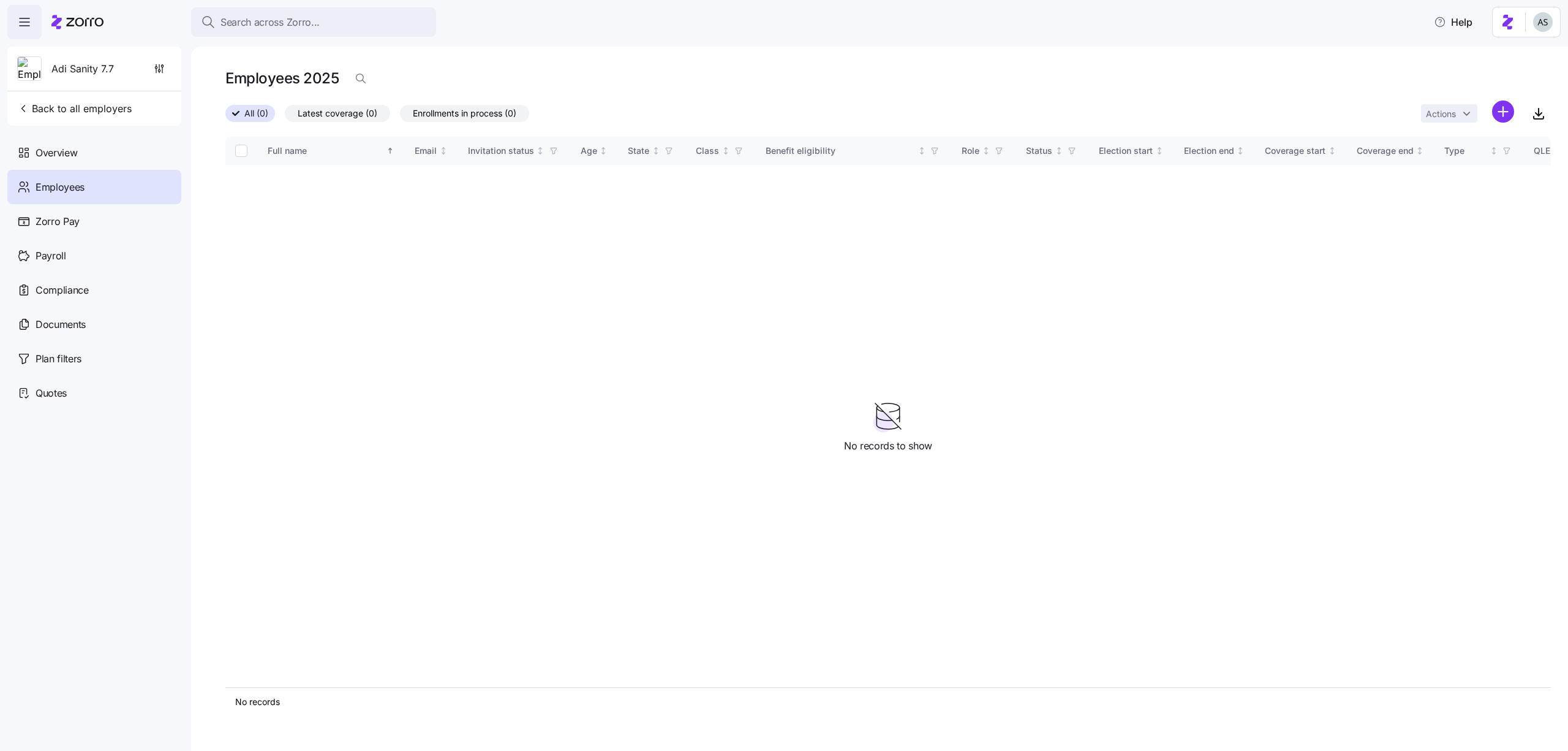
click at [1493, 101] on html "Search across Zorro... Help Adi Sanity 7.7 Back to all employers Overview Emplo…" at bounding box center [784, 371] width 1568 height 743
click at [1477, 141] on div "Upload roster" at bounding box center [1450, 145] width 116 height 20
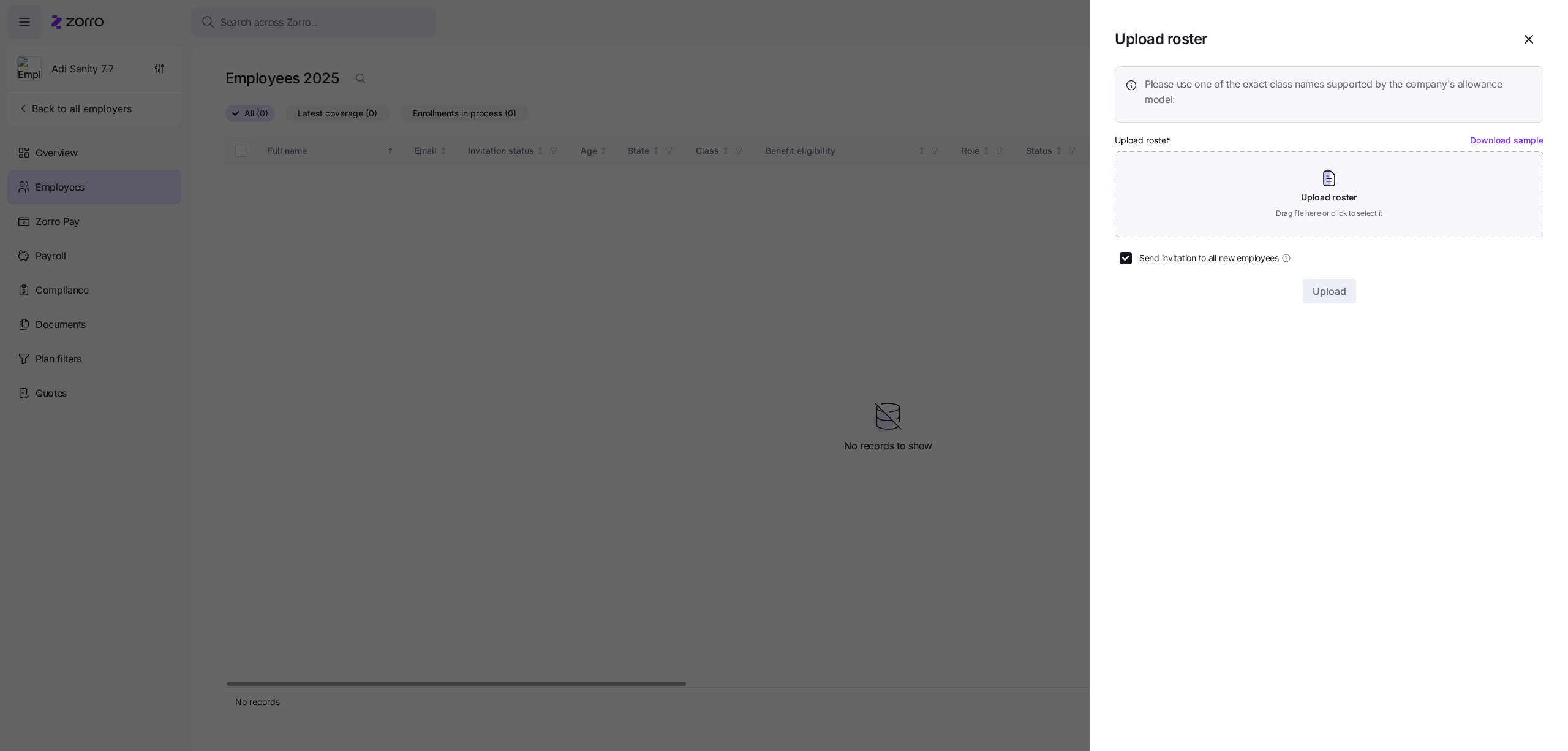
click at [1475, 141] on link "Download sample" at bounding box center [1507, 140] width 74 height 11
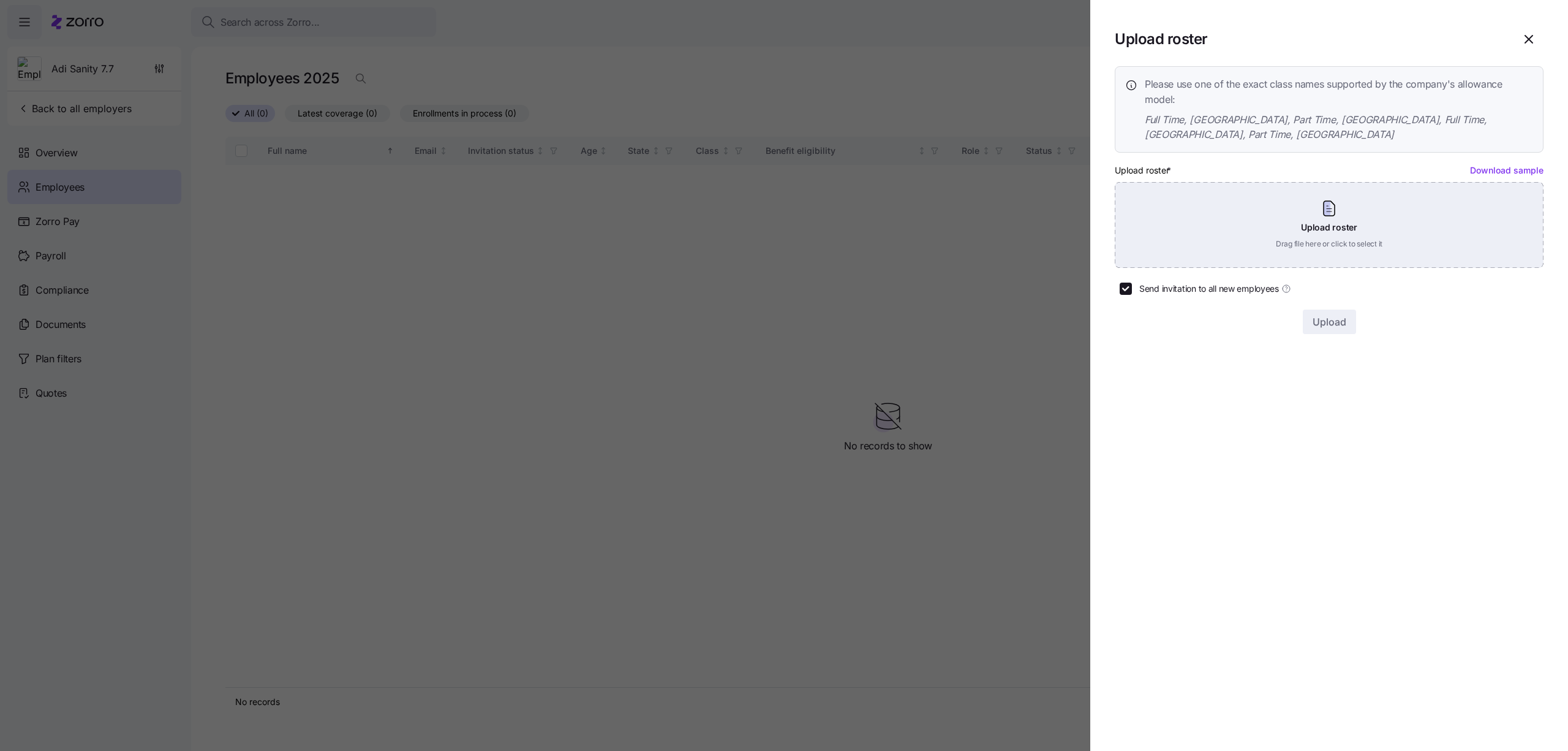
click at [1238, 231] on div "Upload roster Drag file here or click to select it" at bounding box center [1329, 225] width 429 height 86
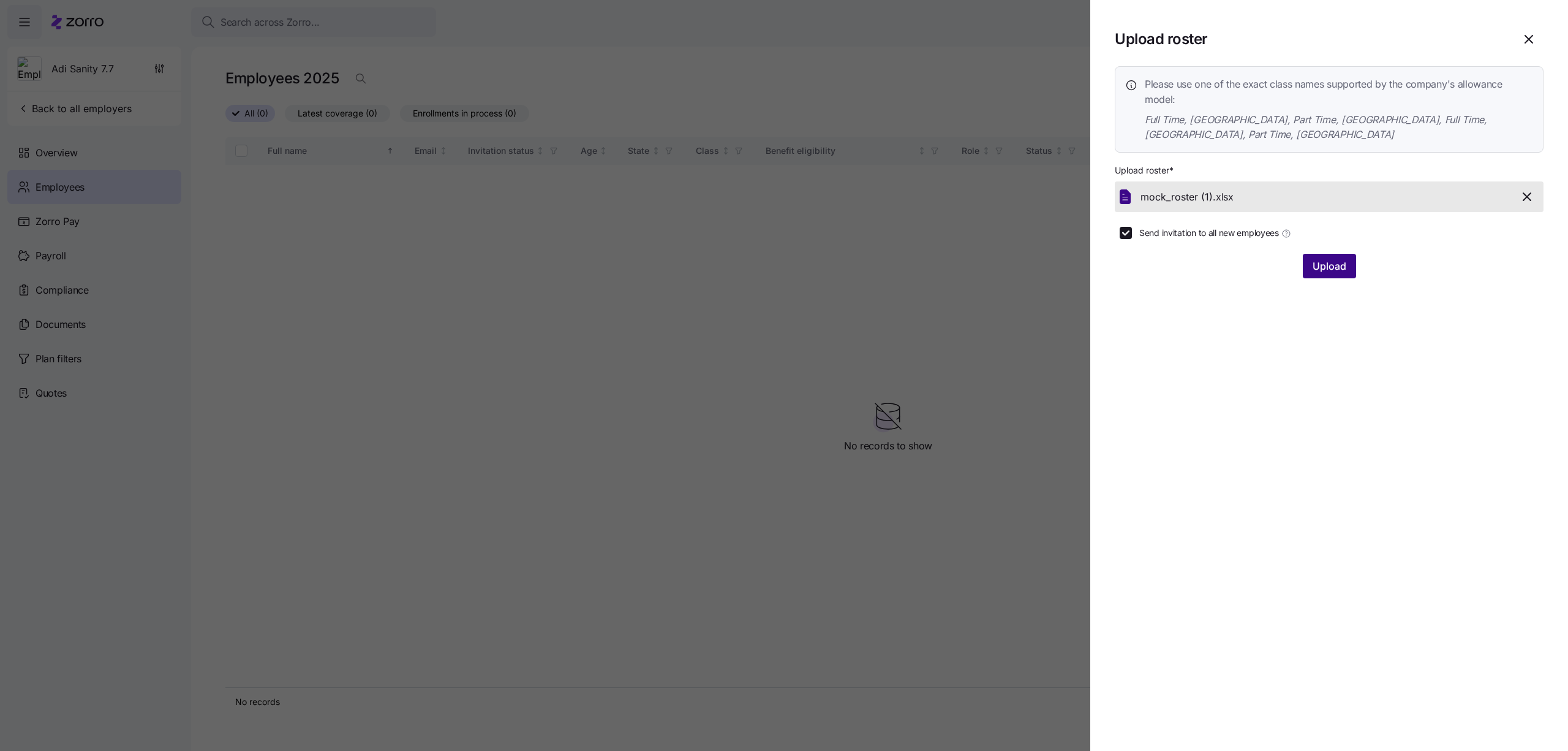
click at [1333, 258] on span "Upload" at bounding box center [1329, 265] width 34 height 15
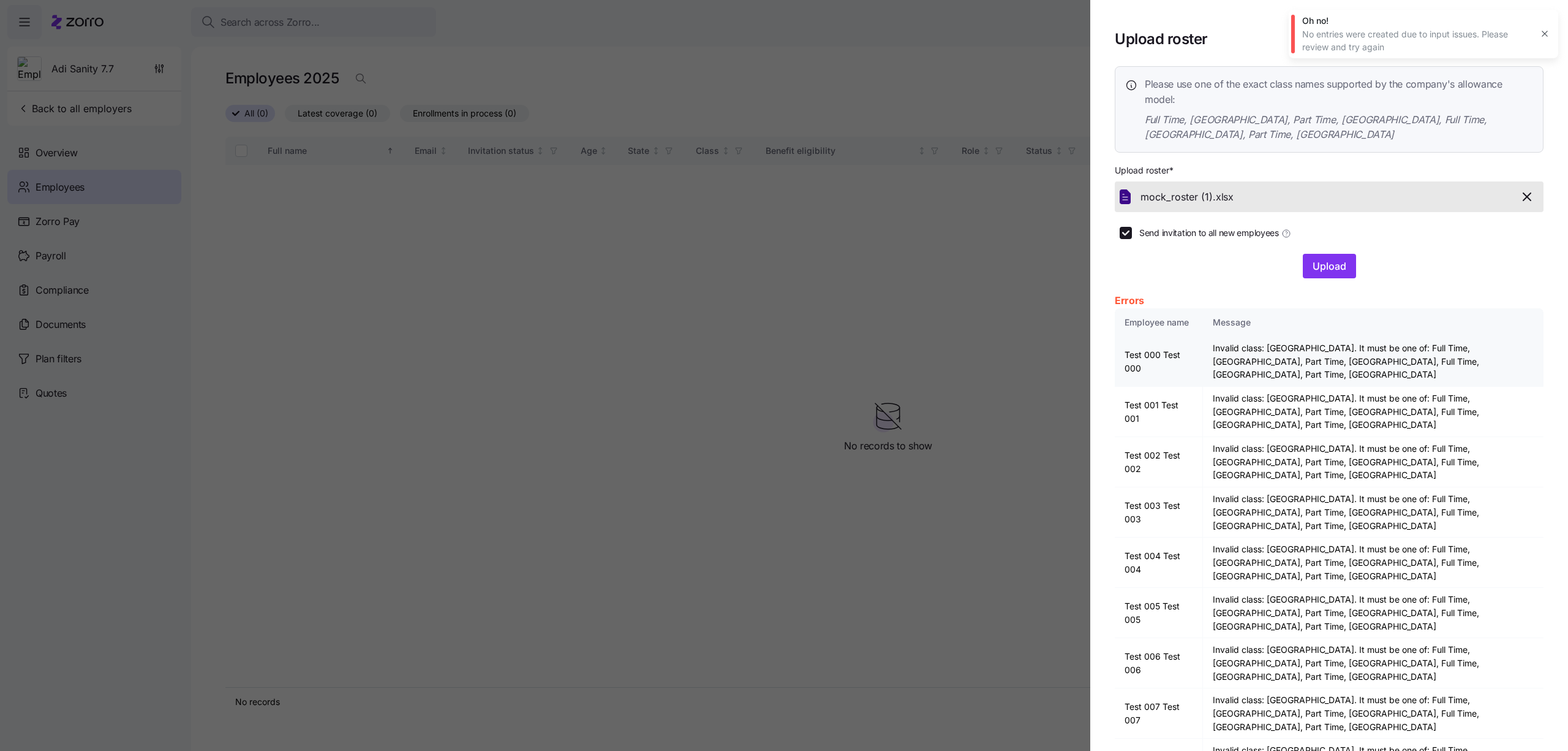
click at [1222, 349] on td "Invalid class: [GEOGRAPHIC_DATA]. It must be one of: Full Time, [GEOGRAPHIC_DAT…" at bounding box center [1373, 361] width 340 height 50
drag, startPoint x: 1360, startPoint y: 331, endPoint x: 1414, endPoint y: 337, distance: 54.3
click at [1414, 337] on td "Invalid class: [GEOGRAPHIC_DATA]. It must be one of: Full Time, [GEOGRAPHIC_DAT…" at bounding box center [1373, 361] width 340 height 50
click at [1155, 278] on div at bounding box center [1329, 285] width 429 height 15
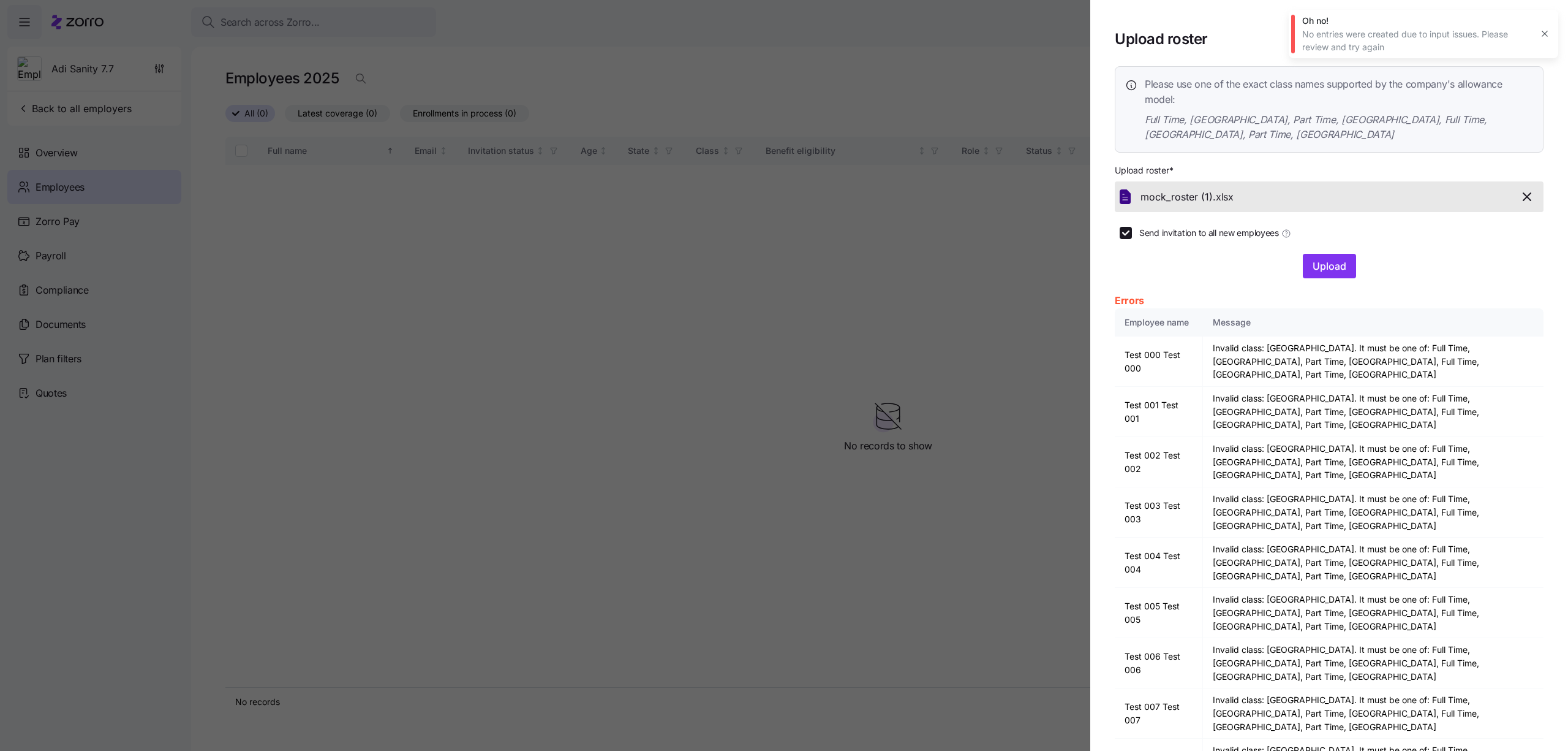
click at [1547, 28] on button "button" at bounding box center [1544, 34] width 17 height 17
click at [1448, 227] on div "Send invitation to all new employees" at bounding box center [1331, 233] width 424 height 12
click at [1523, 189] on icon "button" at bounding box center [1527, 196] width 15 height 15
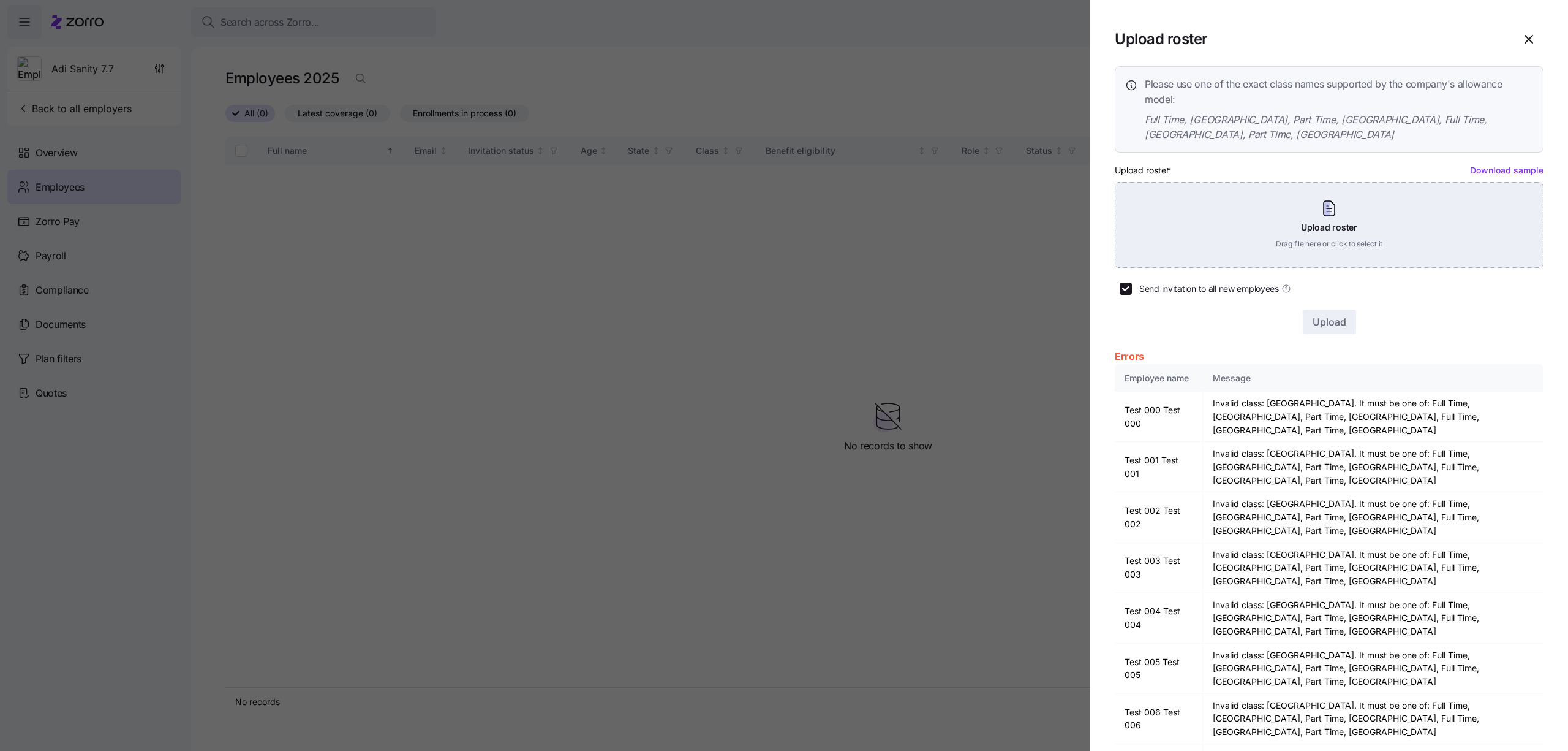
click at [1403, 207] on div "Upload roster Drag file here or click to select it" at bounding box center [1329, 225] width 429 height 86
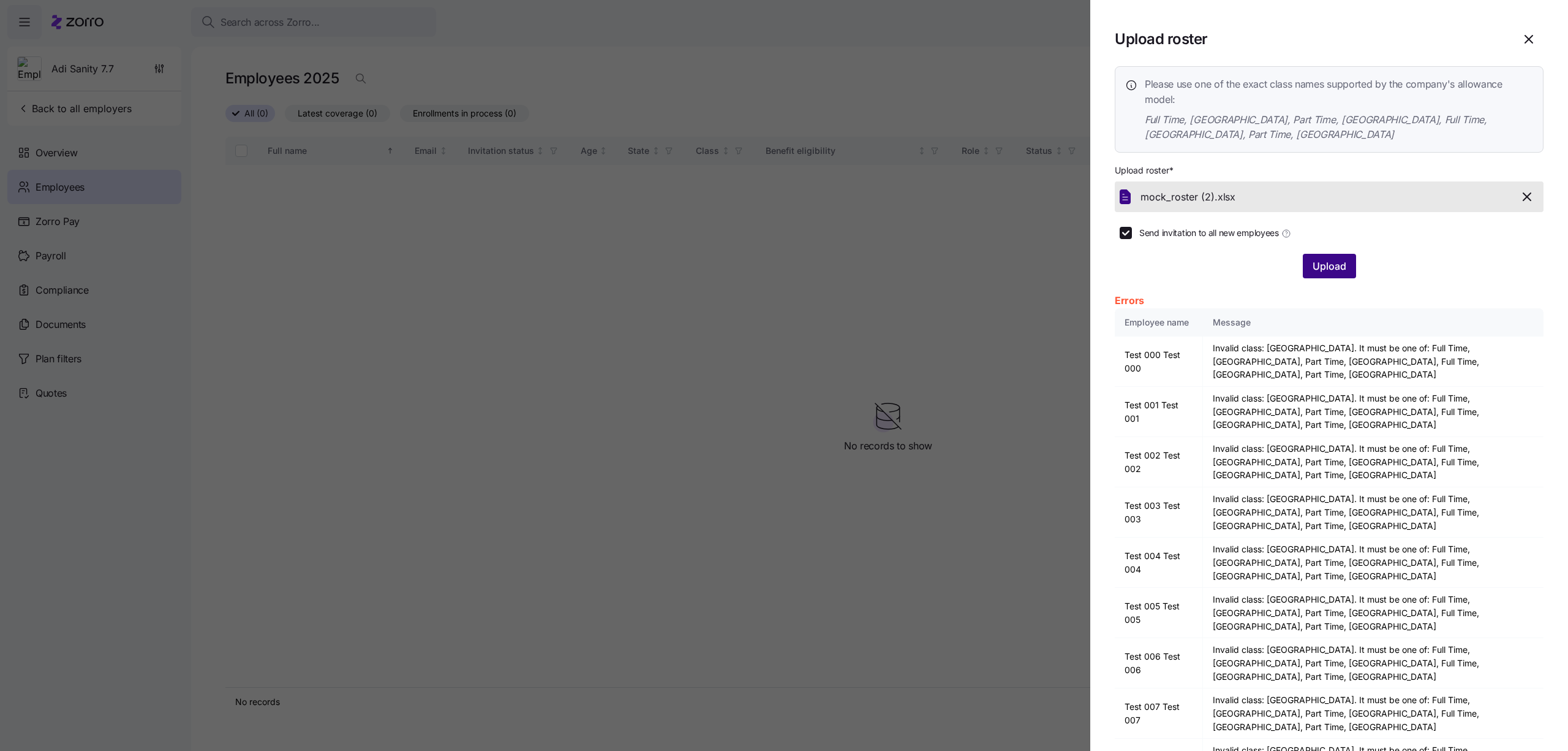
click at [1336, 259] on button "Upload" at bounding box center [1329, 266] width 53 height 25
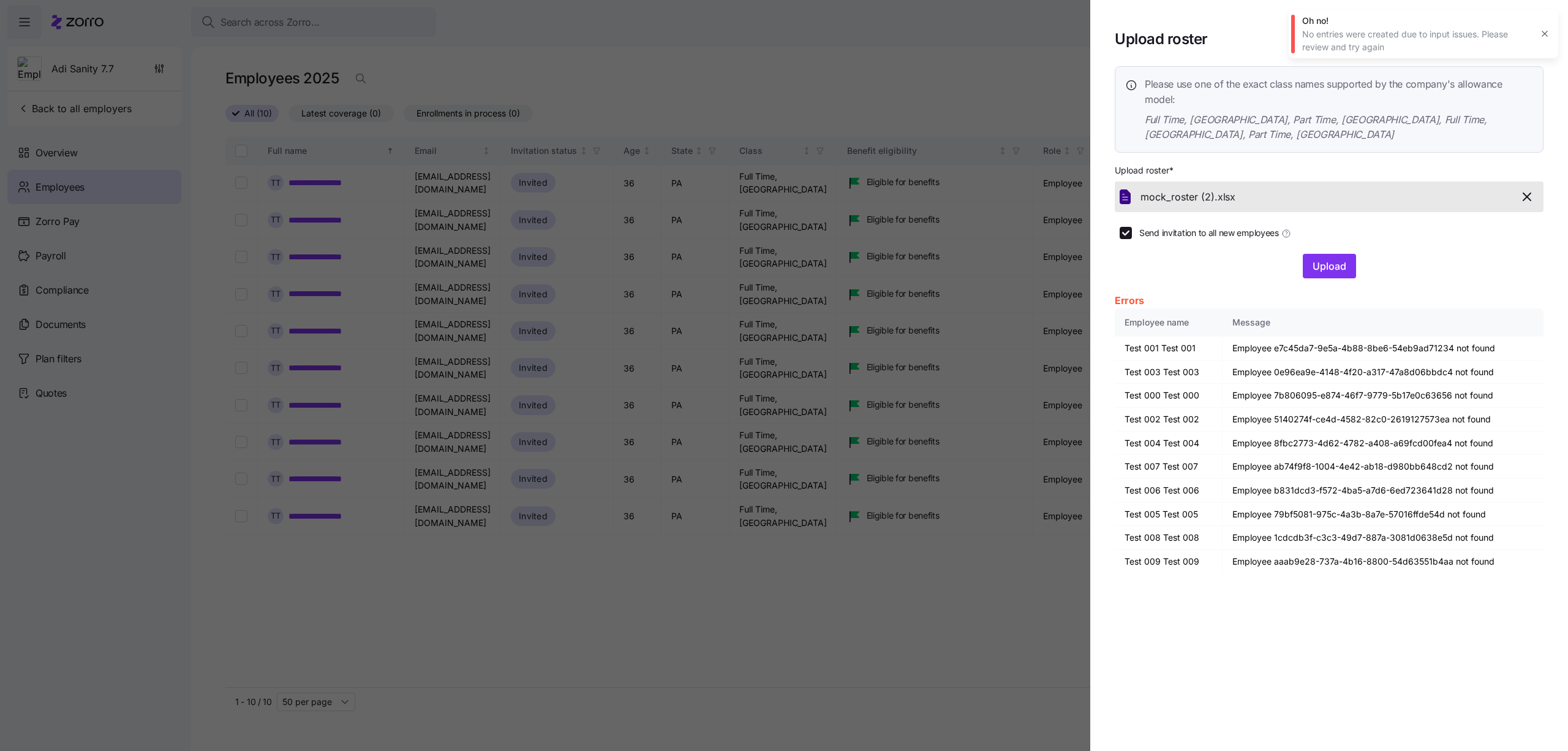
click at [1530, 44] on div "No entries were created due to input issues. Please review and try again" at bounding box center [1417, 41] width 229 height 25
click at [1544, 31] on icon "button" at bounding box center [1544, 33] width 10 height 10
click at [1544, 31] on section "Upload roster Please use one of the exact class names supported by the company'…" at bounding box center [1329, 375] width 478 height 751
click at [1537, 32] on span "button" at bounding box center [1528, 39] width 28 height 28
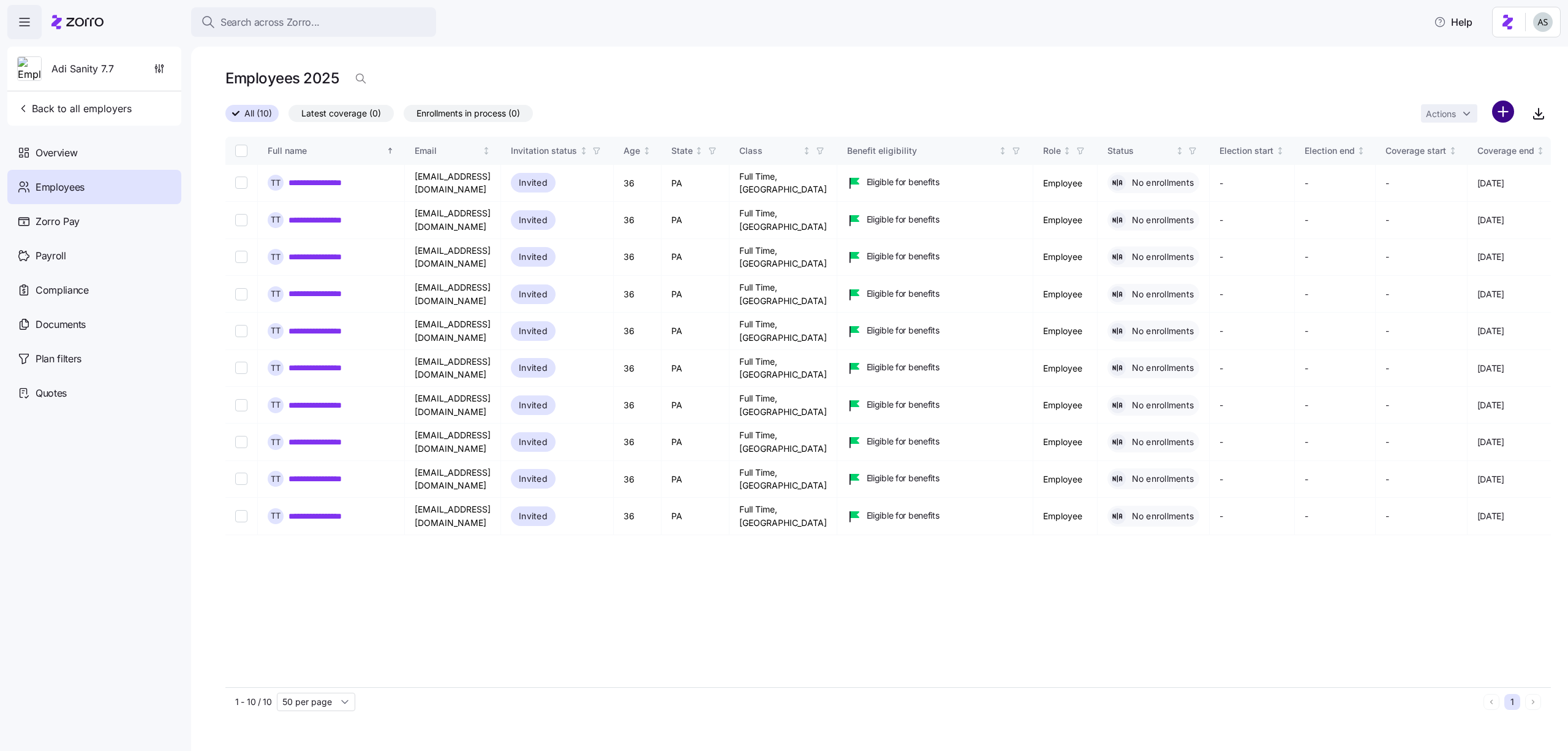
click at [1496, 116] on html "**********" at bounding box center [784, 371] width 1568 height 743
click at [1478, 141] on div "Upload roster" at bounding box center [1450, 145] width 116 height 20
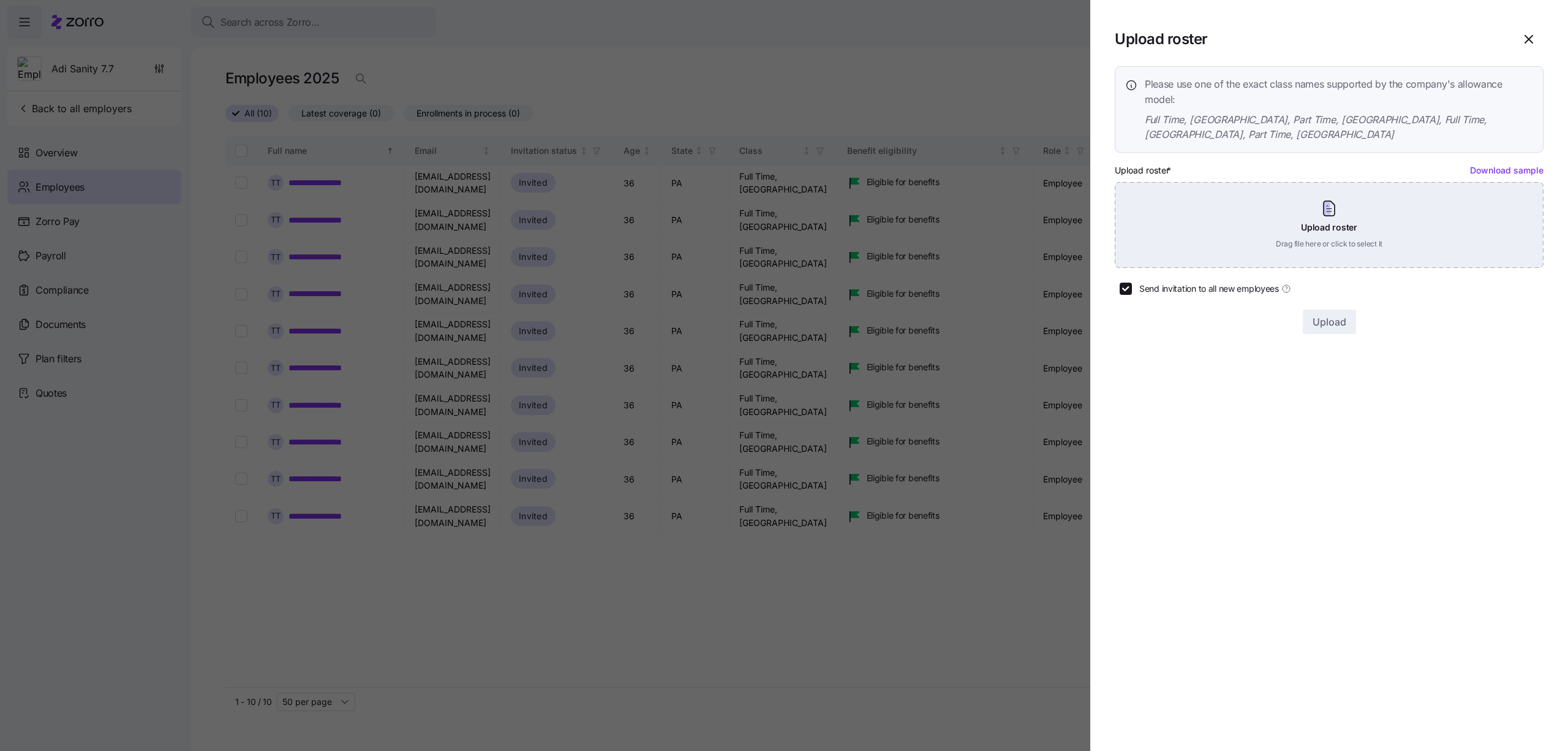
click at [1378, 213] on div "Upload roster Drag file here or click to select it" at bounding box center [1329, 225] width 429 height 86
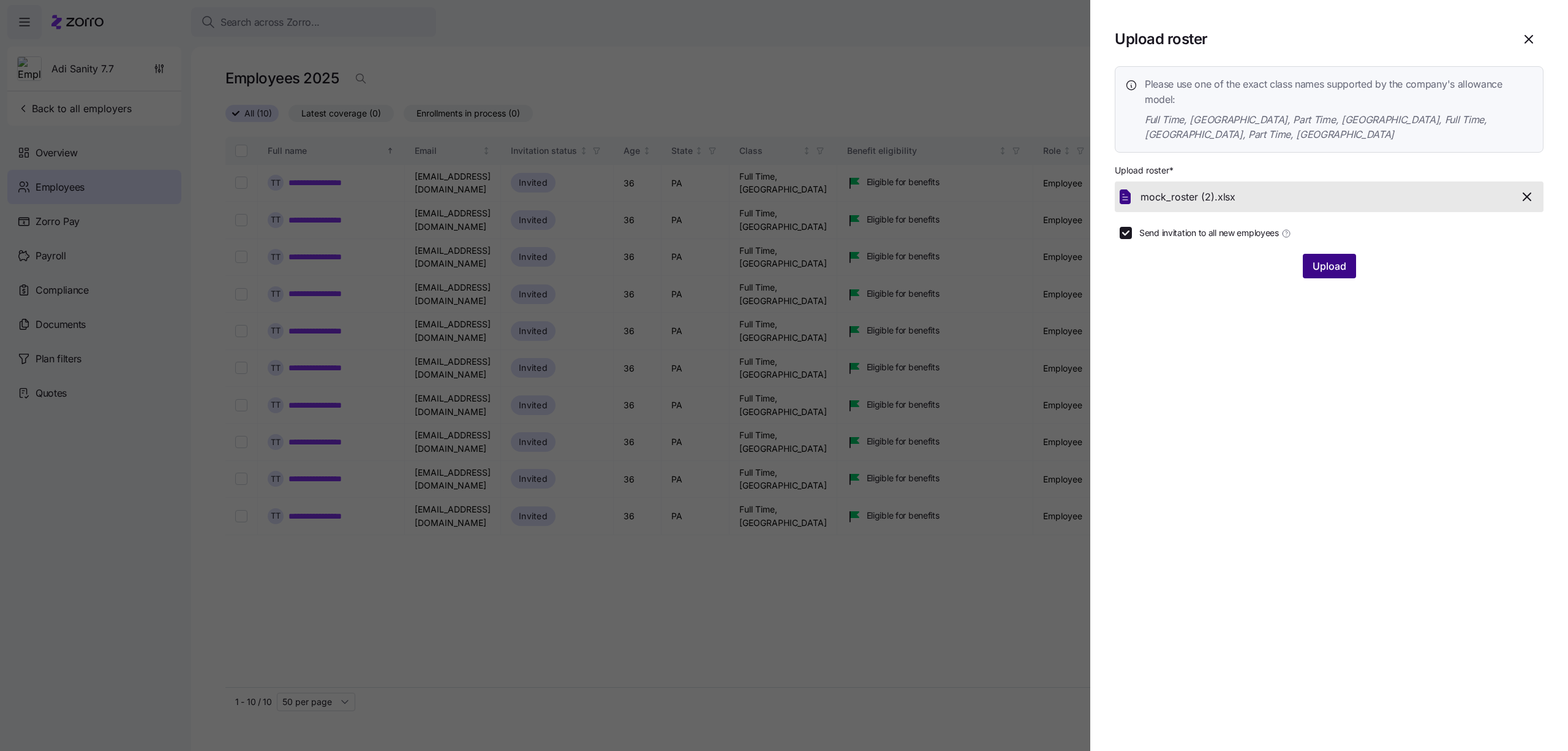
click at [1331, 258] on span "Upload" at bounding box center [1329, 265] width 34 height 15
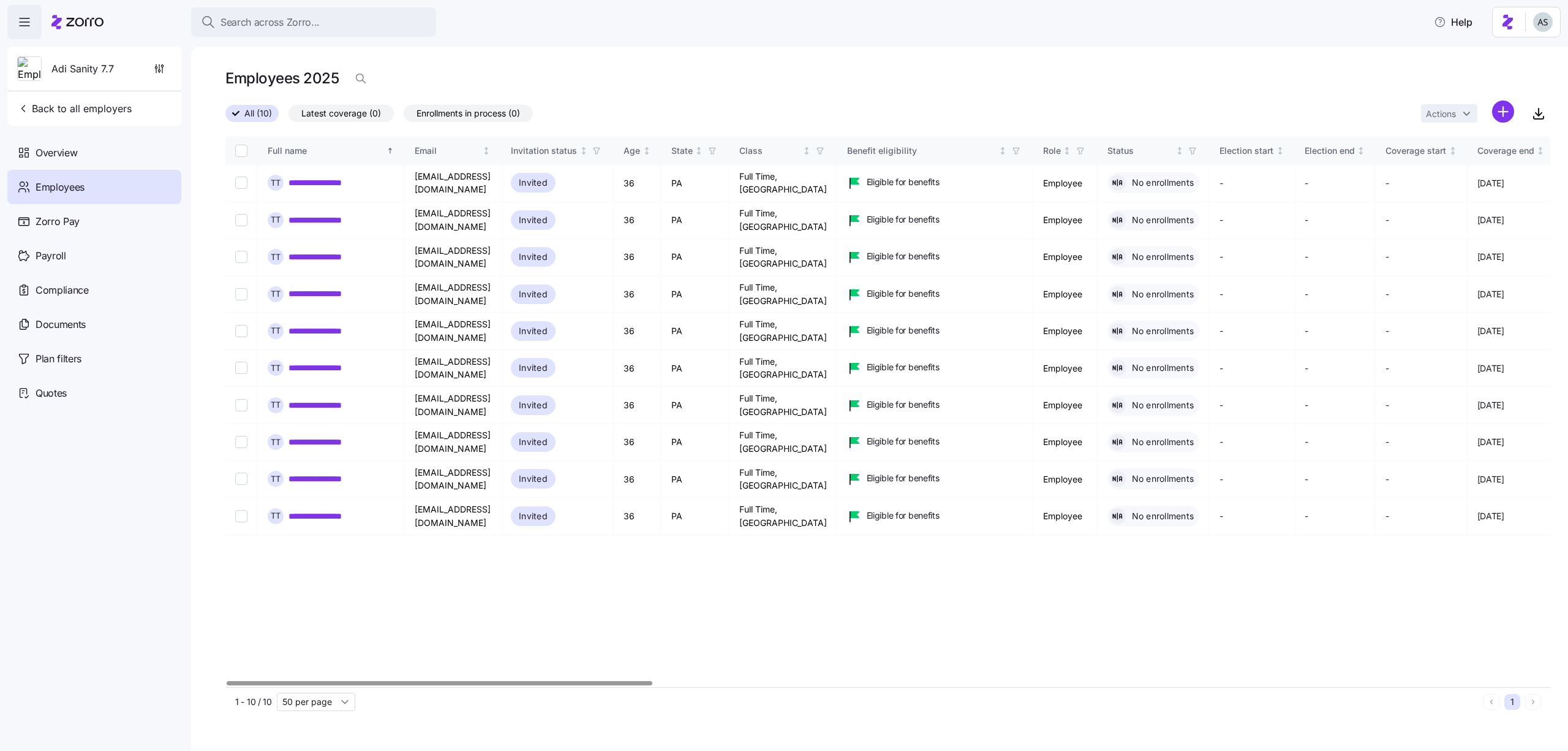
click at [244, 152] on input "Select all records" at bounding box center [241, 151] width 12 height 12
checkbox input "true"
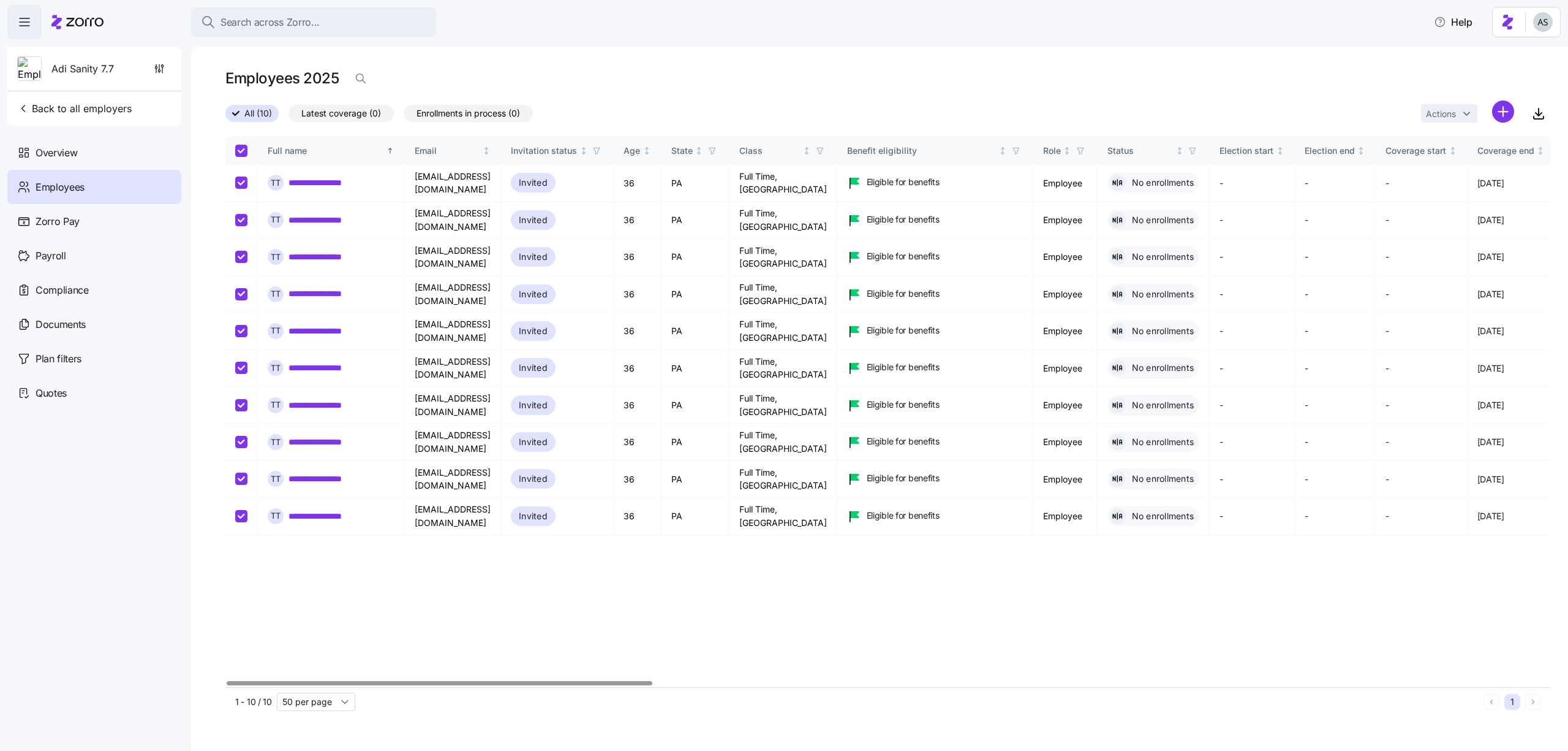
checkbox input "true"
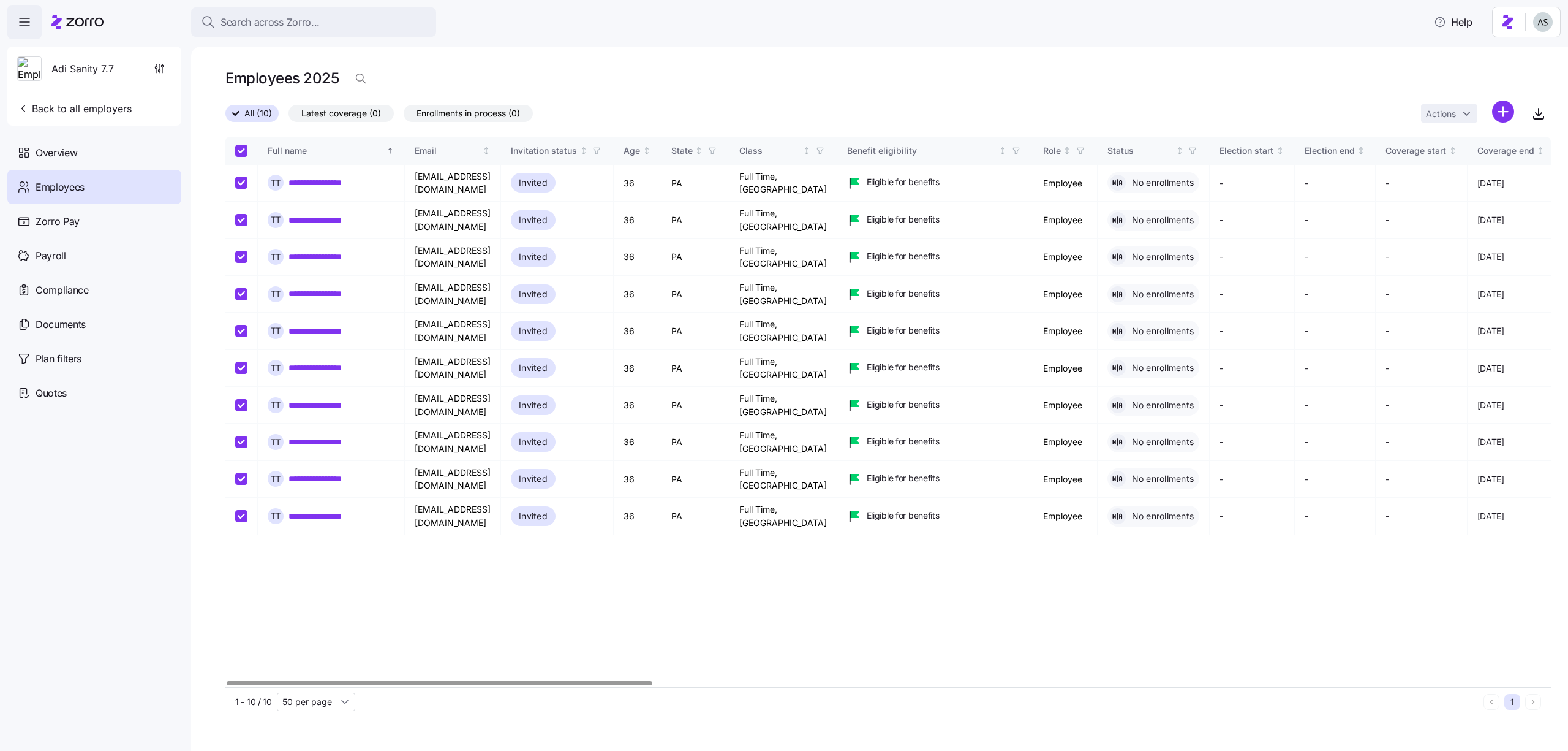
checkbox input "true"
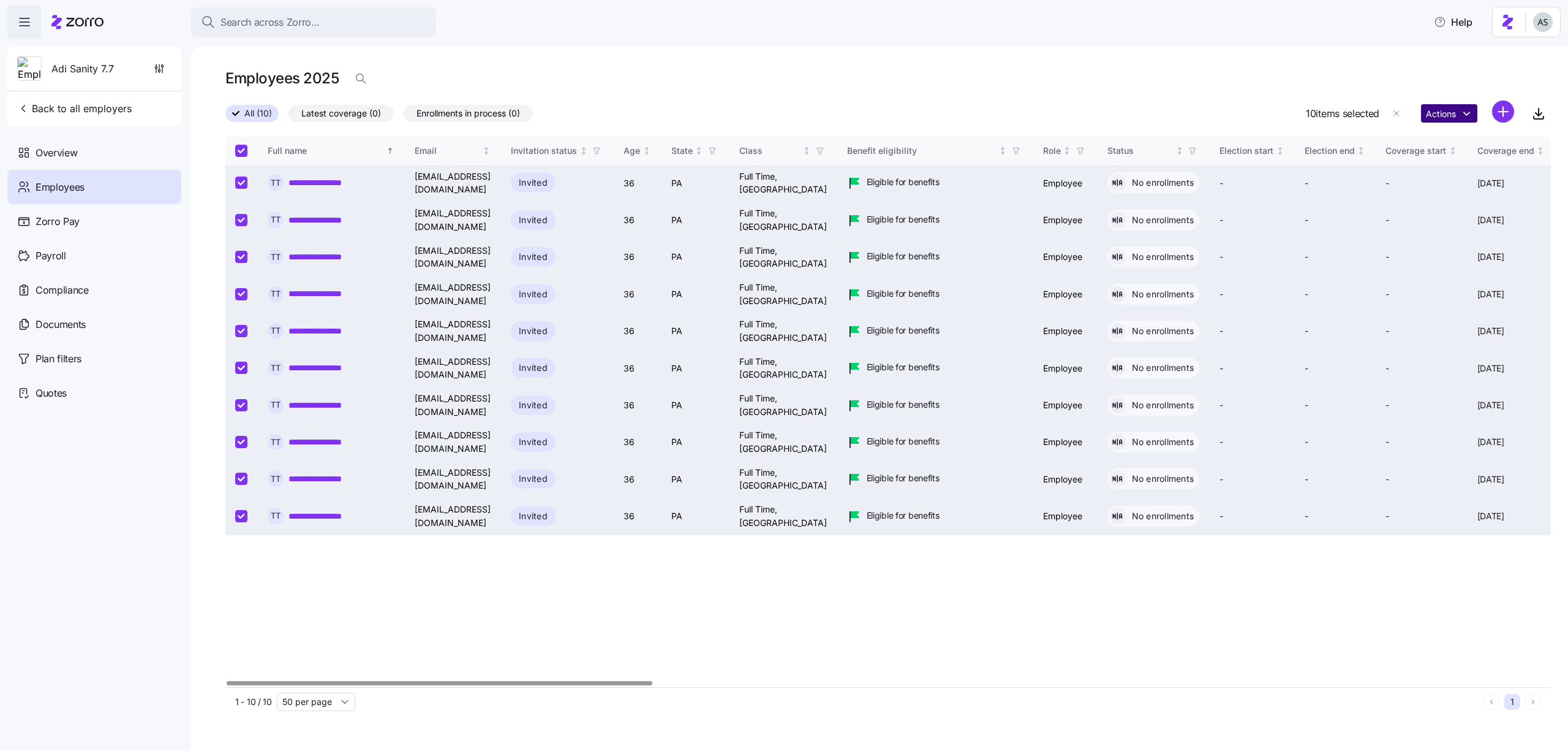
click at [1439, 108] on html "**********" at bounding box center [784, 371] width 1568 height 743
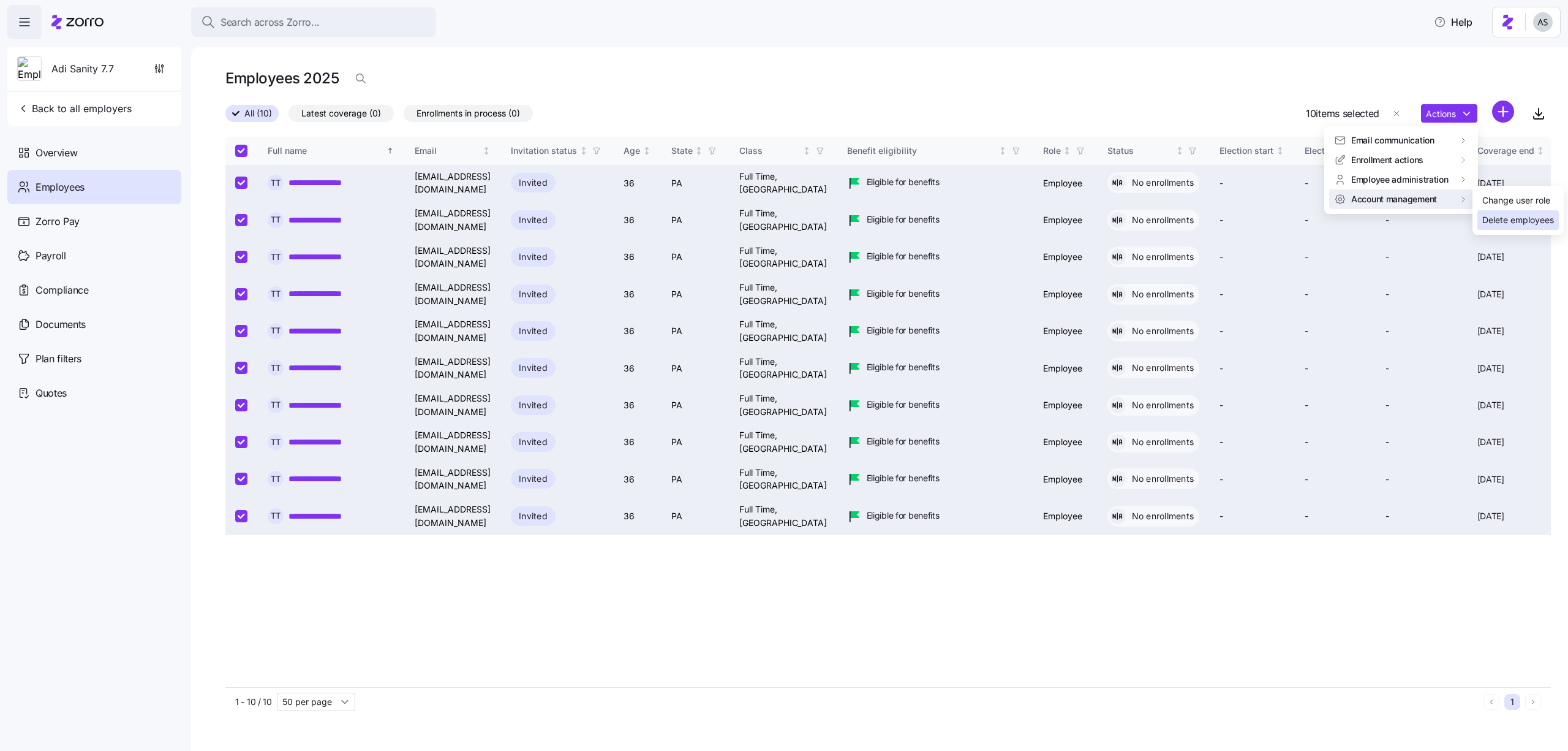
click at [1491, 211] on div "Delete employees" at bounding box center [1518, 220] width 81 height 20
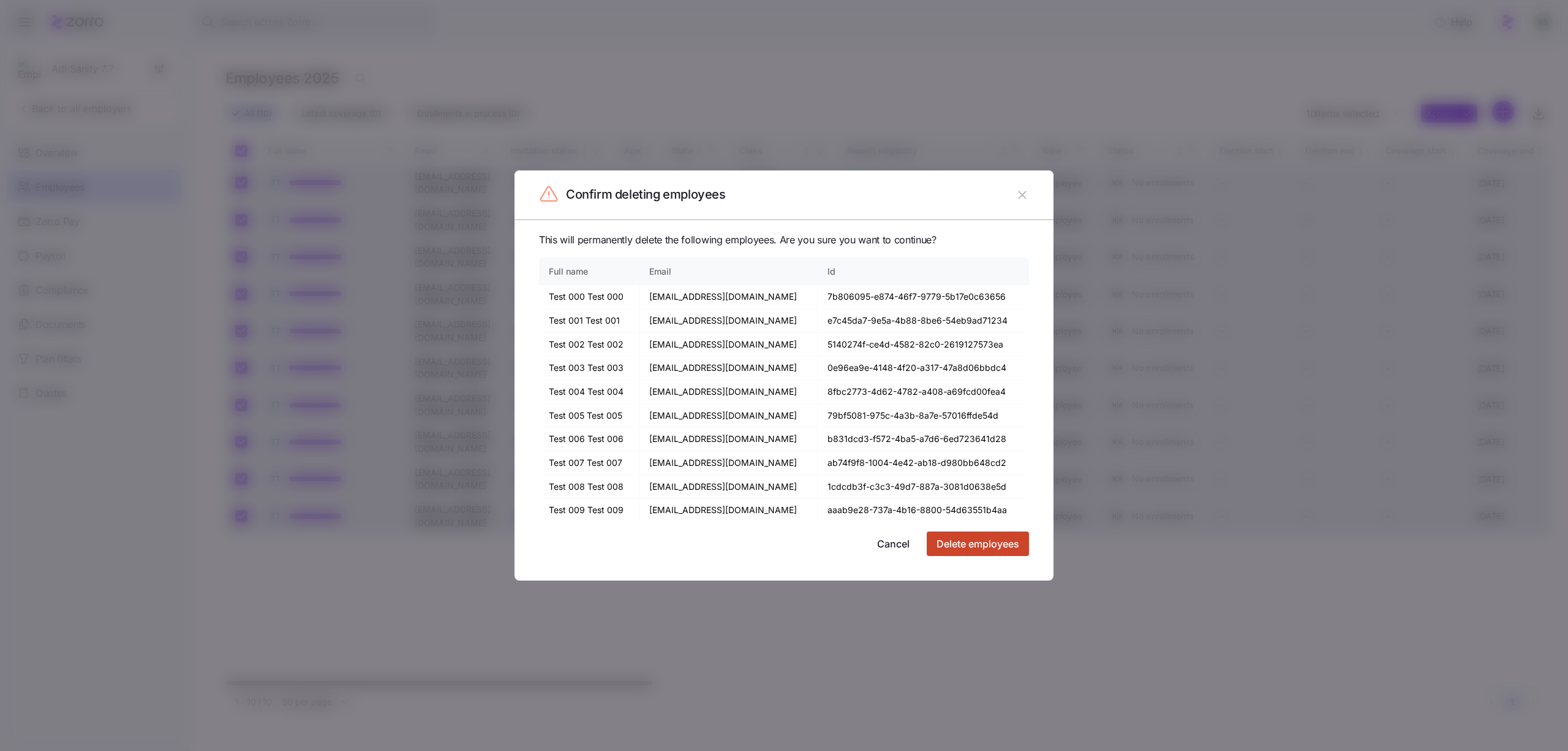
click at [939, 543] on span "Delete employees" at bounding box center [978, 543] width 83 height 15
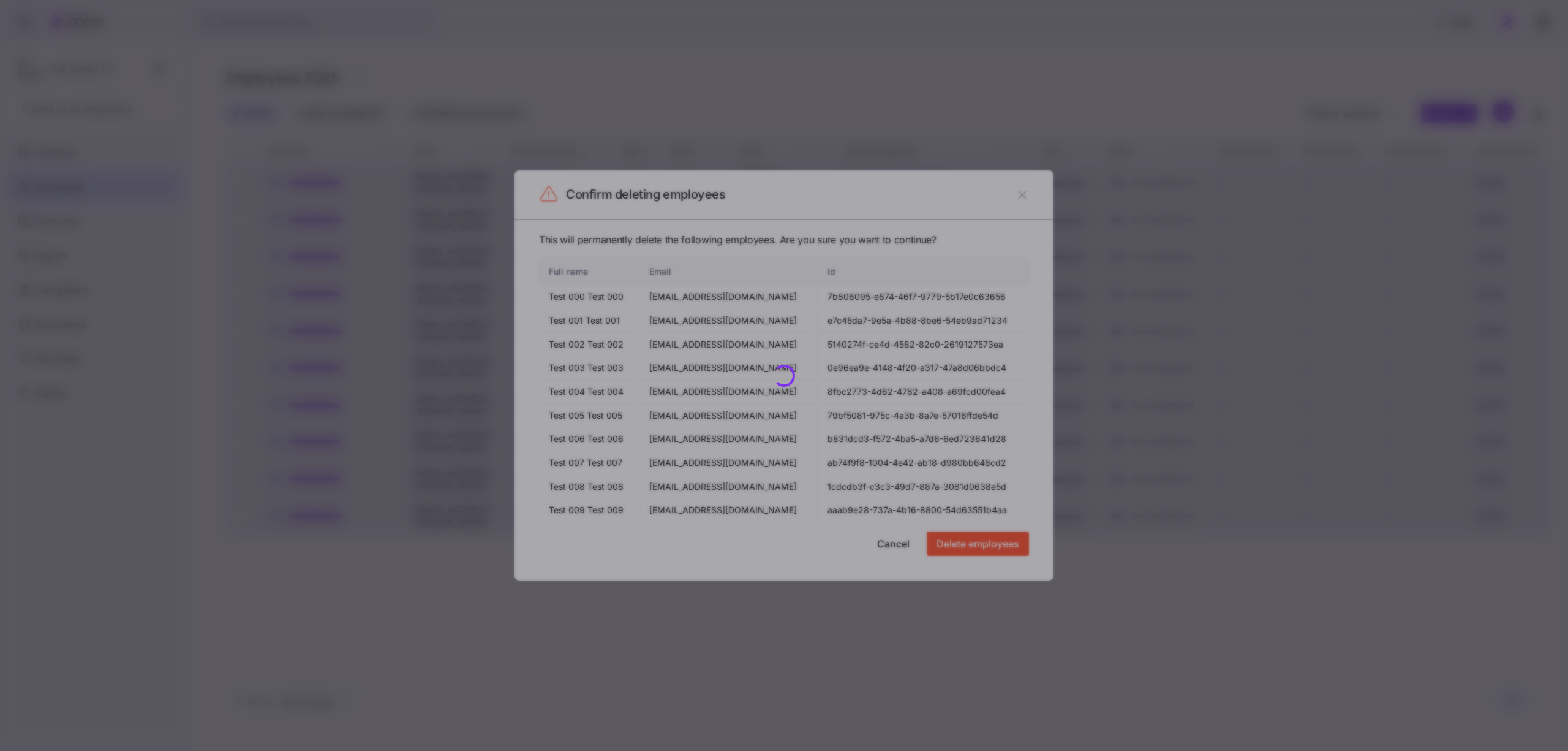
checkbox input "false"
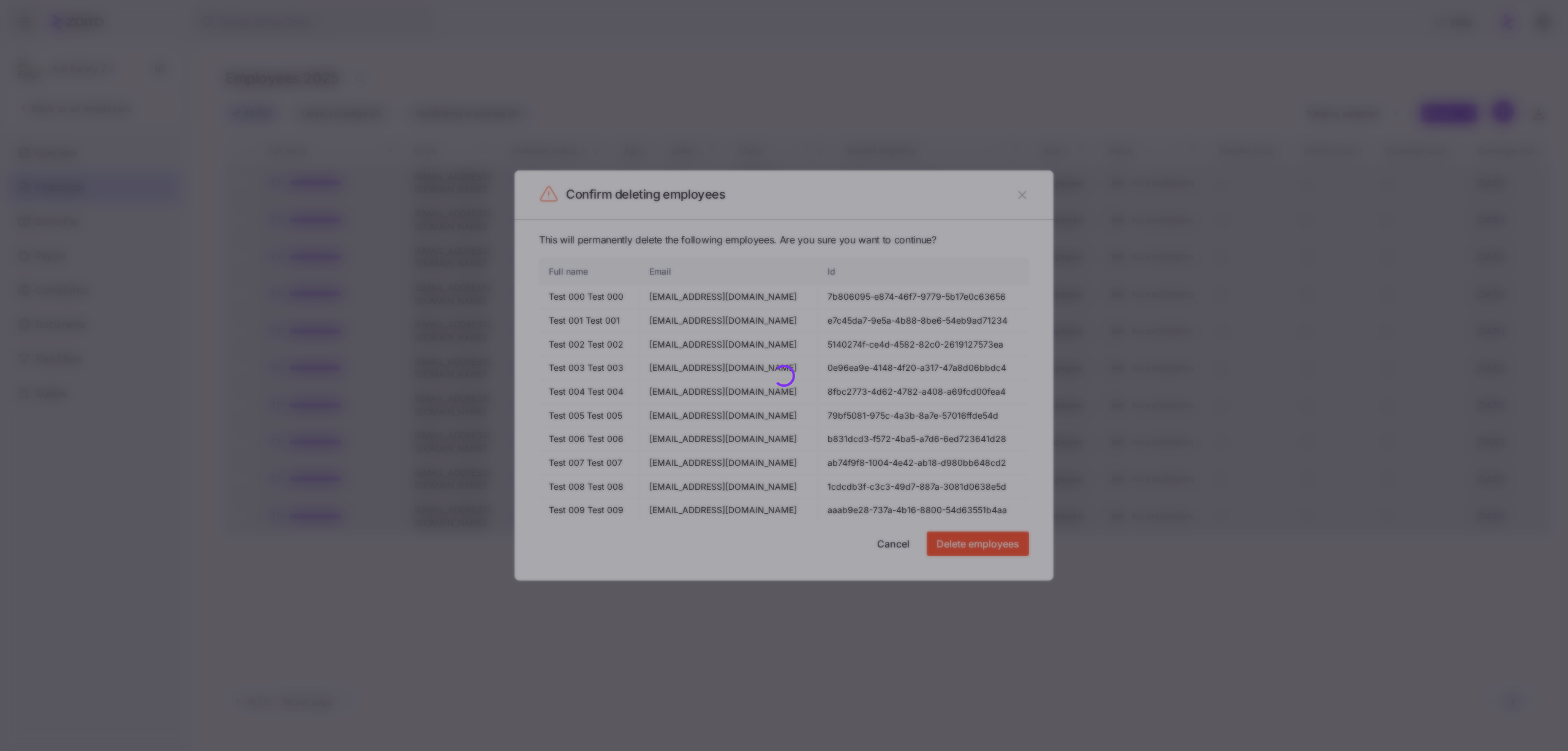
checkbox input "false"
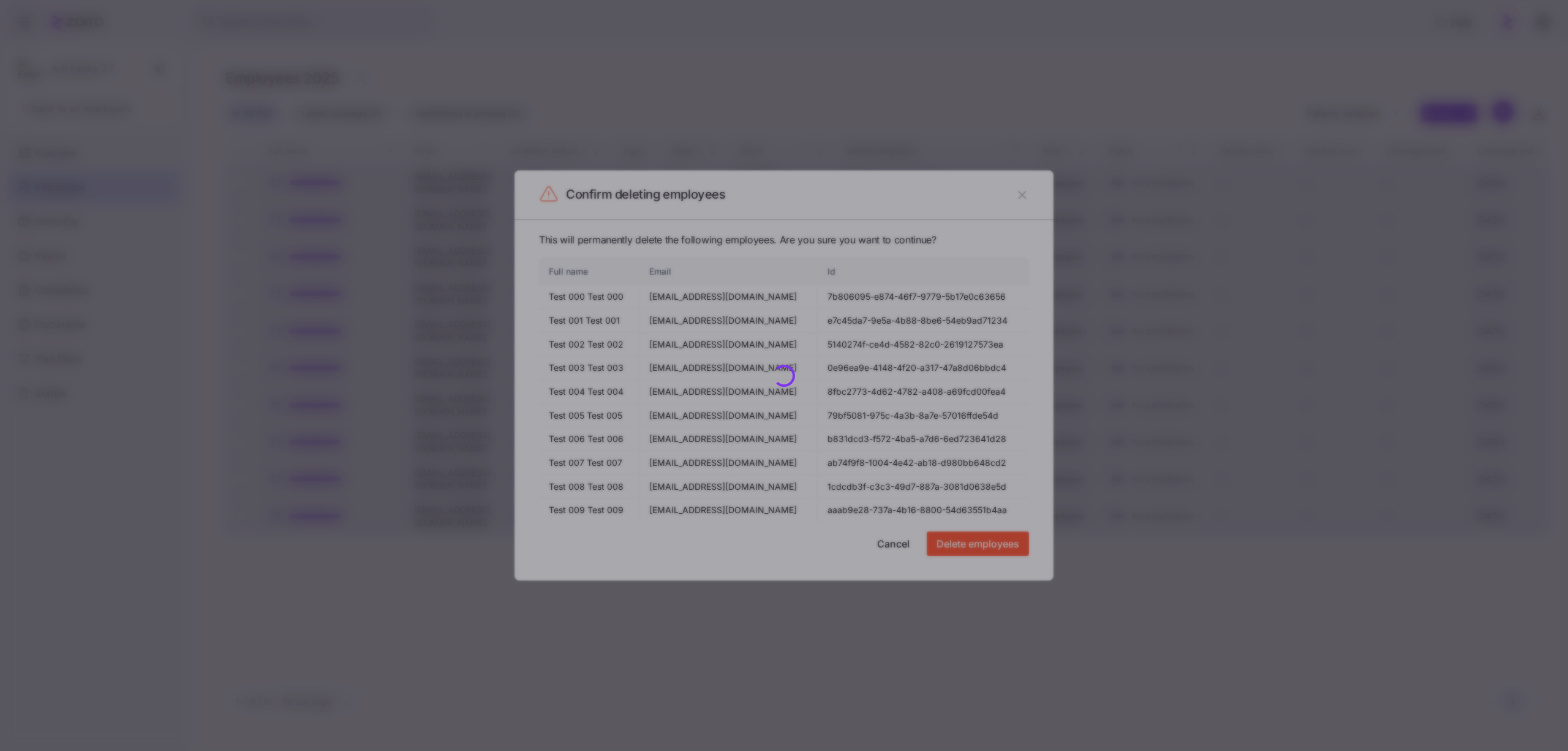
checkbox input "false"
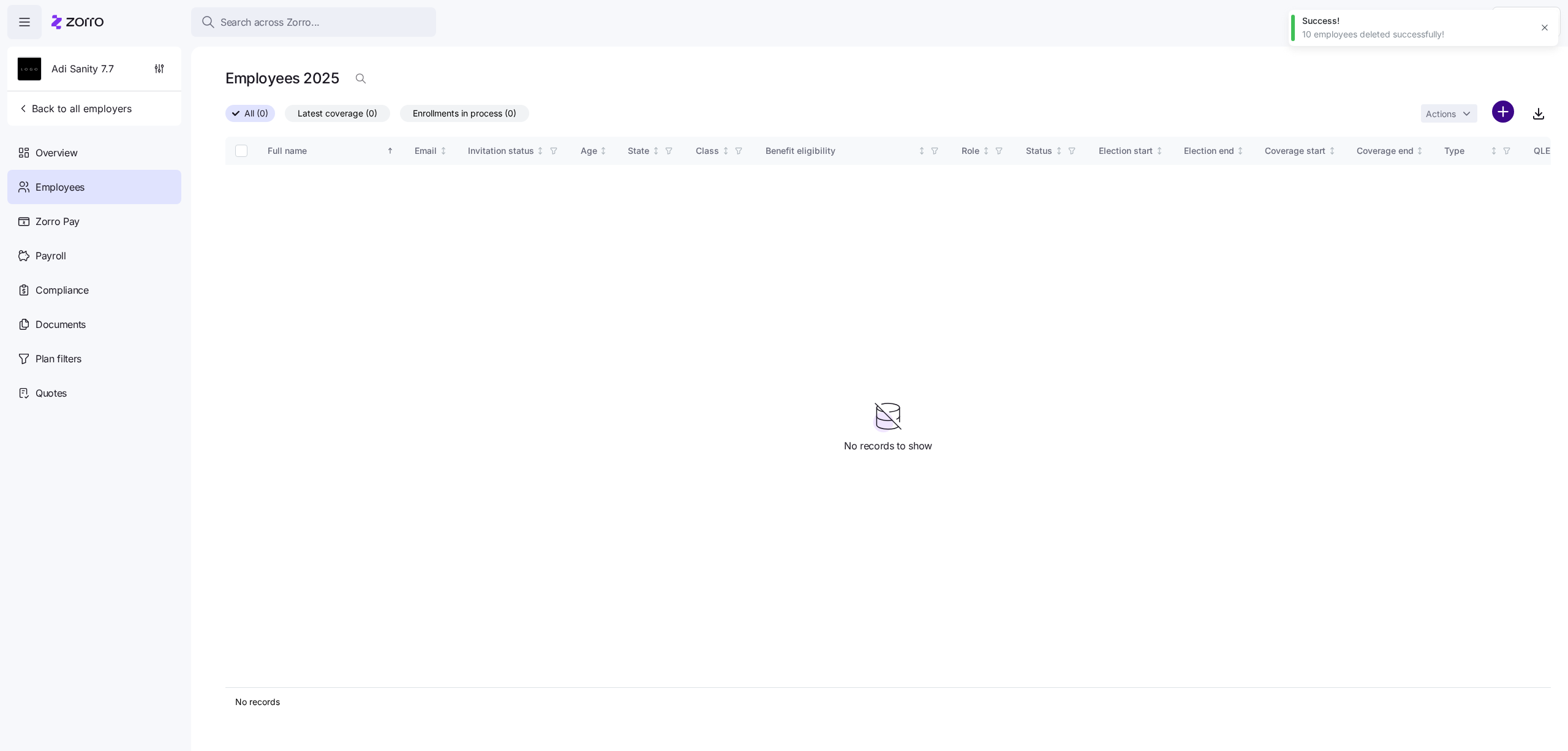
click at [1503, 110] on html "Search across Zorro... Help Adi Sanity 7.7 Back to all employers Overview Emplo…" at bounding box center [784, 371] width 1568 height 743
click at [1460, 138] on div "Upload roster" at bounding box center [1436, 145] width 77 height 15
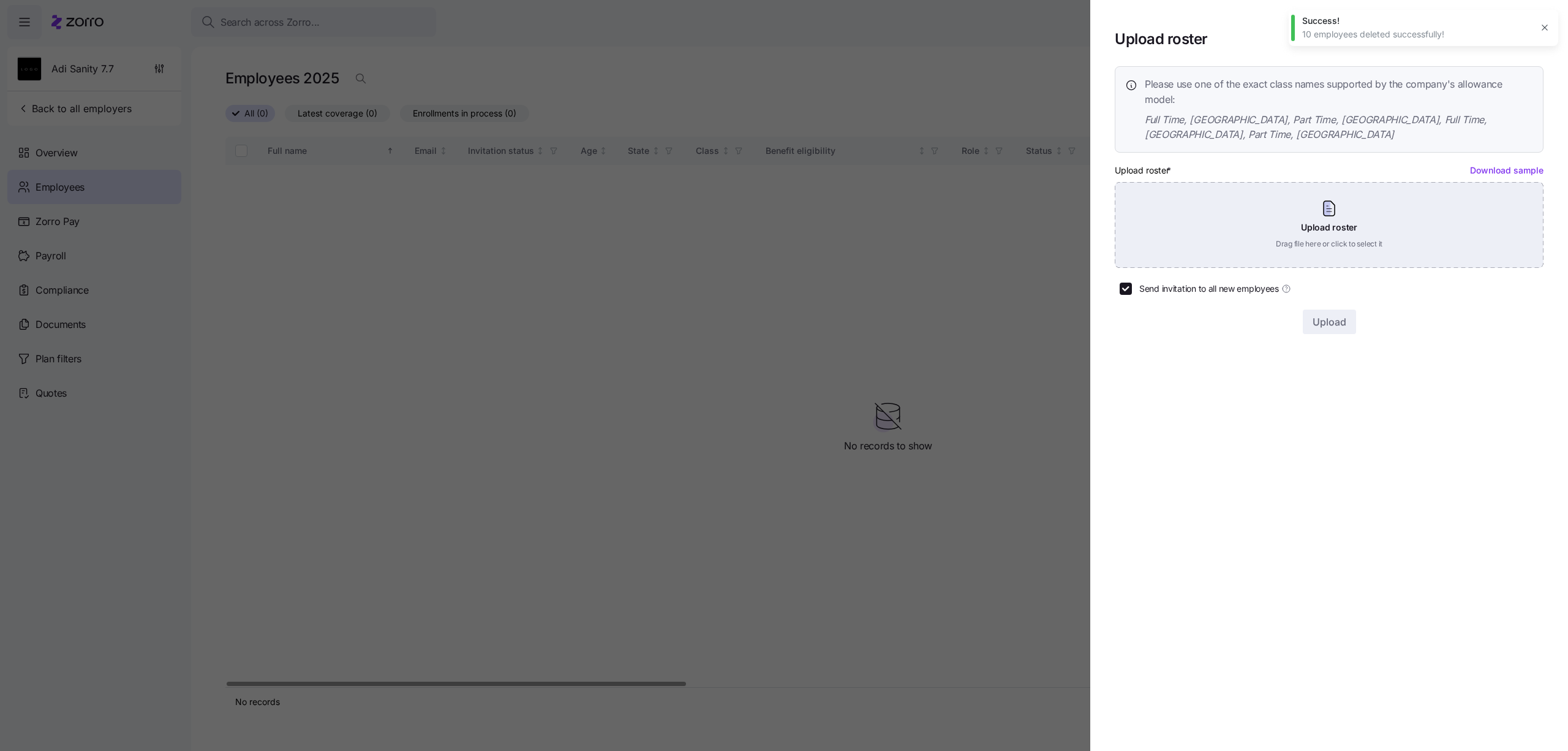
click at [1310, 231] on div "Upload roster Drag file here or click to select it" at bounding box center [1329, 225] width 429 height 86
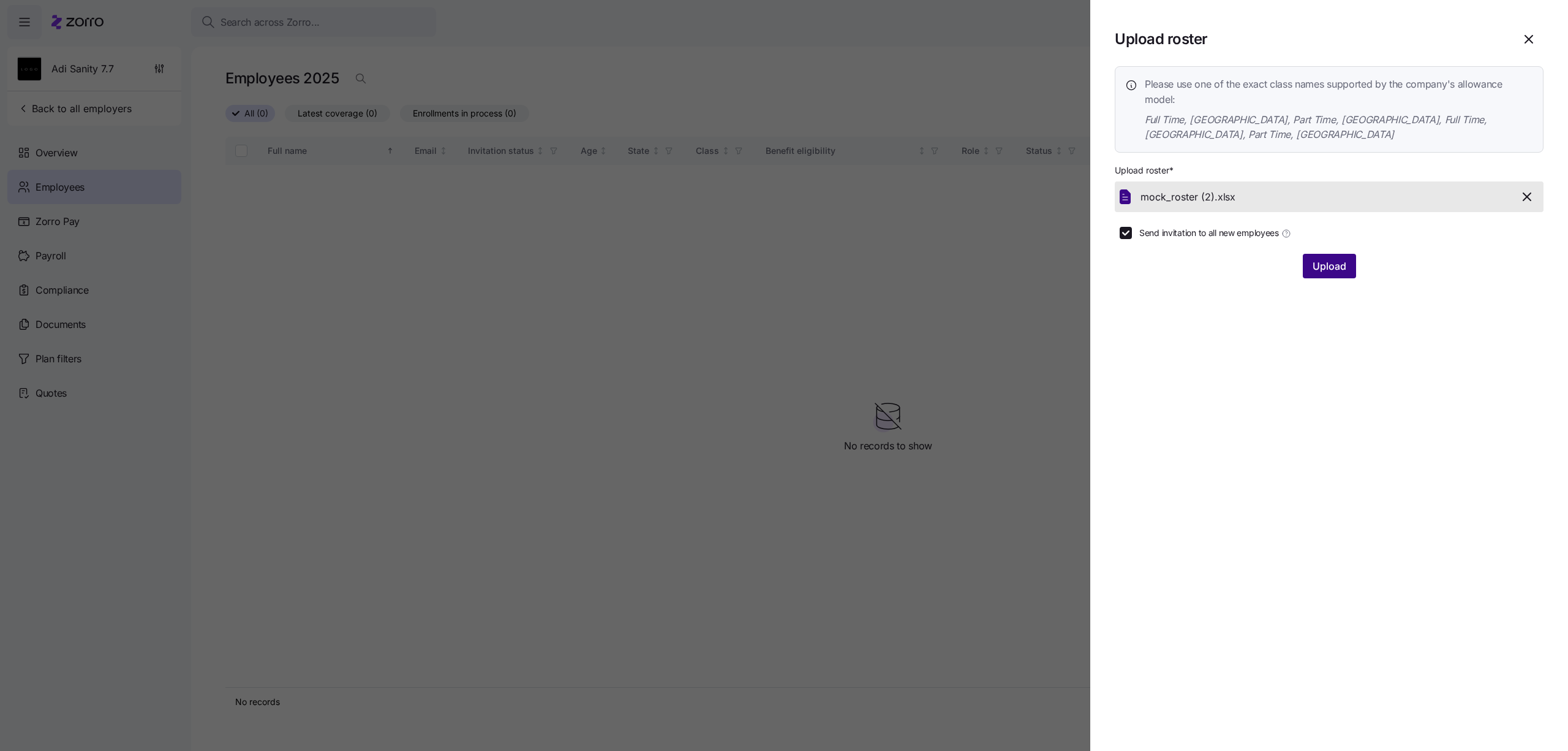
click at [1321, 258] on span "Upload" at bounding box center [1329, 265] width 34 height 15
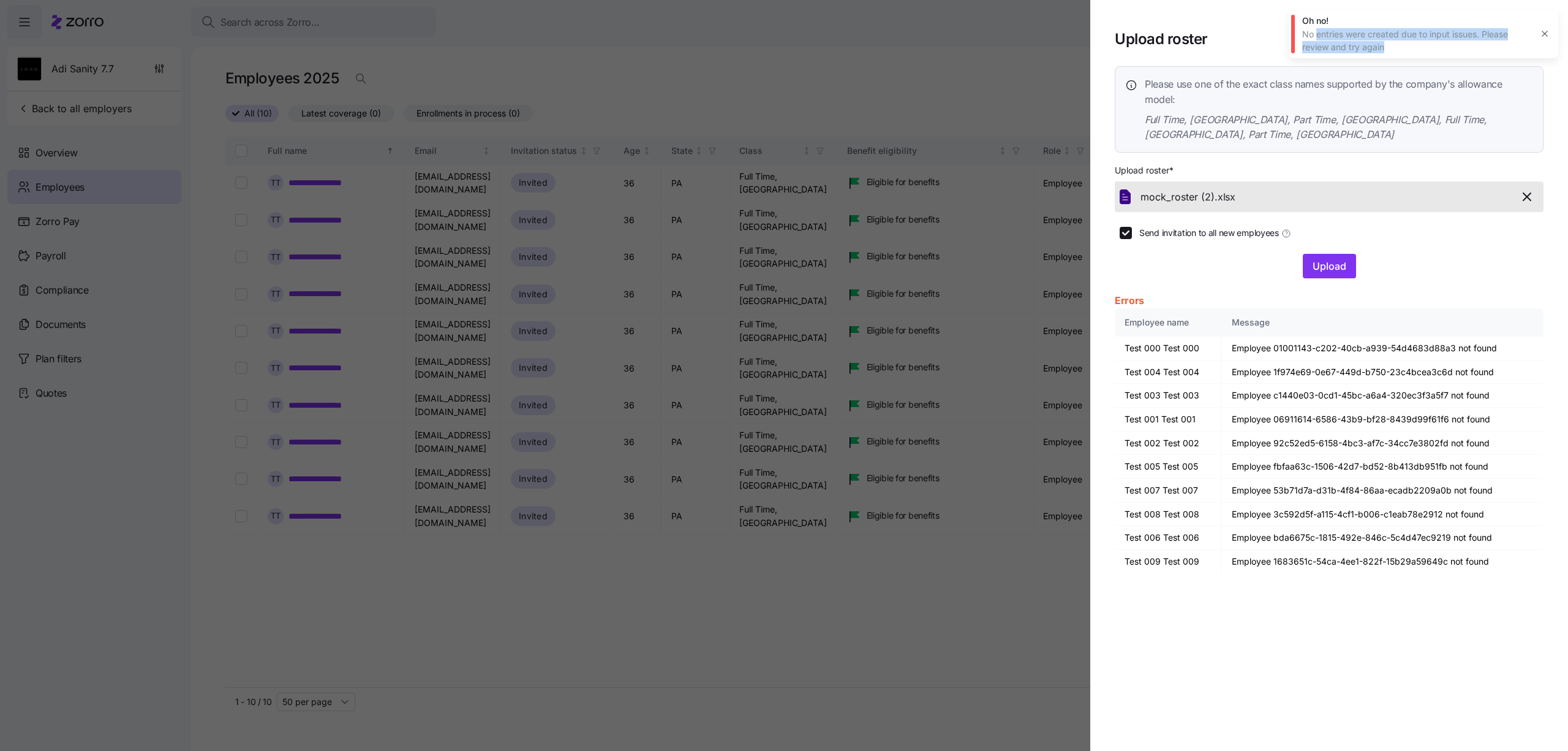
drag, startPoint x: 1387, startPoint y: 45, endPoint x: 1315, endPoint y: 37, distance: 72.4
click at [1315, 37] on div "No entries were created due to input issues. Please review and try again" at bounding box center [1417, 41] width 229 height 25
drag, startPoint x: 1481, startPoint y: 36, endPoint x: 1303, endPoint y: 34, distance: 178.0
click at [1303, 34] on div "No entries were created due to input issues. Please review and try again" at bounding box center [1417, 41] width 229 height 25
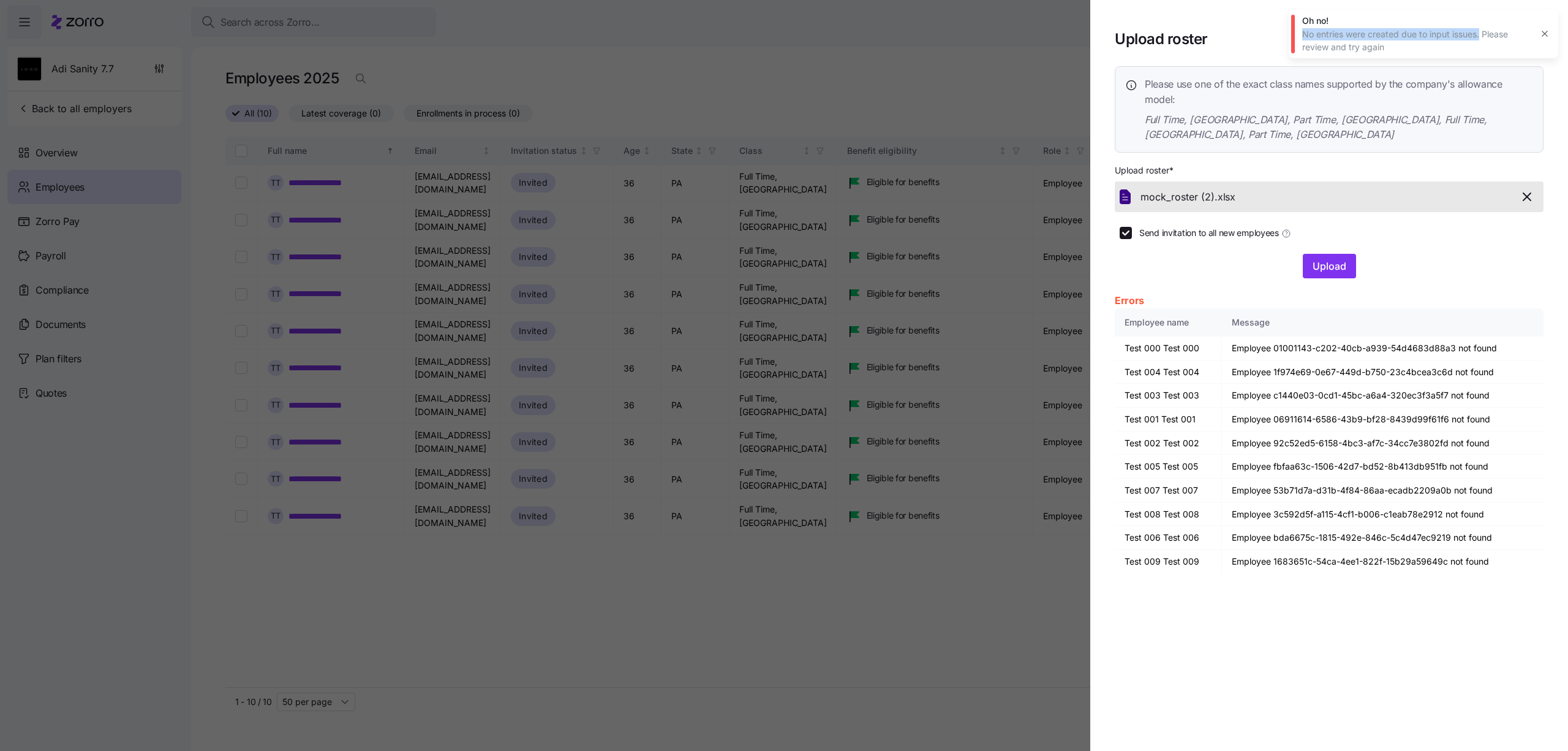
copy div "No entries were created due to input issues."
click at [1336, 35] on div "No entries were created due to input issues. Please review and try again" at bounding box center [1417, 41] width 229 height 25
